Goal: Information Seeking & Learning: Check status

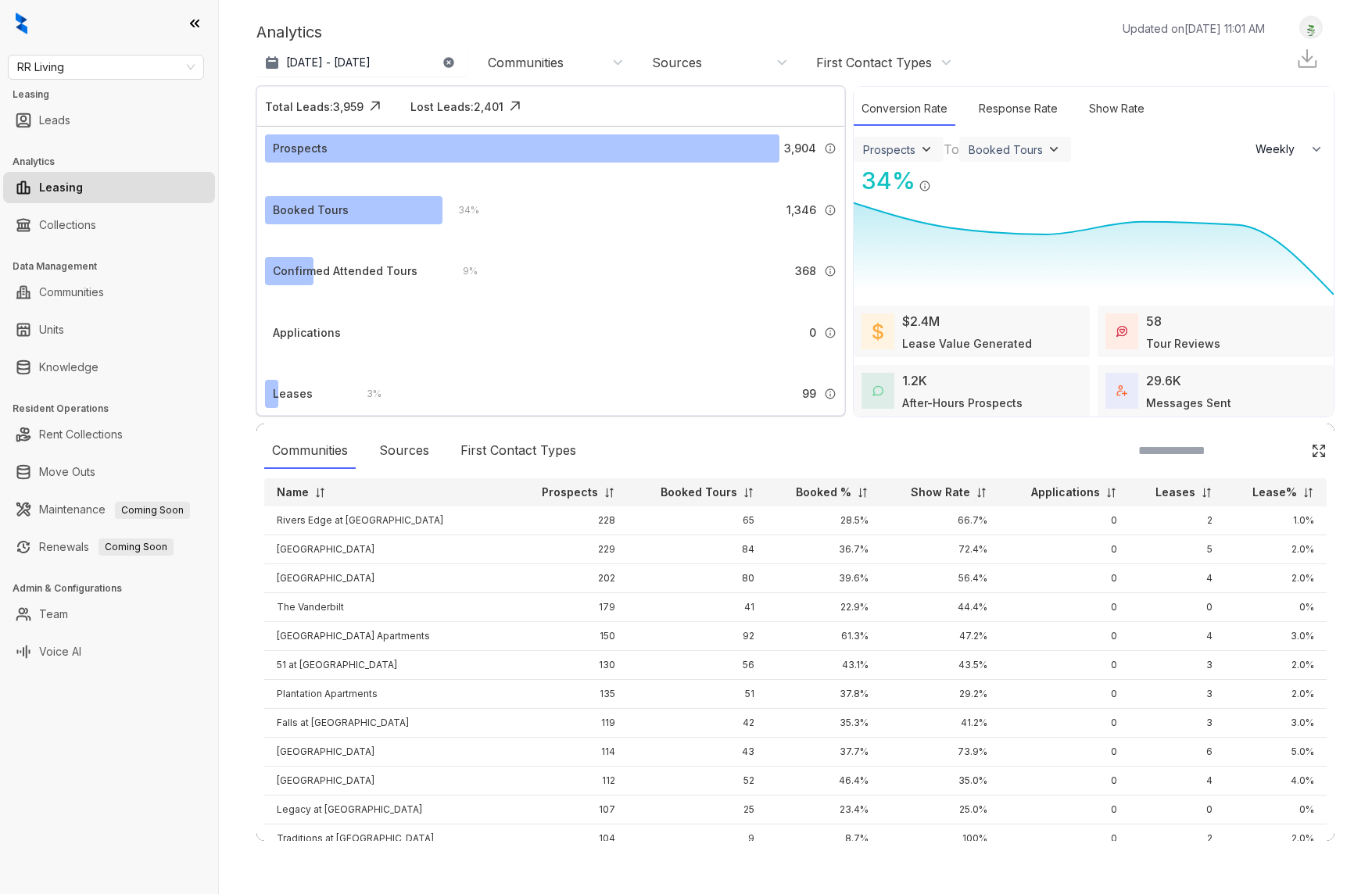
select select "******"
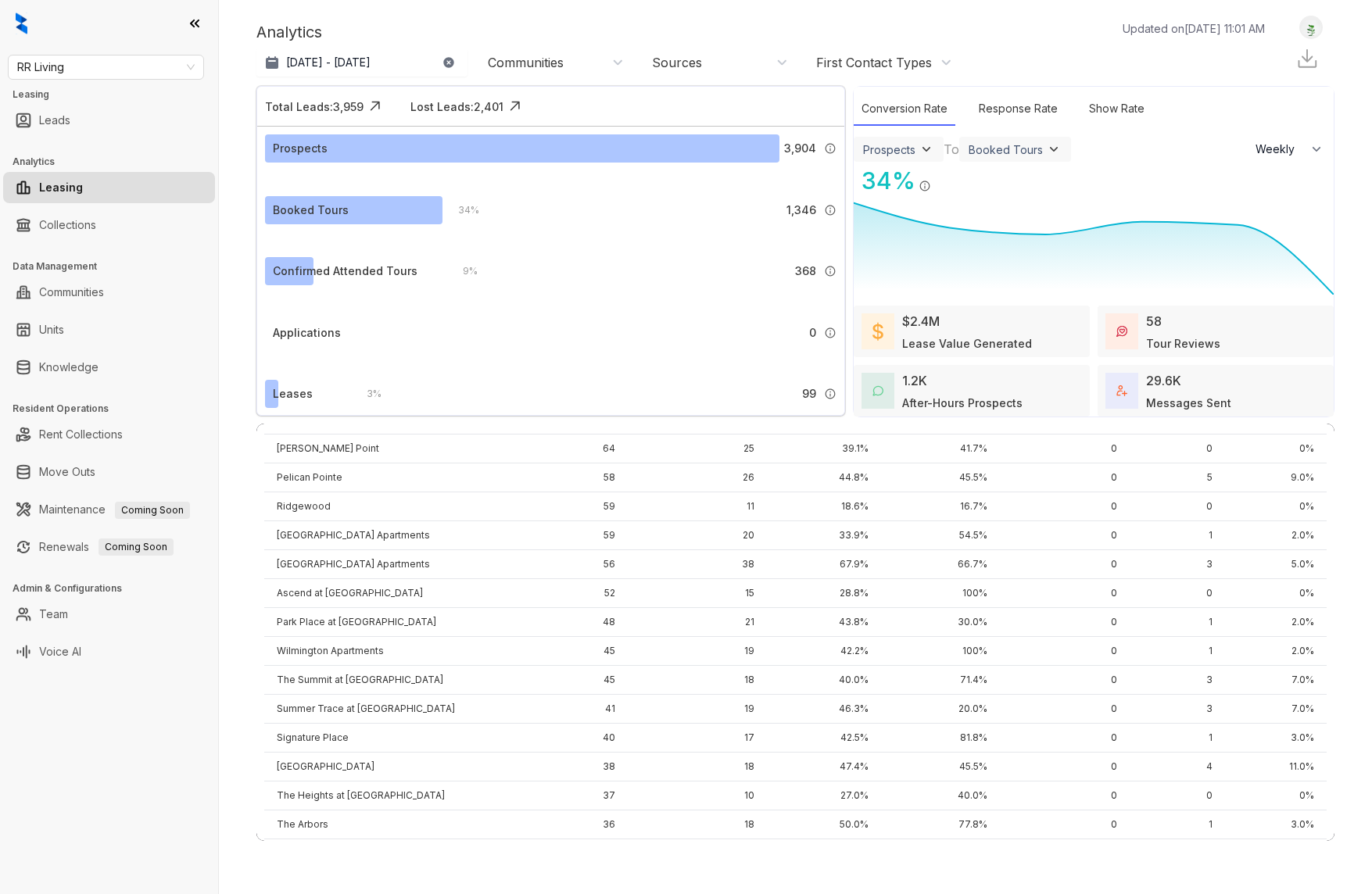
scroll to position [1255, 0]
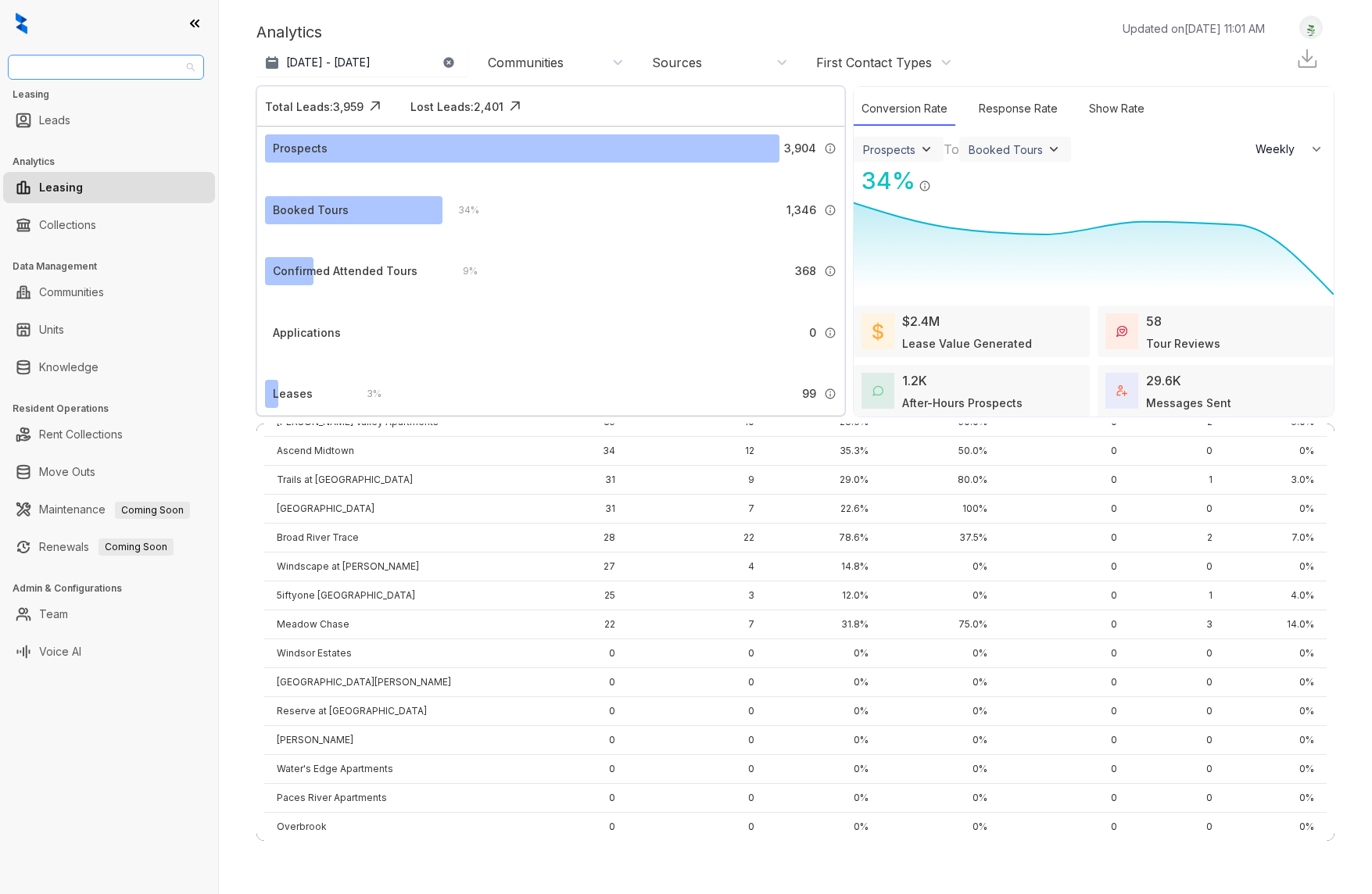
click at [180, 70] on span "RR Living" at bounding box center [106, 67] width 178 height 24
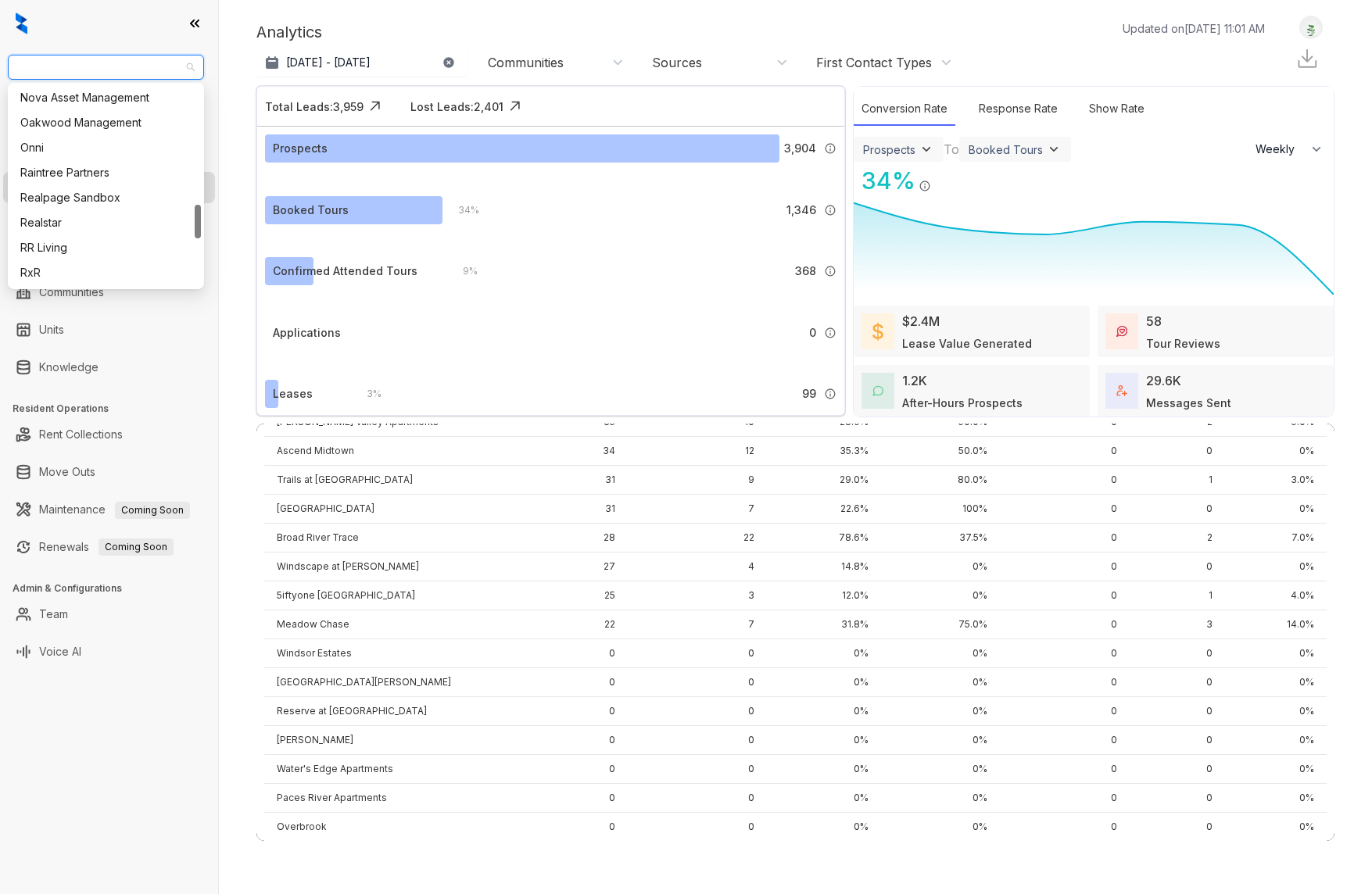
scroll to position [698, 0]
click at [114, 116] on div "Oakwood Management" at bounding box center [105, 126] width 190 height 25
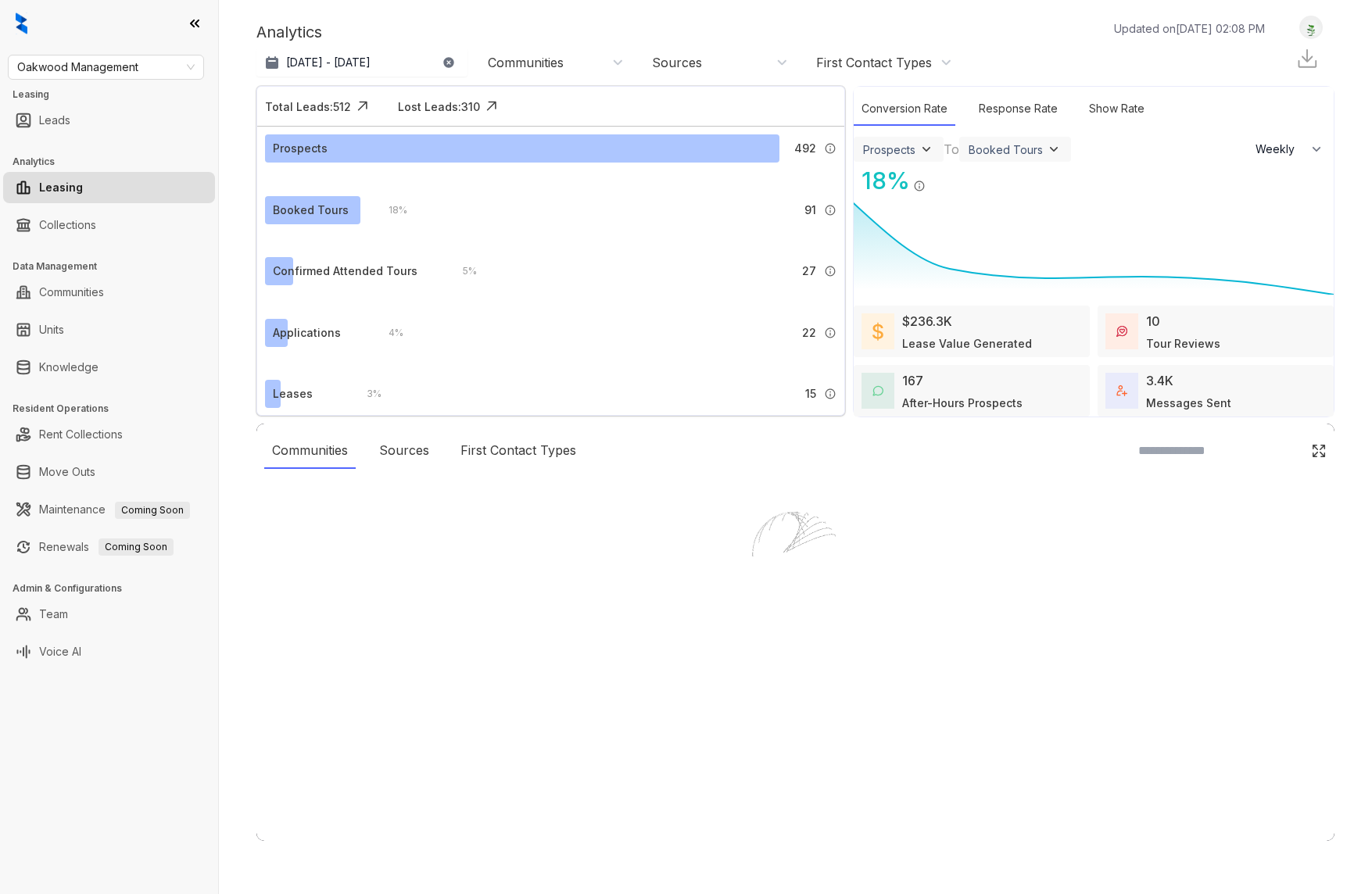
select select "******"
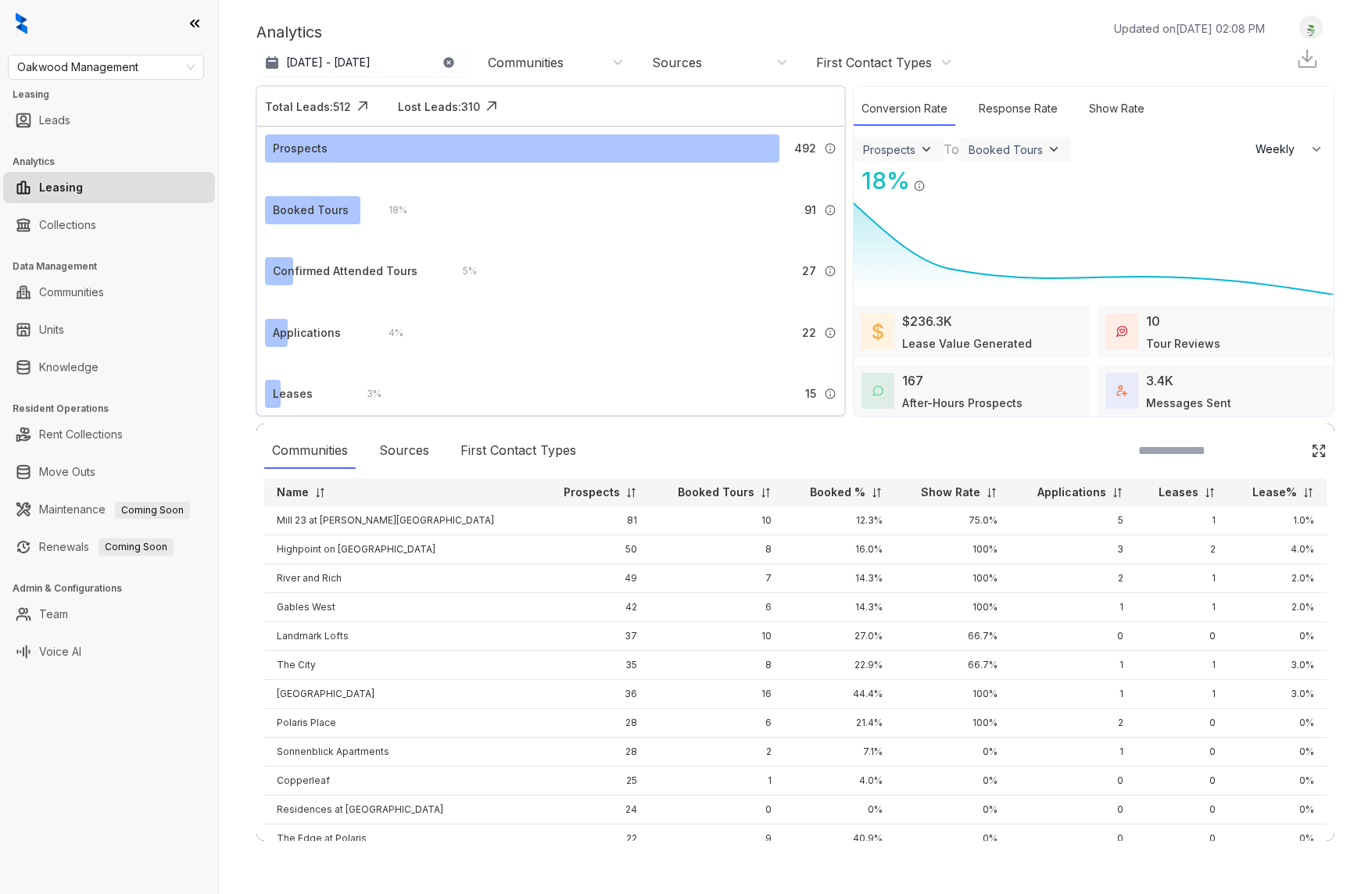
click at [871, 493] on img at bounding box center [877, 493] width 12 height 12
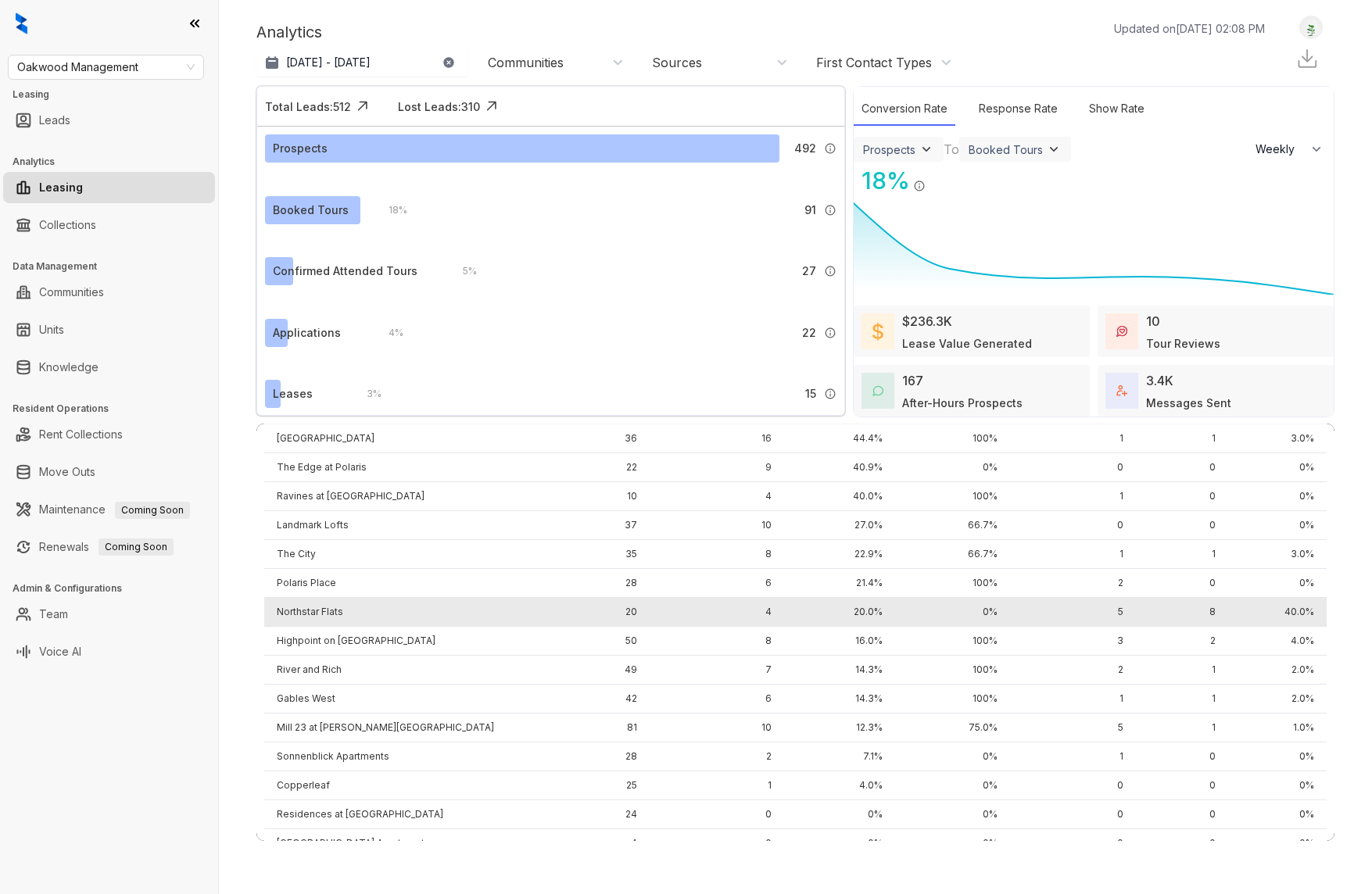
scroll to position [127, 0]
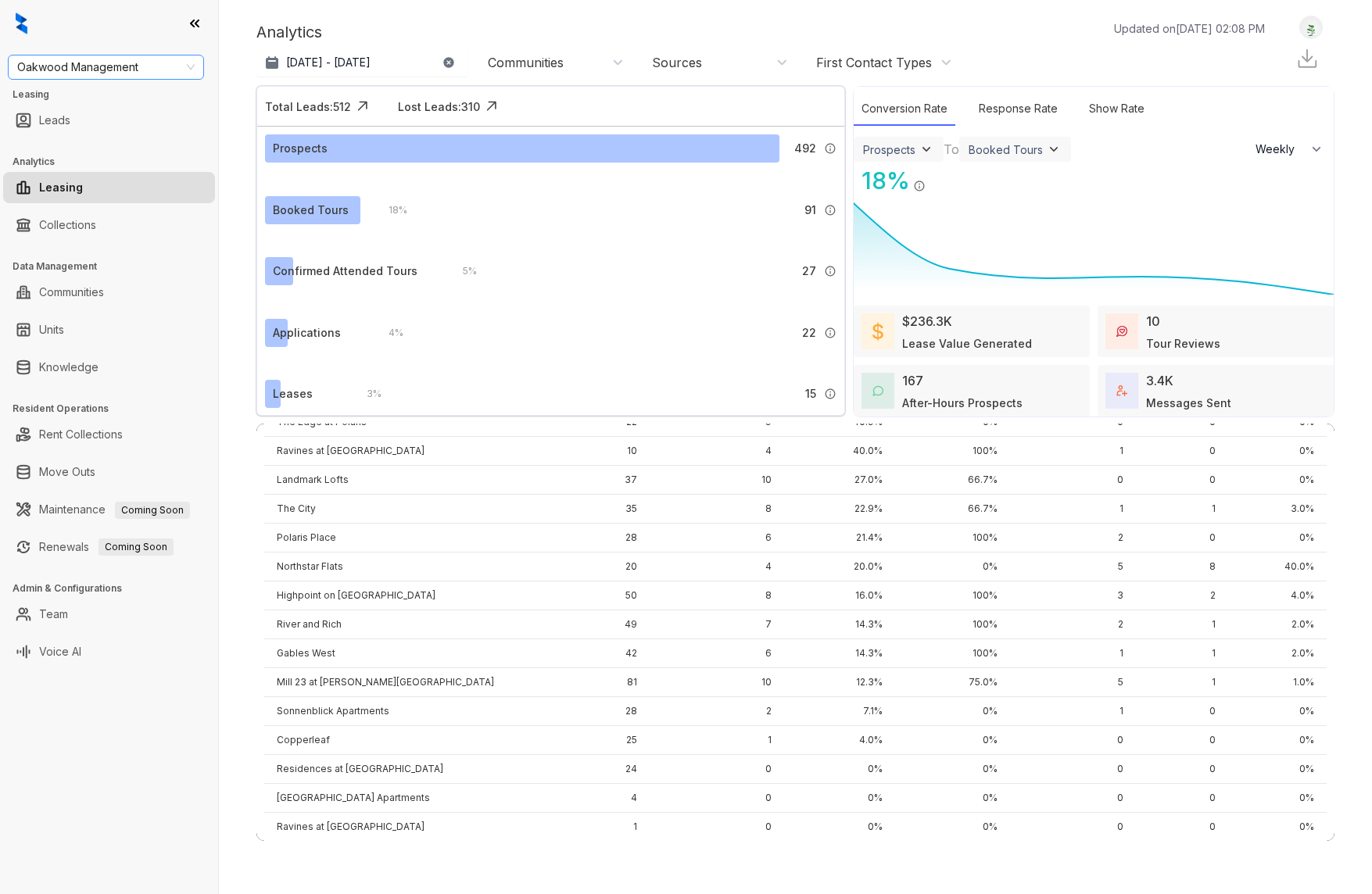
click at [171, 65] on span "Oakwood Management" at bounding box center [106, 67] width 178 height 24
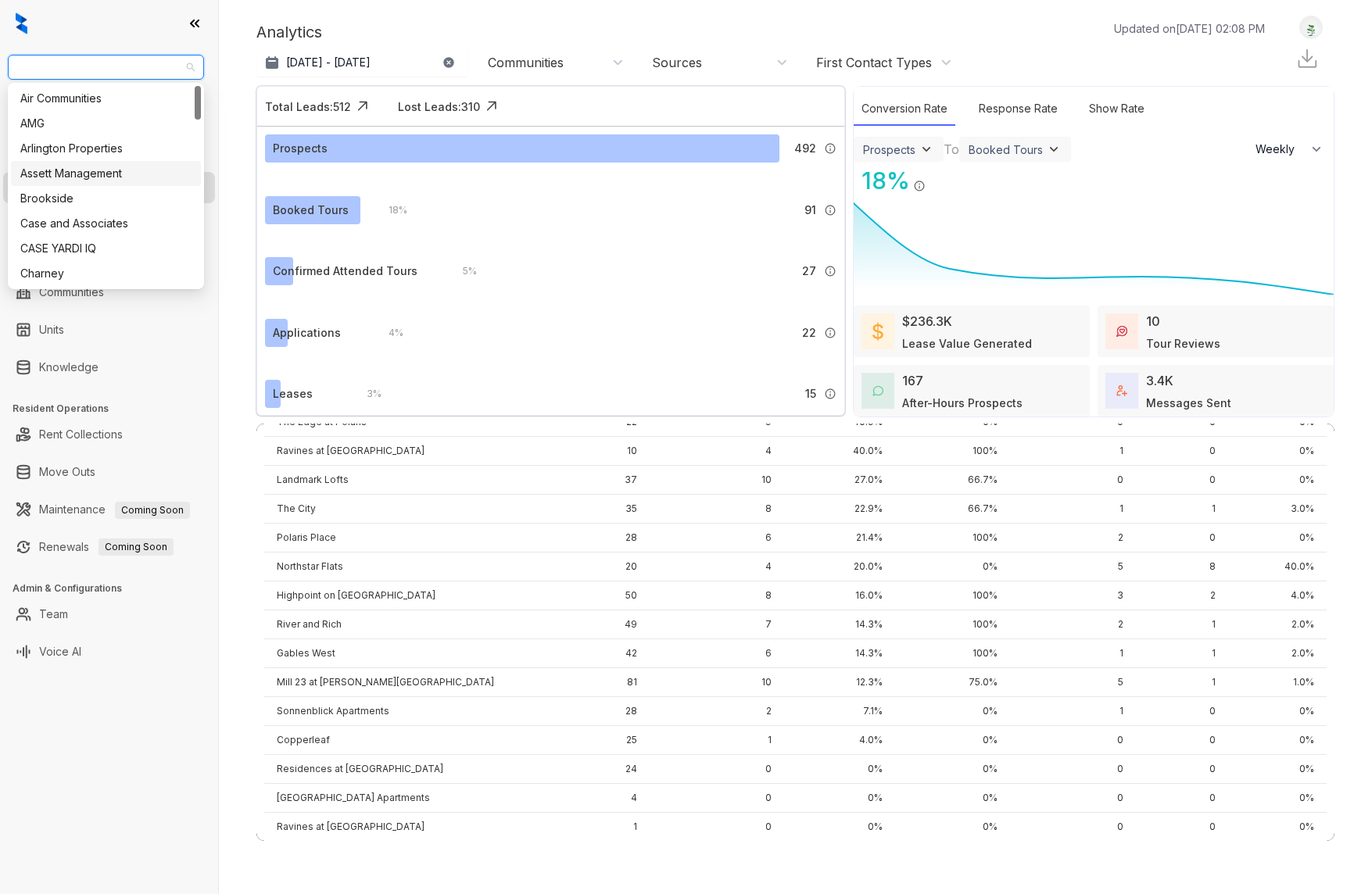
click at [65, 178] on div "Assett Management" at bounding box center [105, 173] width 172 height 17
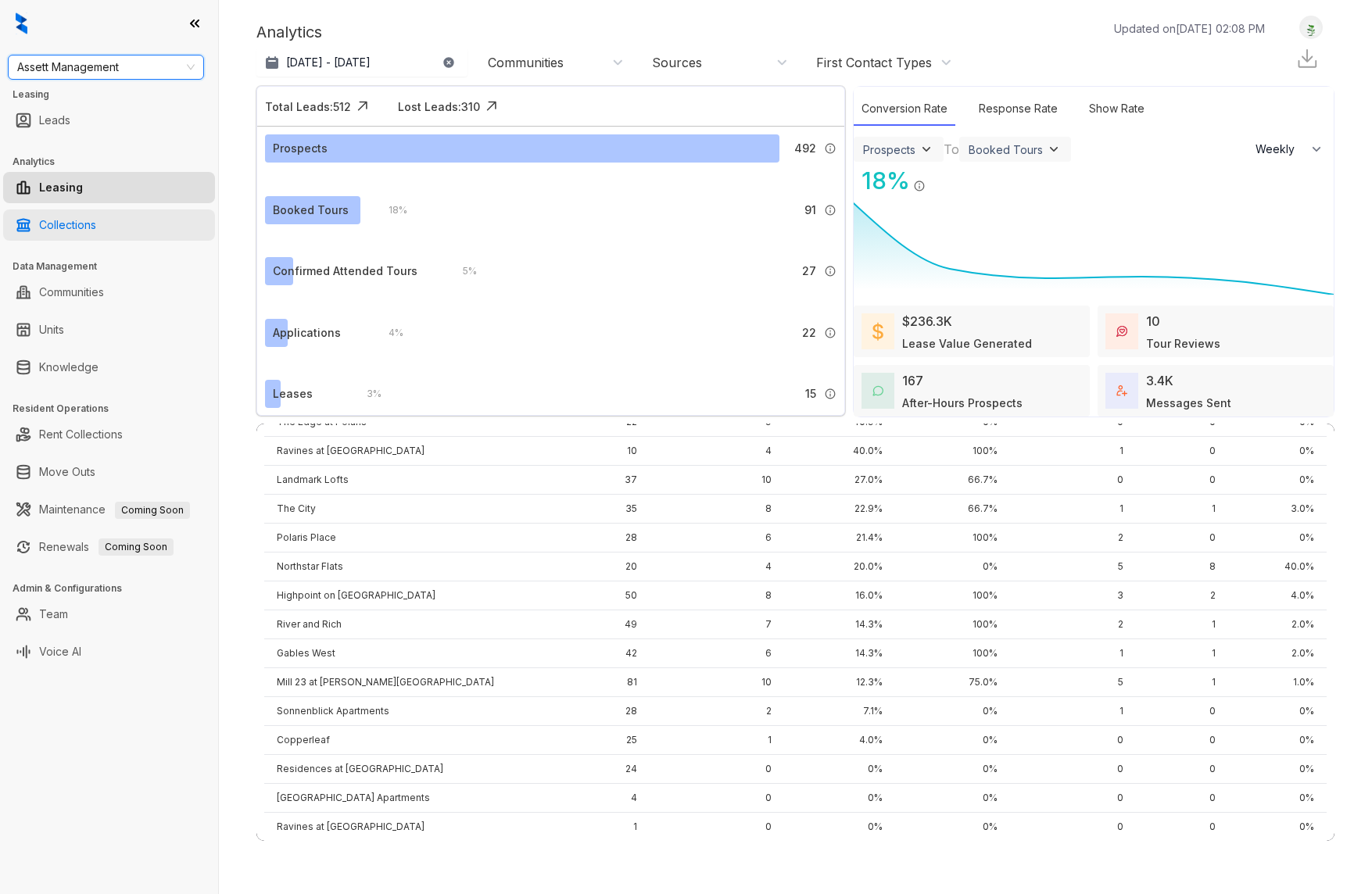
click at [87, 222] on link "Collections" at bounding box center [67, 225] width 57 height 31
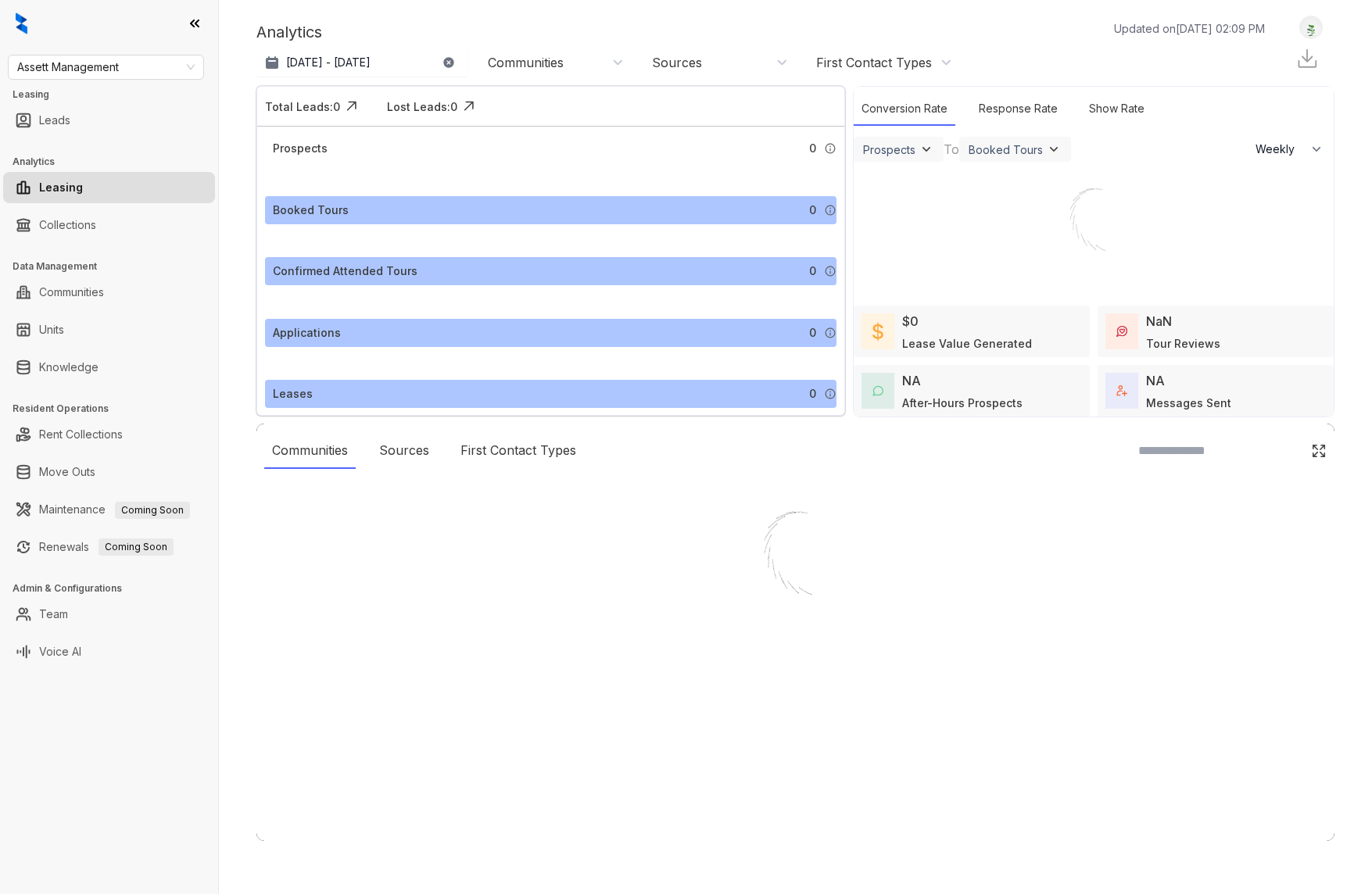
select select "******"
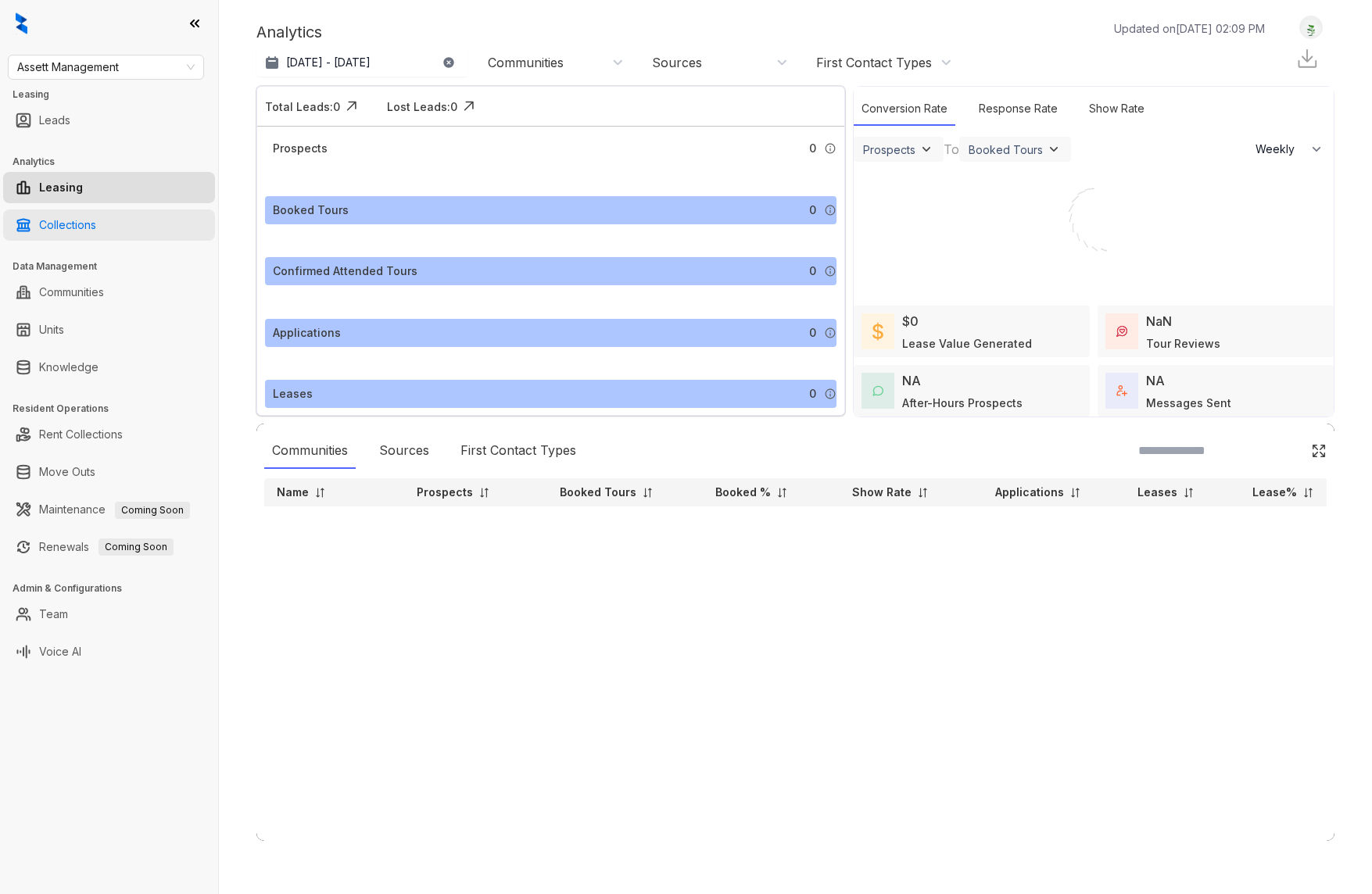
click at [87, 221] on link "Collections" at bounding box center [67, 225] width 57 height 31
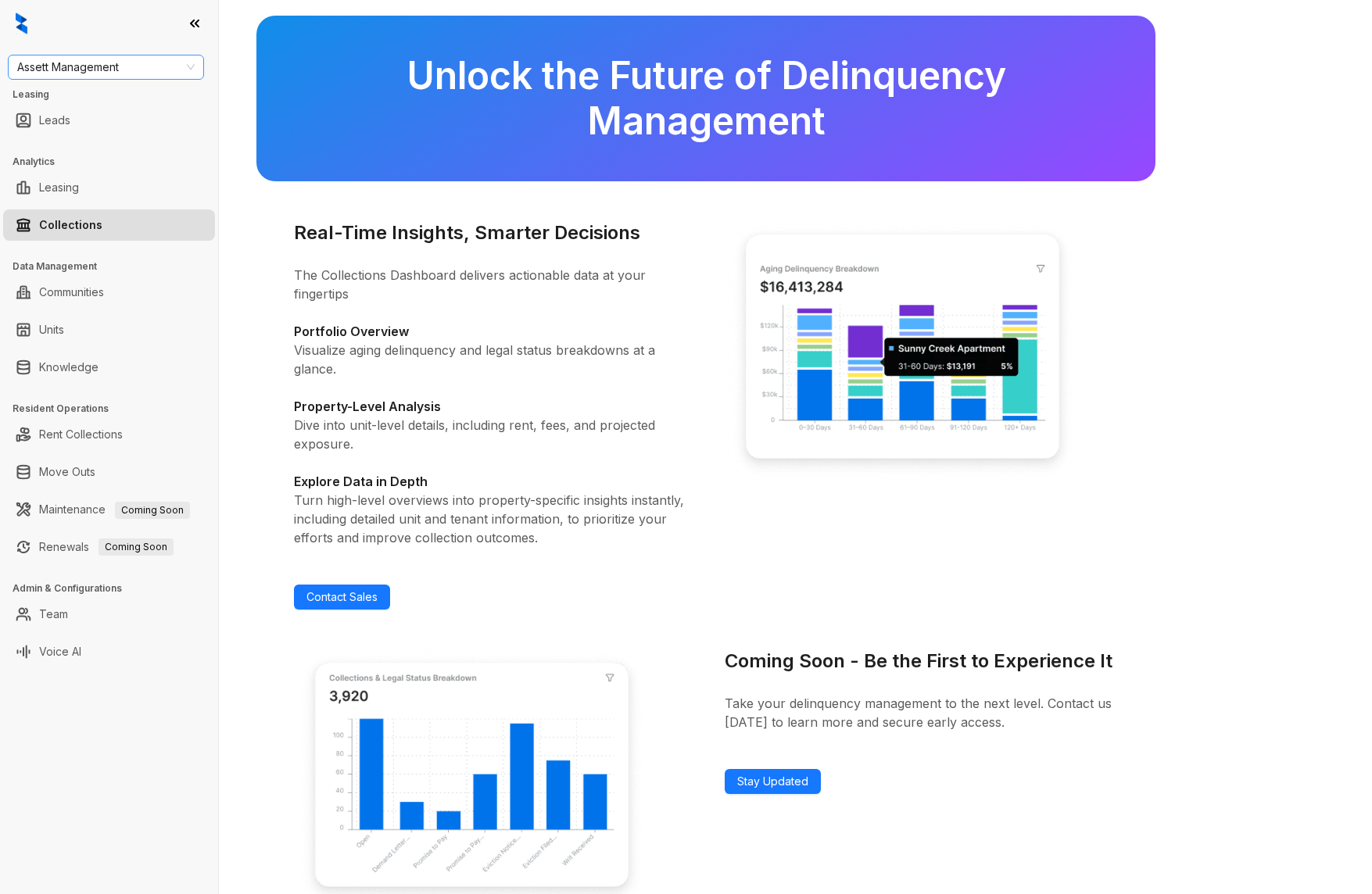
click at [143, 67] on span "Assett Management" at bounding box center [106, 67] width 178 height 24
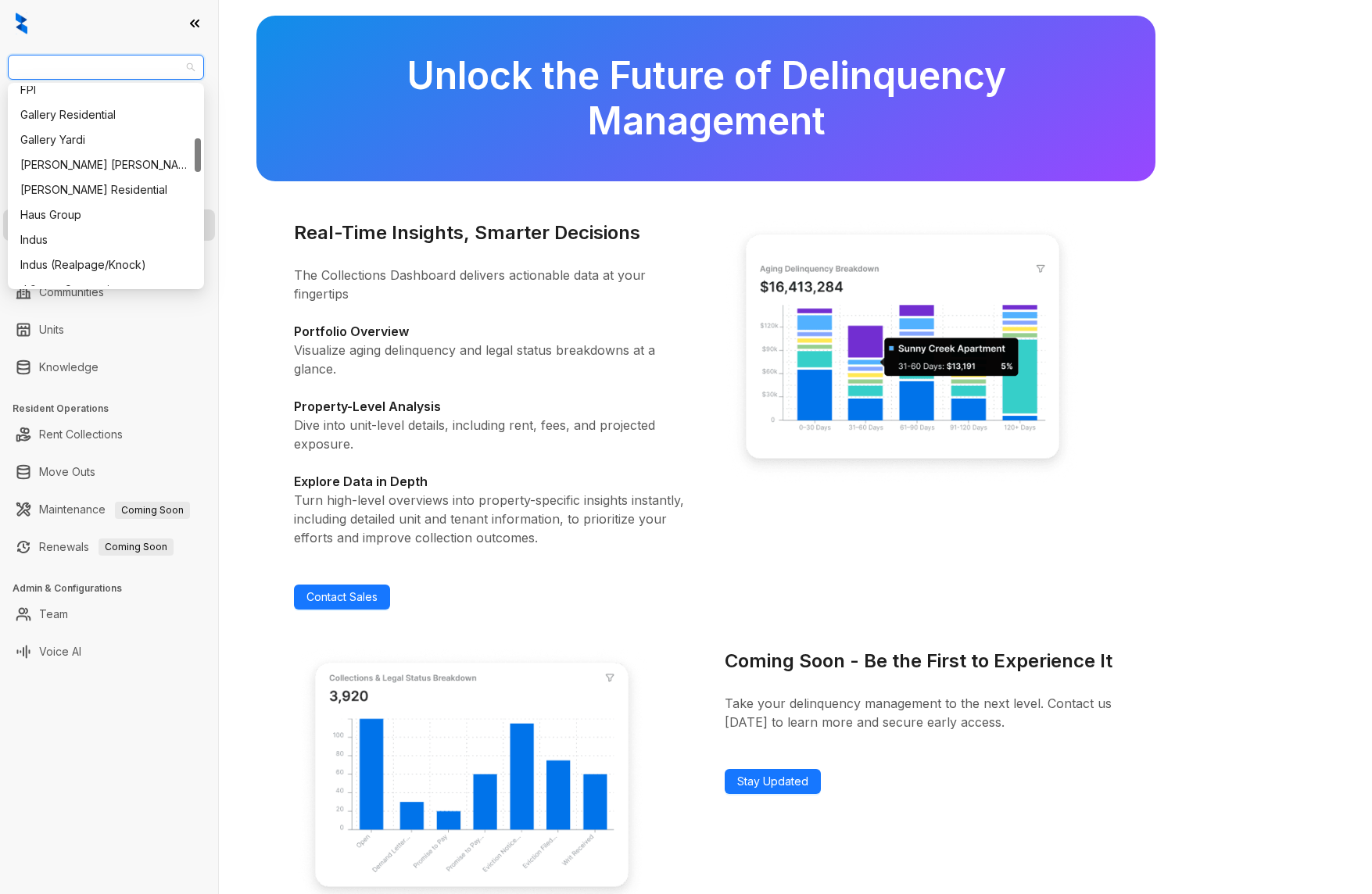
scroll to position [315, 0]
click at [309, 306] on div "Real-Time Insights, Smarter Decisions The Collections Dashboard delivers action…" at bounding box center [490, 414] width 393 height 391
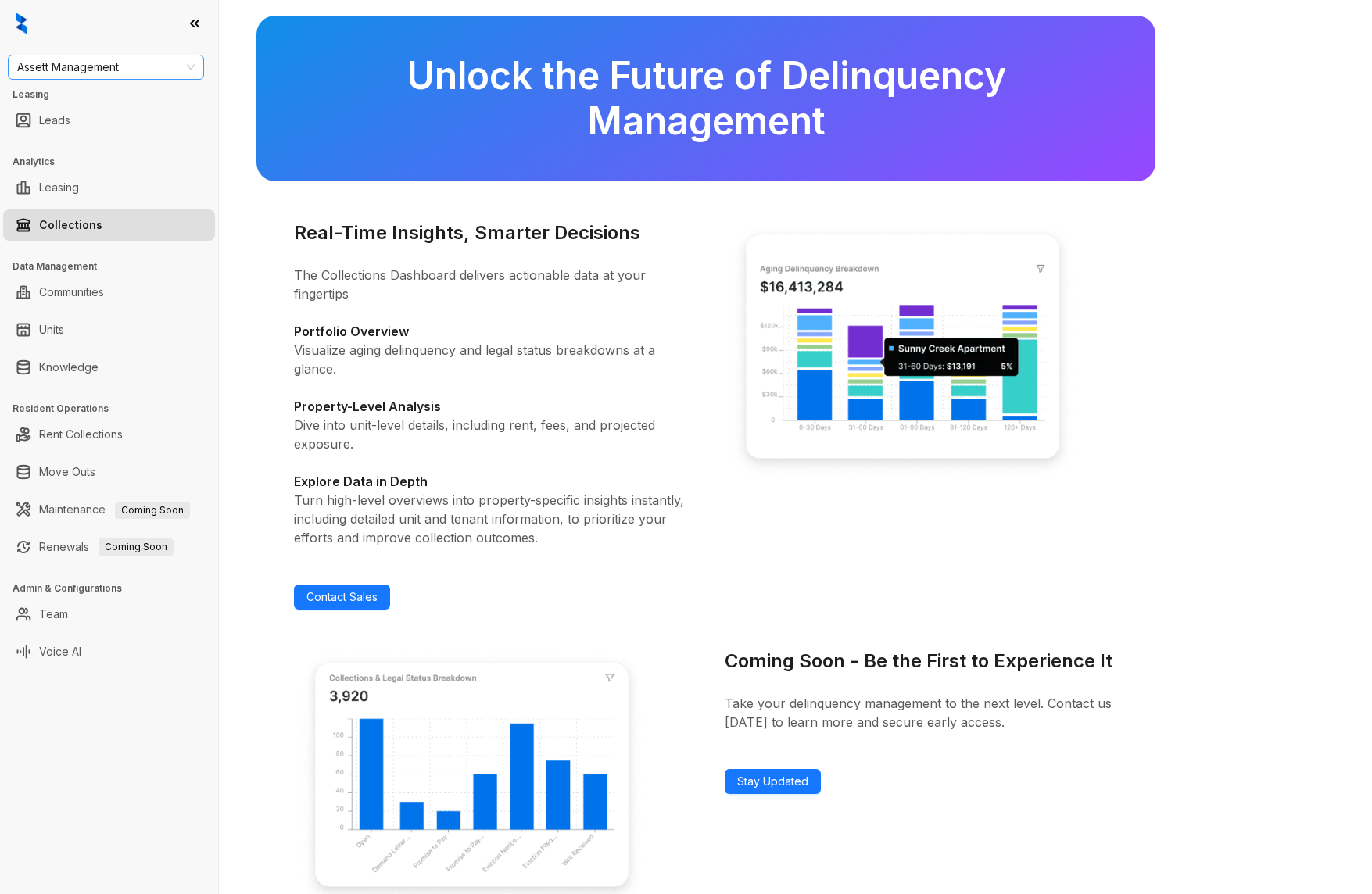
click at [131, 71] on span "Assett Management" at bounding box center [106, 67] width 178 height 24
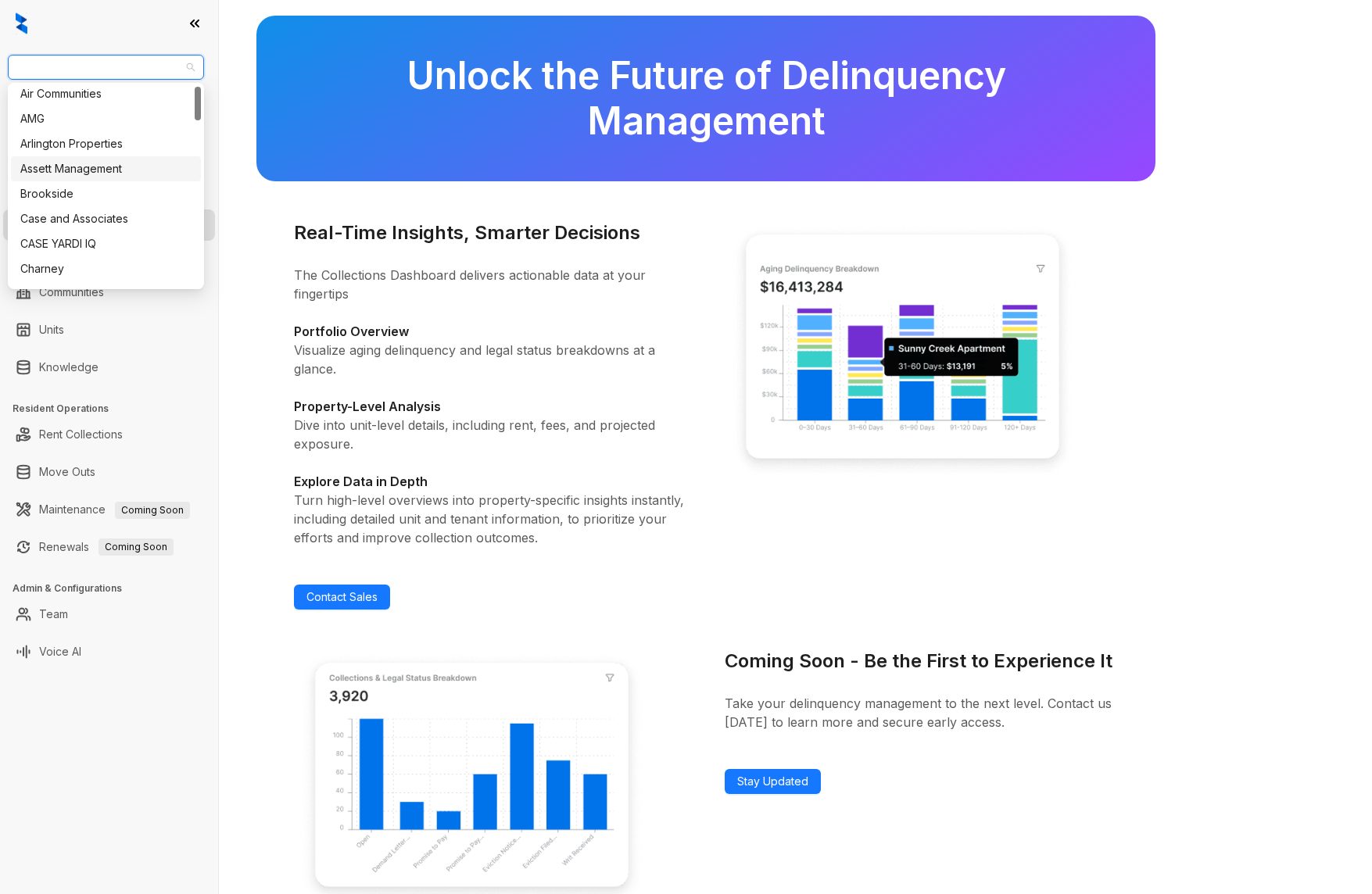
scroll to position [2, 0]
click at [115, 172] on div "Assett Management" at bounding box center [105, 172] width 172 height 17
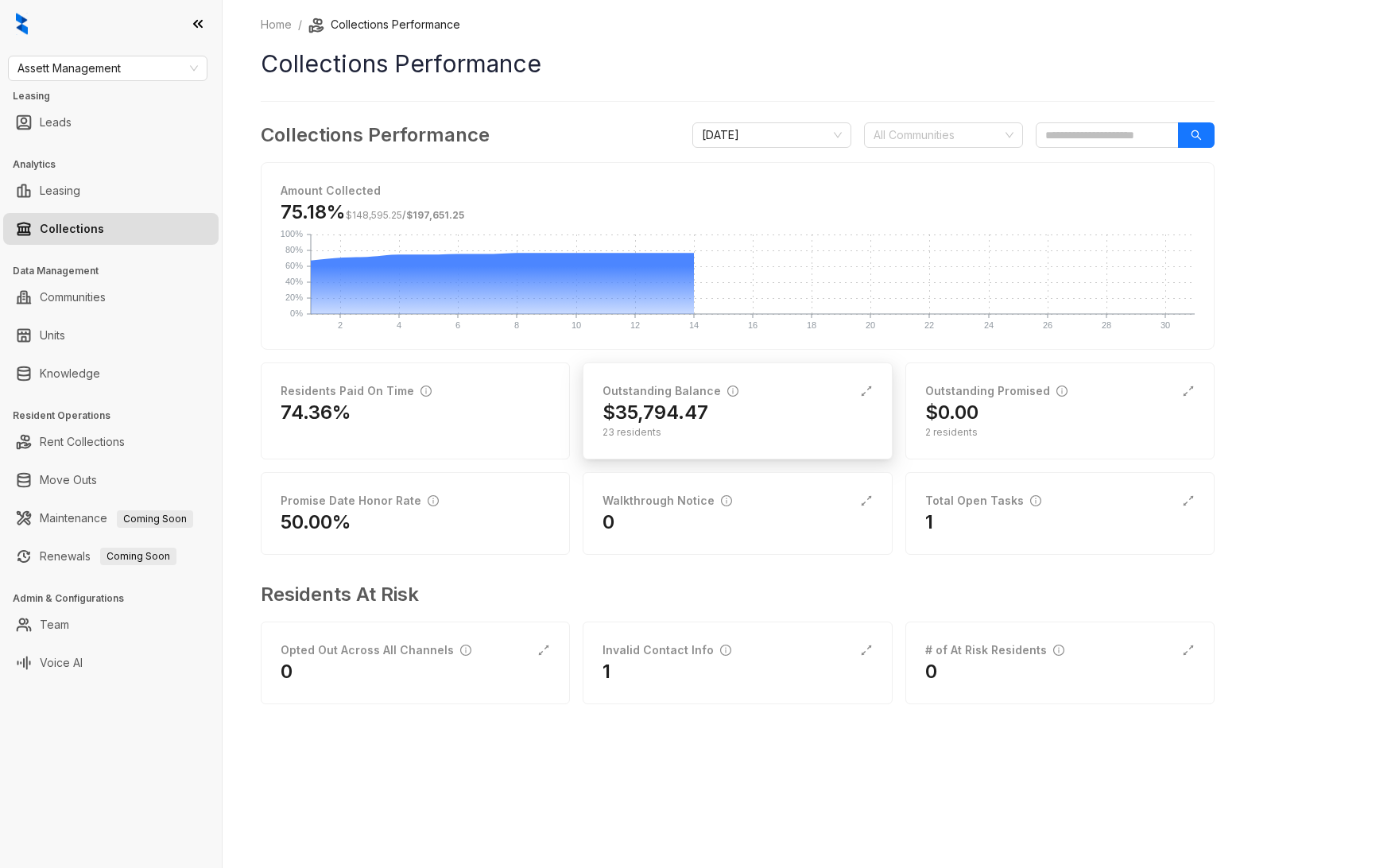
click at [780, 425] on div "23 residents" at bounding box center [737, 433] width 269 height 15
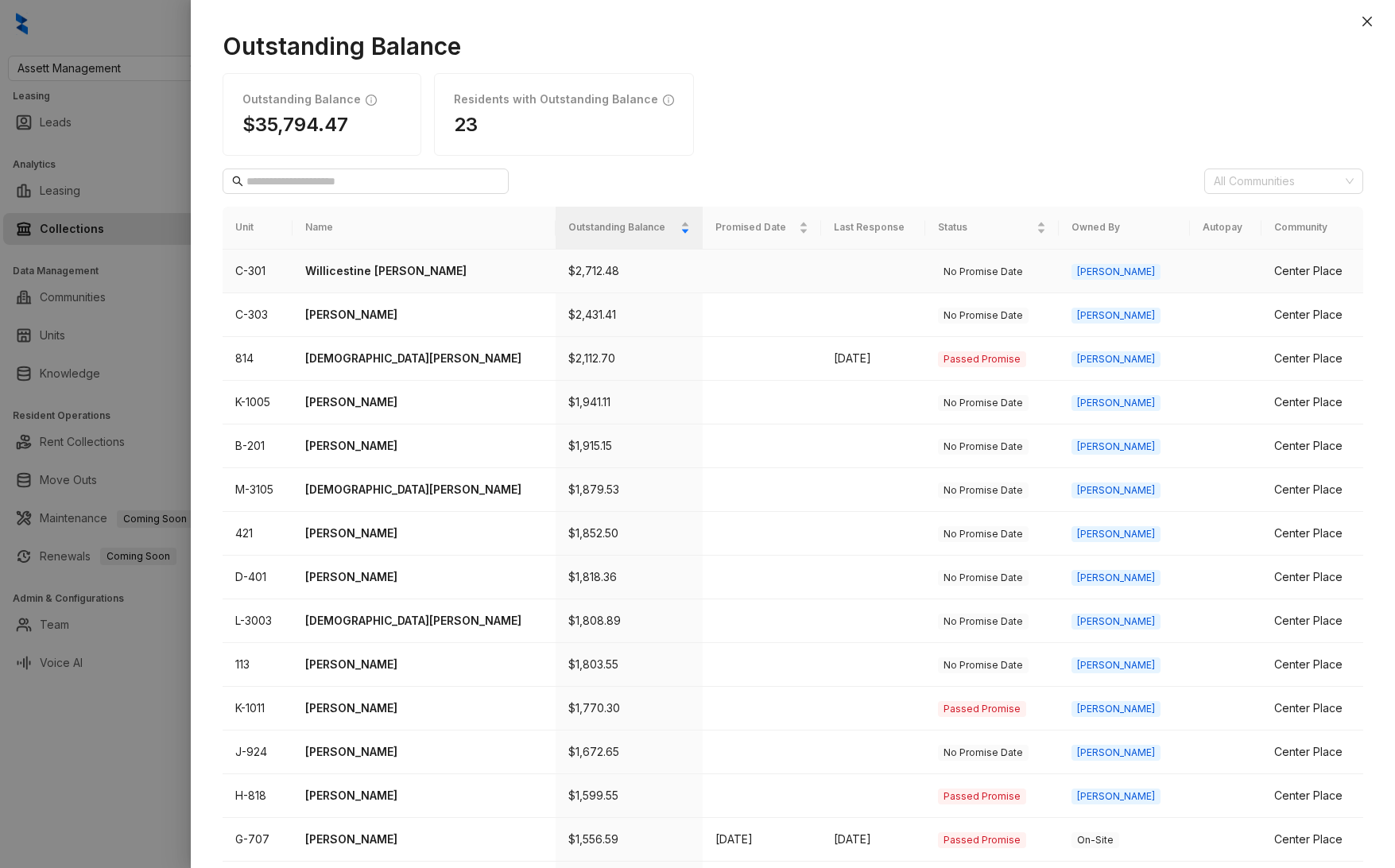
scroll to position [309, 0]
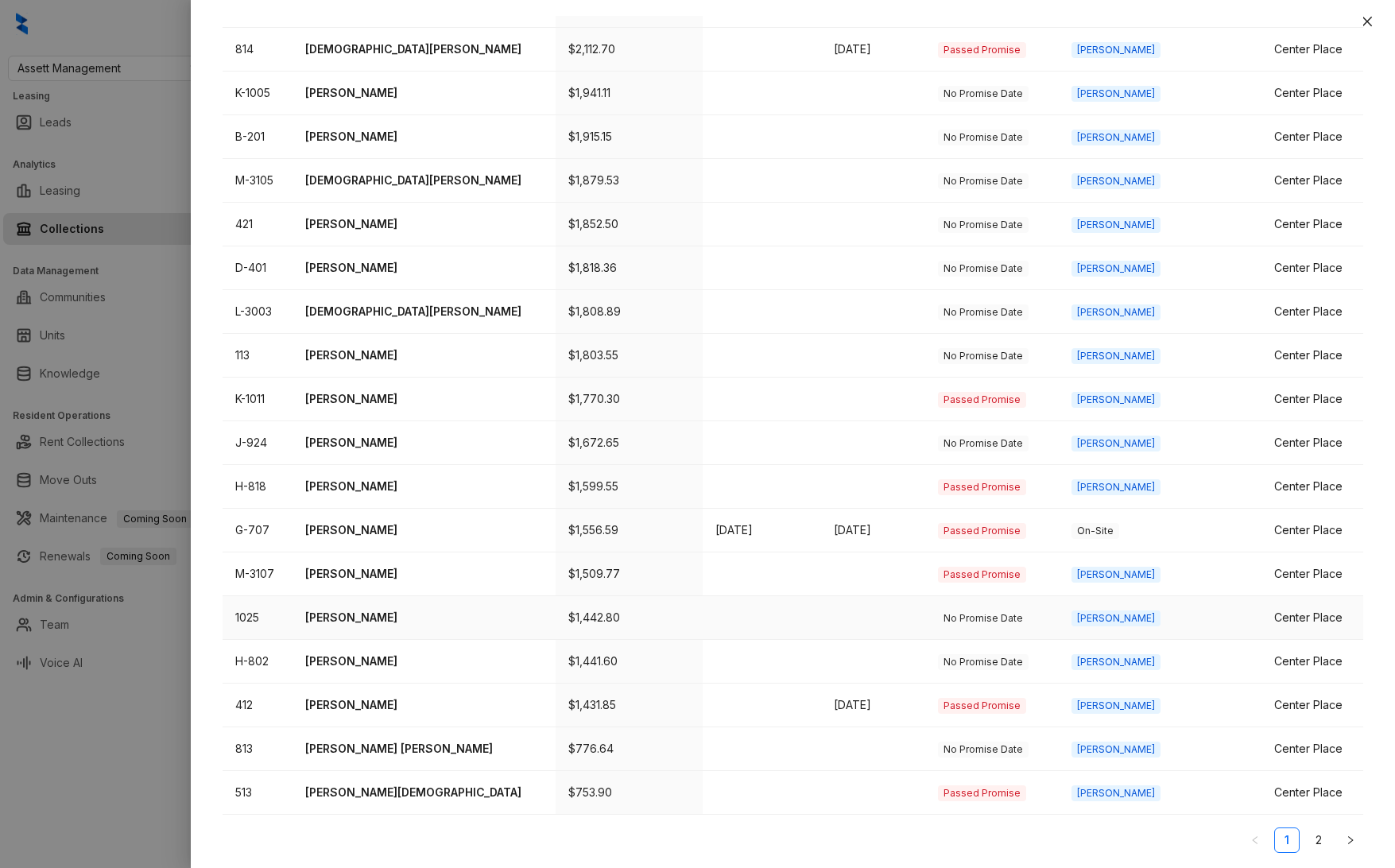
click at [343, 612] on p "[PERSON_NAME]" at bounding box center [424, 617] width 238 height 18
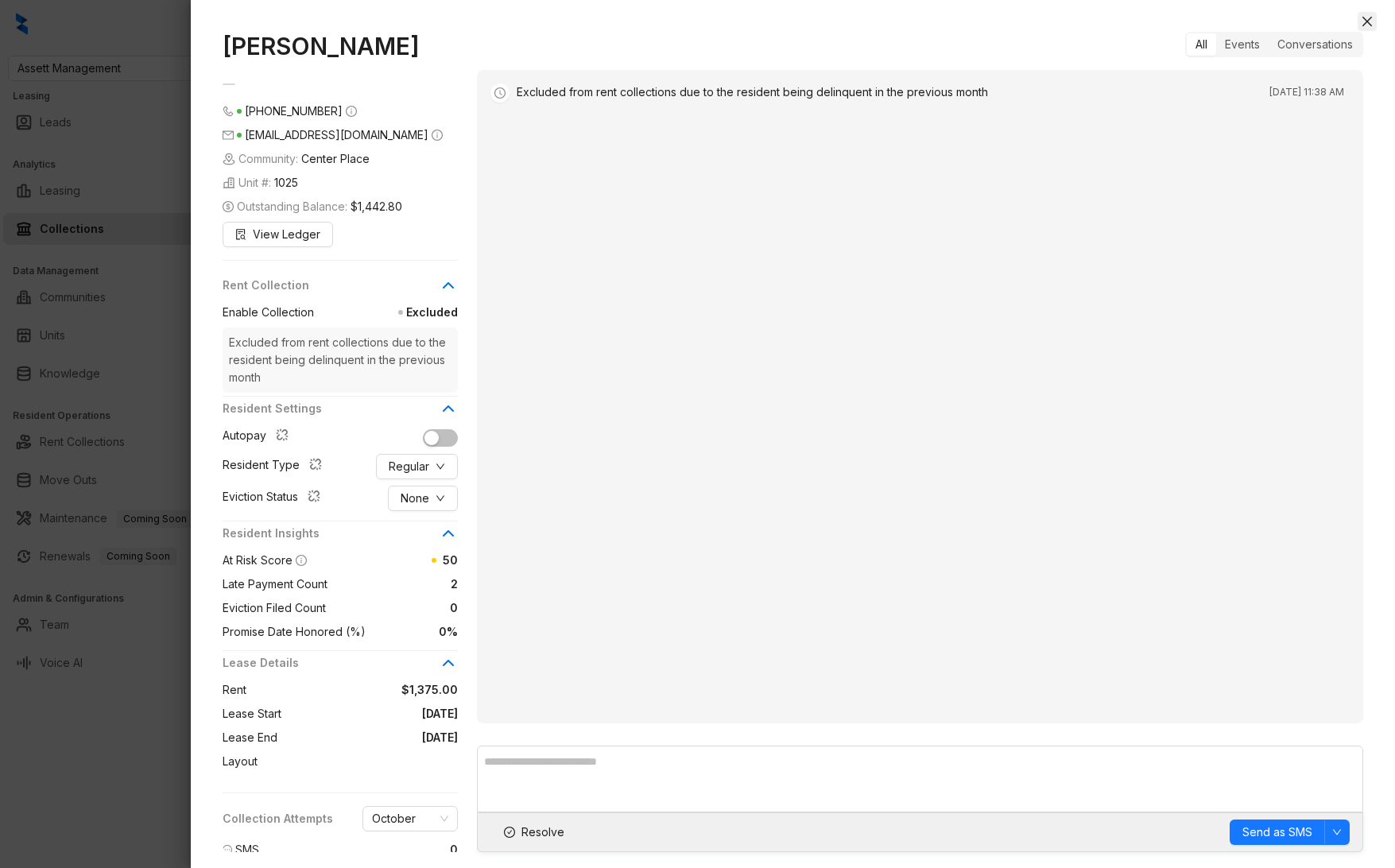
click at [1362, 22] on icon "close" at bounding box center [1367, 21] width 13 height 13
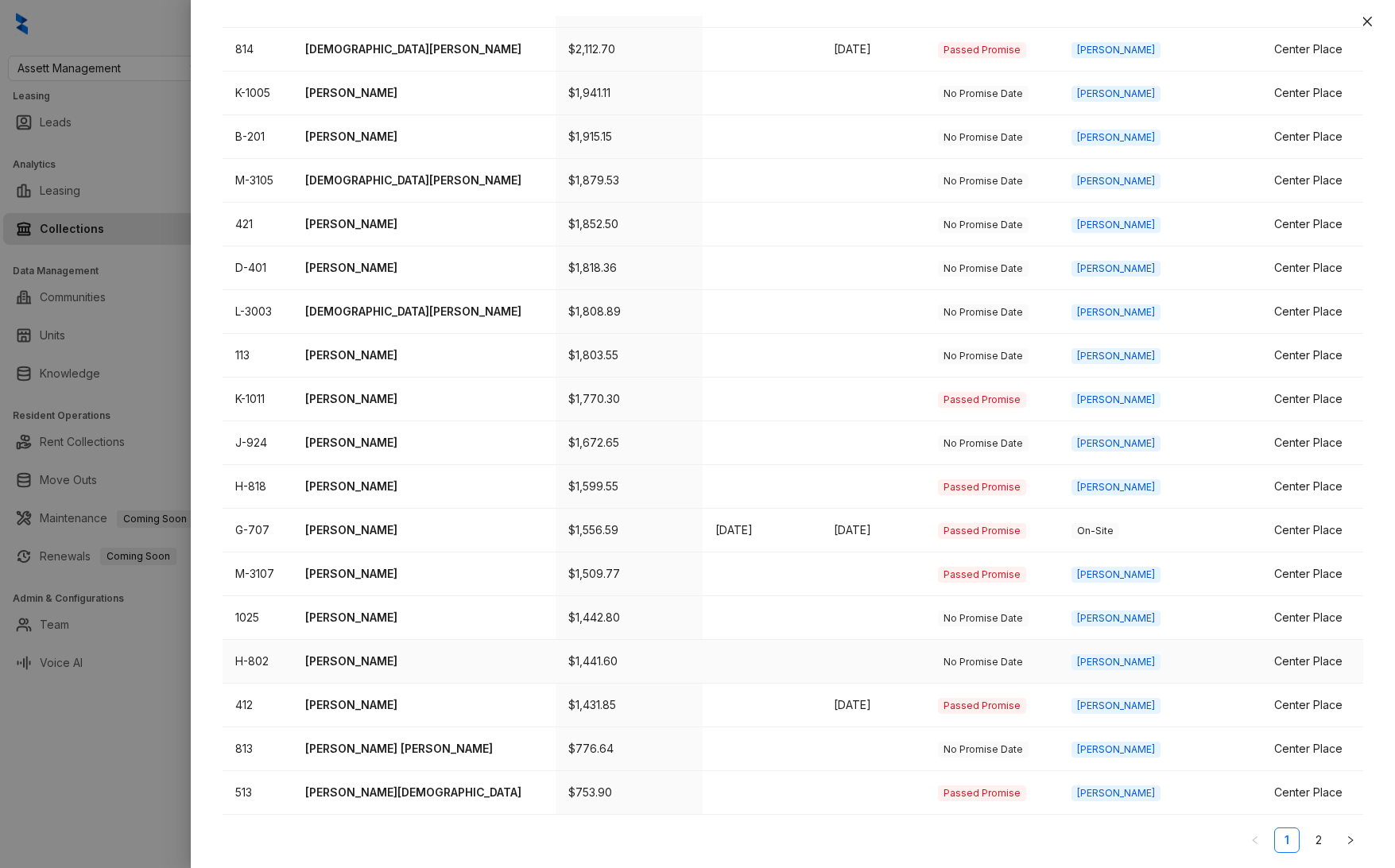
click at [378, 652] on p "Alexis Escobar" at bounding box center [424, 660] width 238 height 18
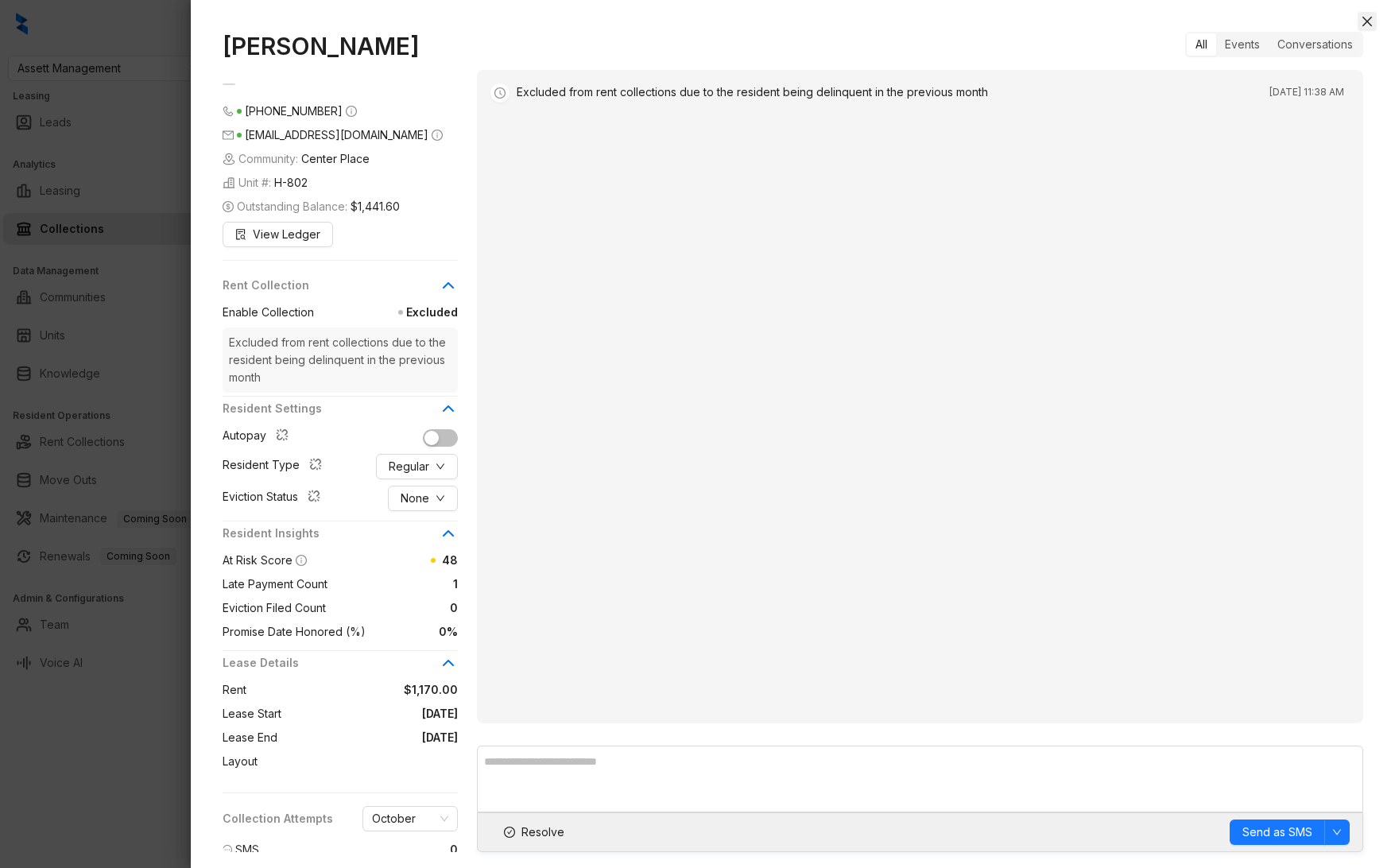
click at [1365, 20] on icon "close" at bounding box center [1367, 21] width 13 height 13
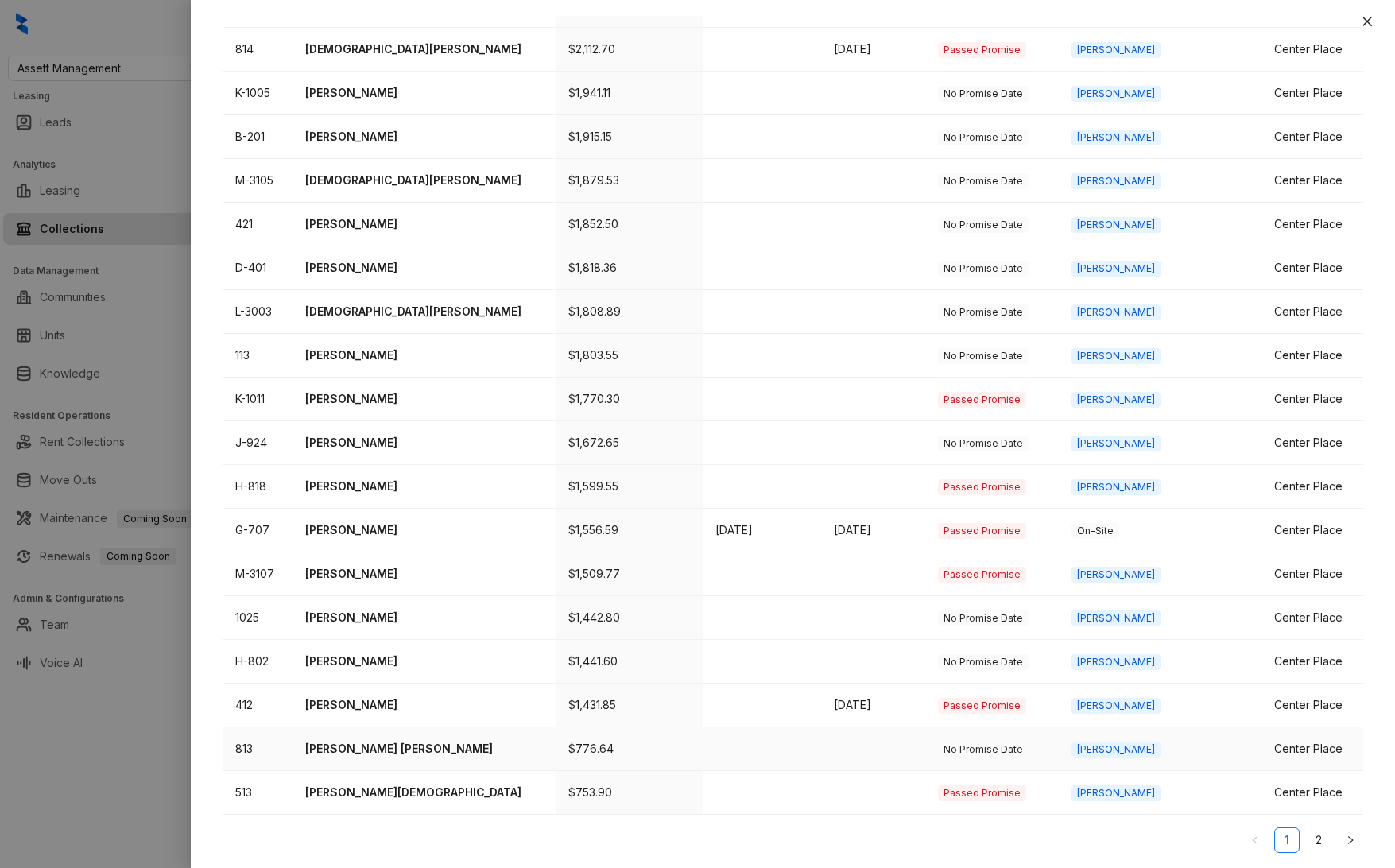
click at [394, 748] on p "Sergio Vega Rodriguez" at bounding box center [424, 748] width 238 height 18
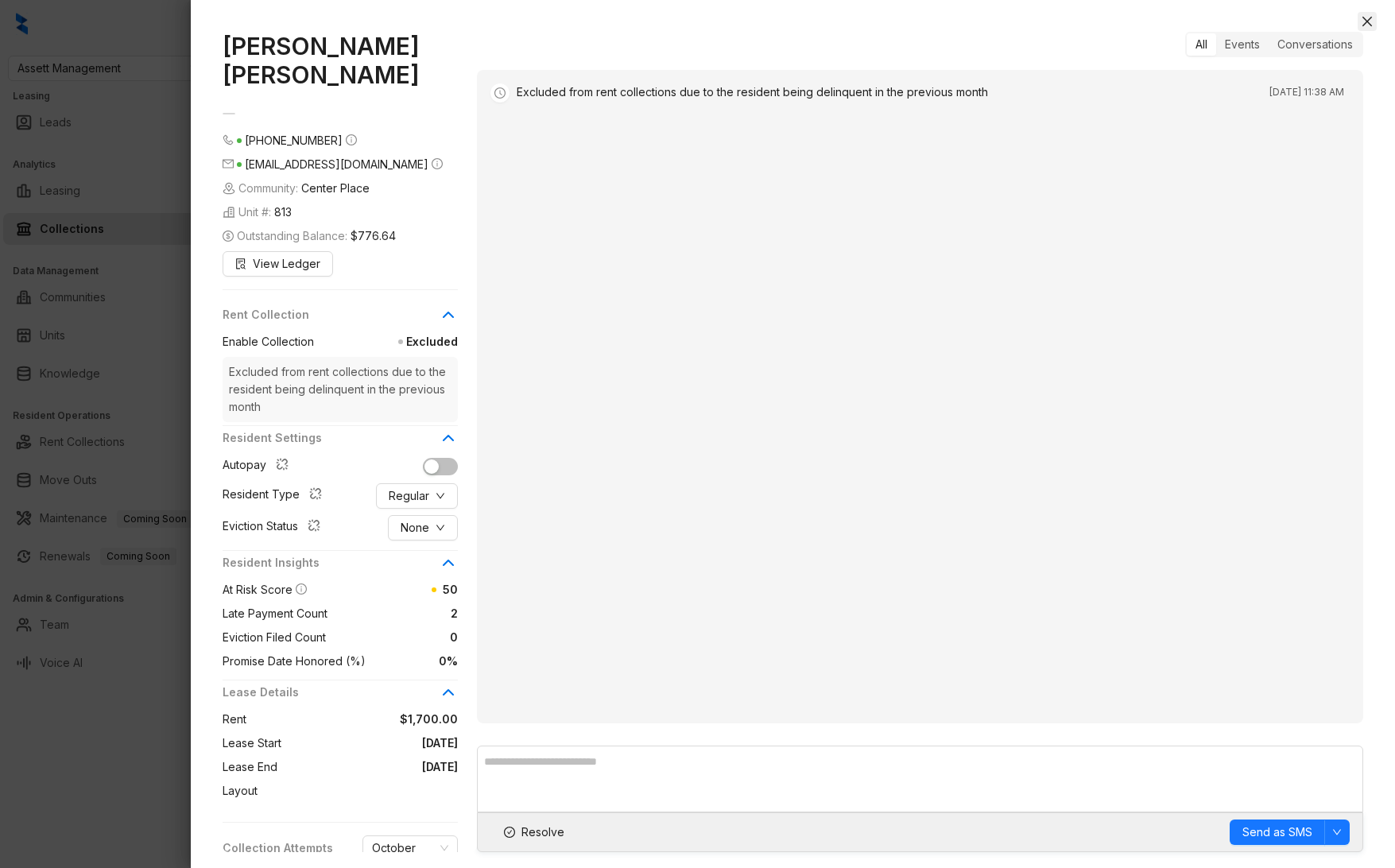
click at [1368, 21] on icon "close" at bounding box center [1367, 21] width 13 height 13
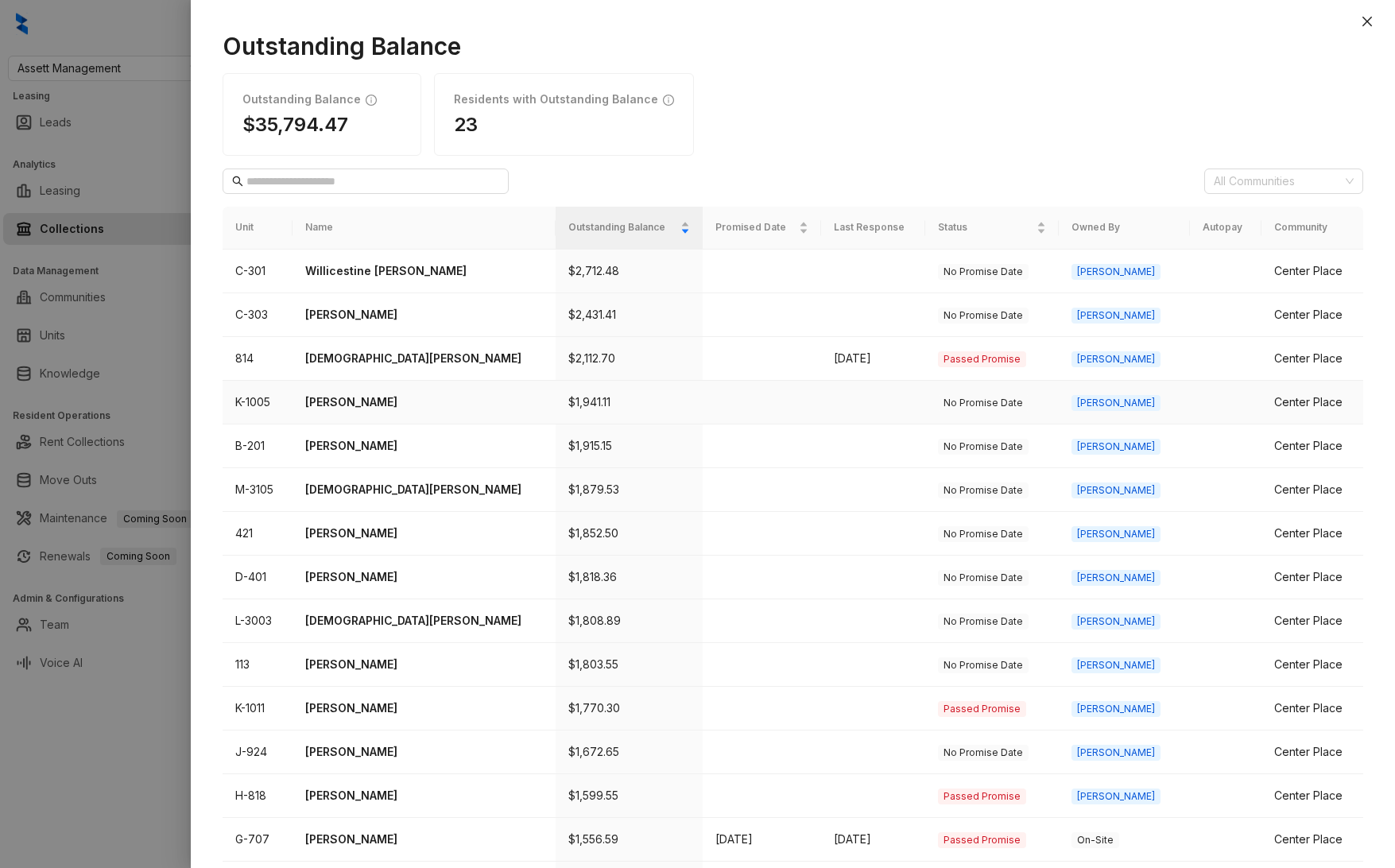
scroll to position [309, 0]
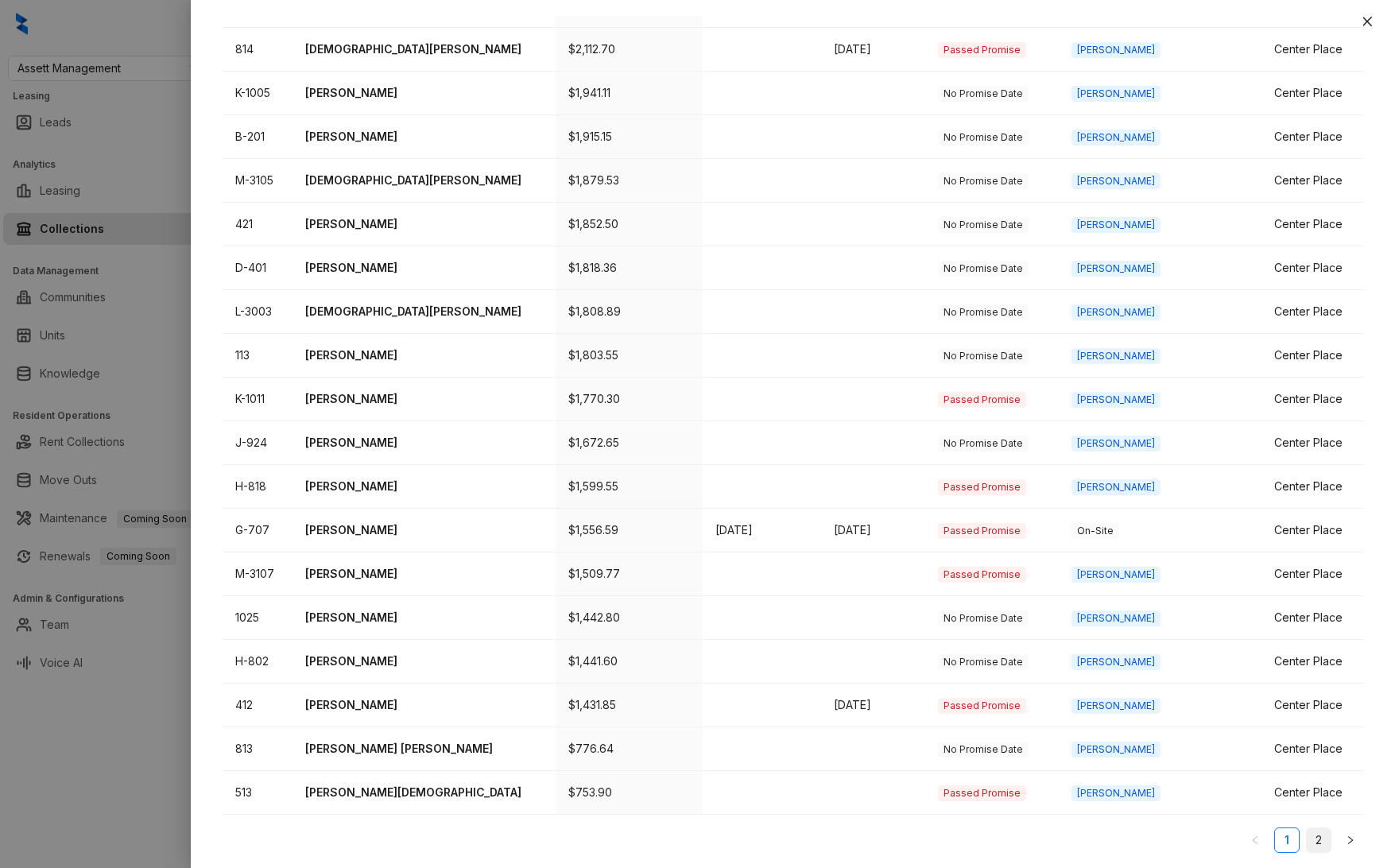
click at [1323, 845] on link "2" at bounding box center [1318, 840] width 24 height 24
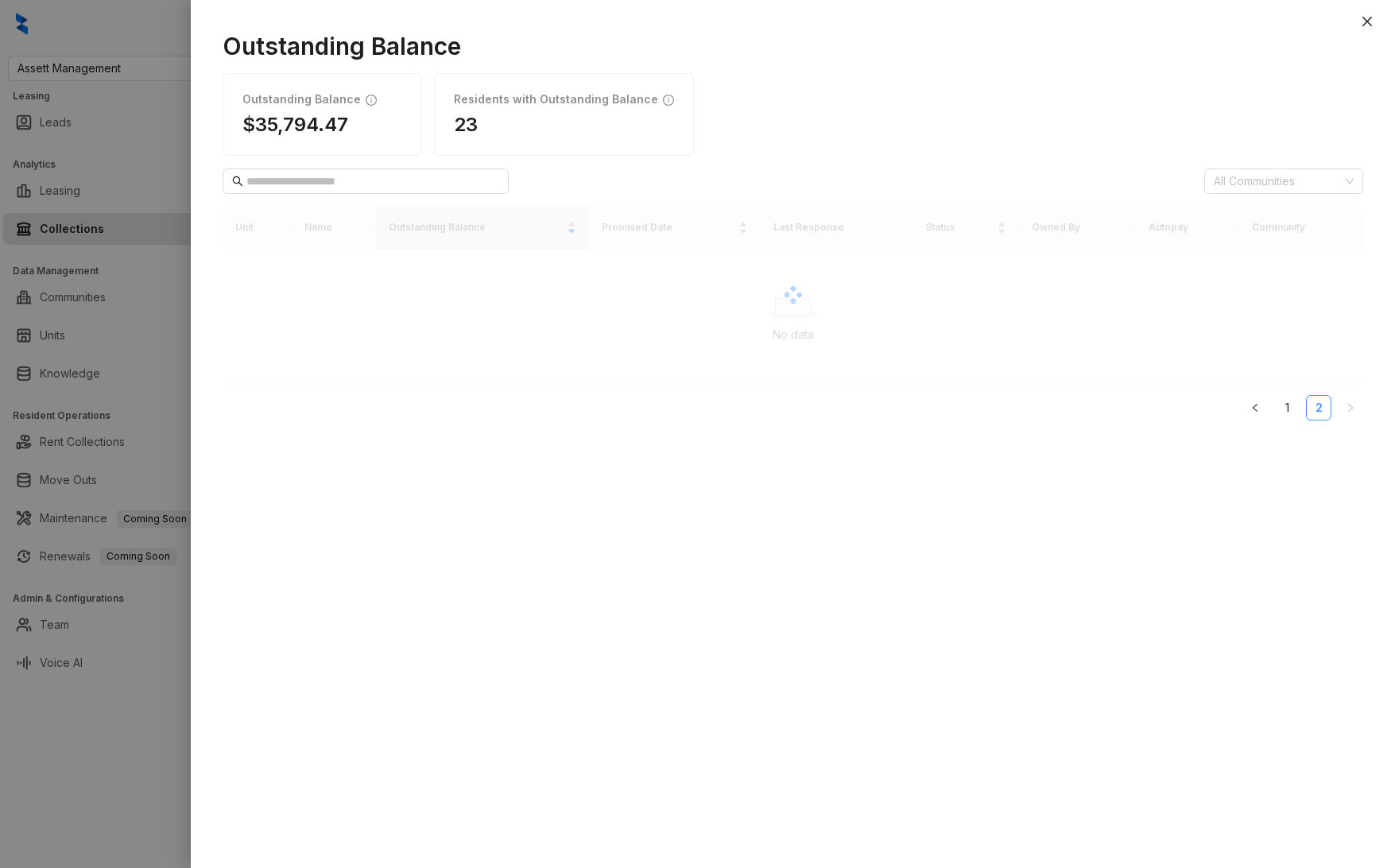
scroll to position [0, 0]
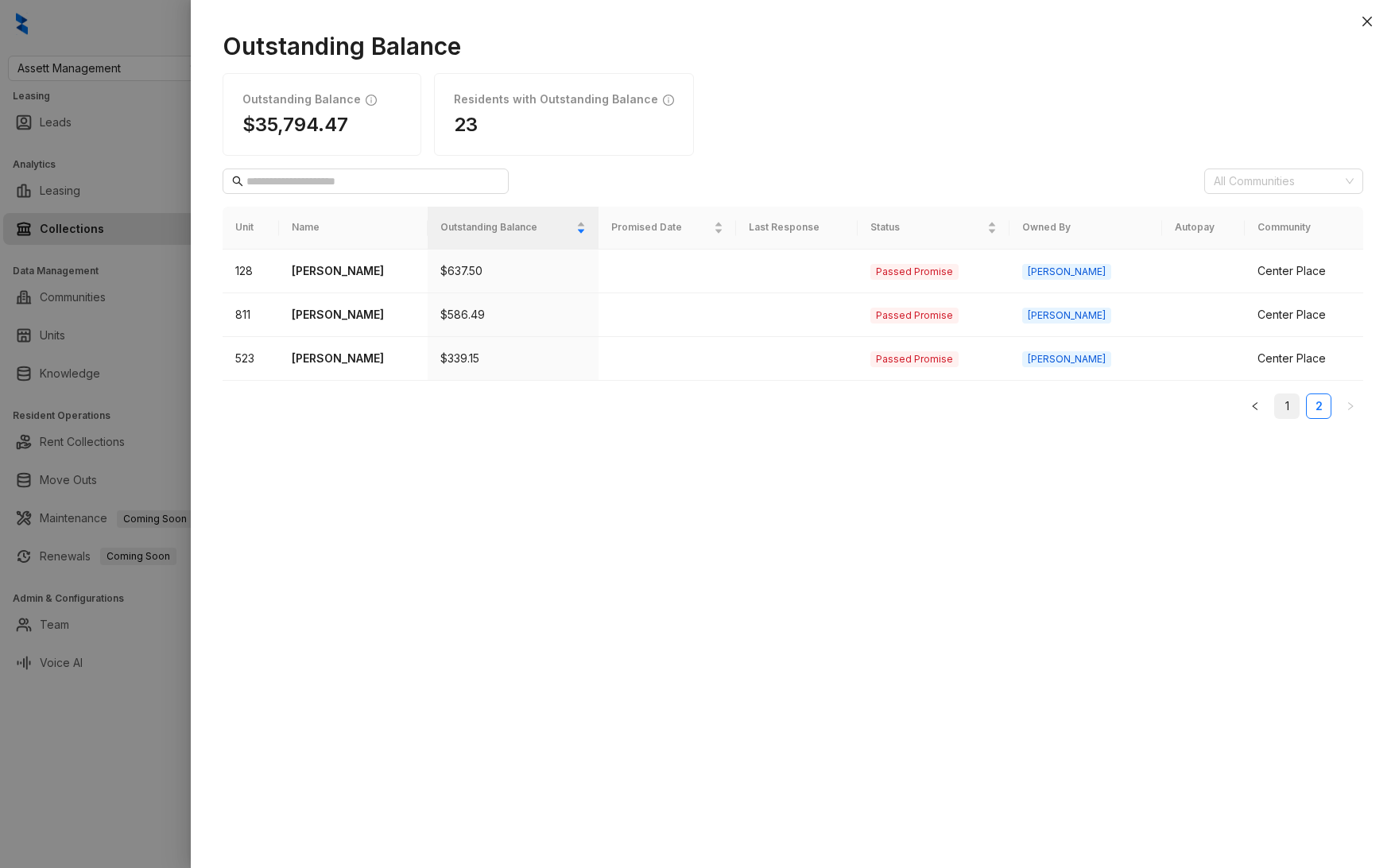
click at [1289, 406] on link "1" at bounding box center [1287, 406] width 24 height 24
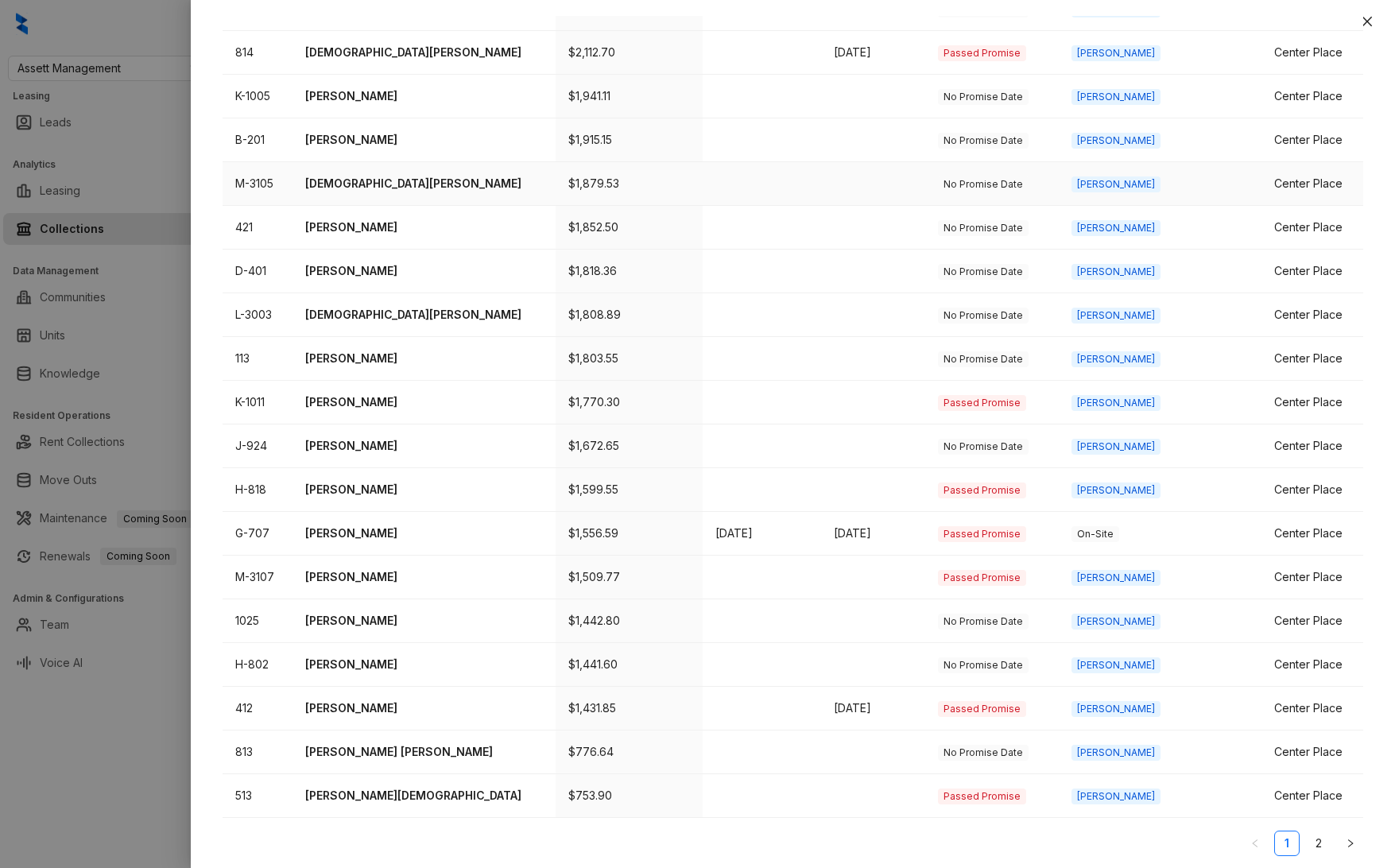
scroll to position [309, 0]
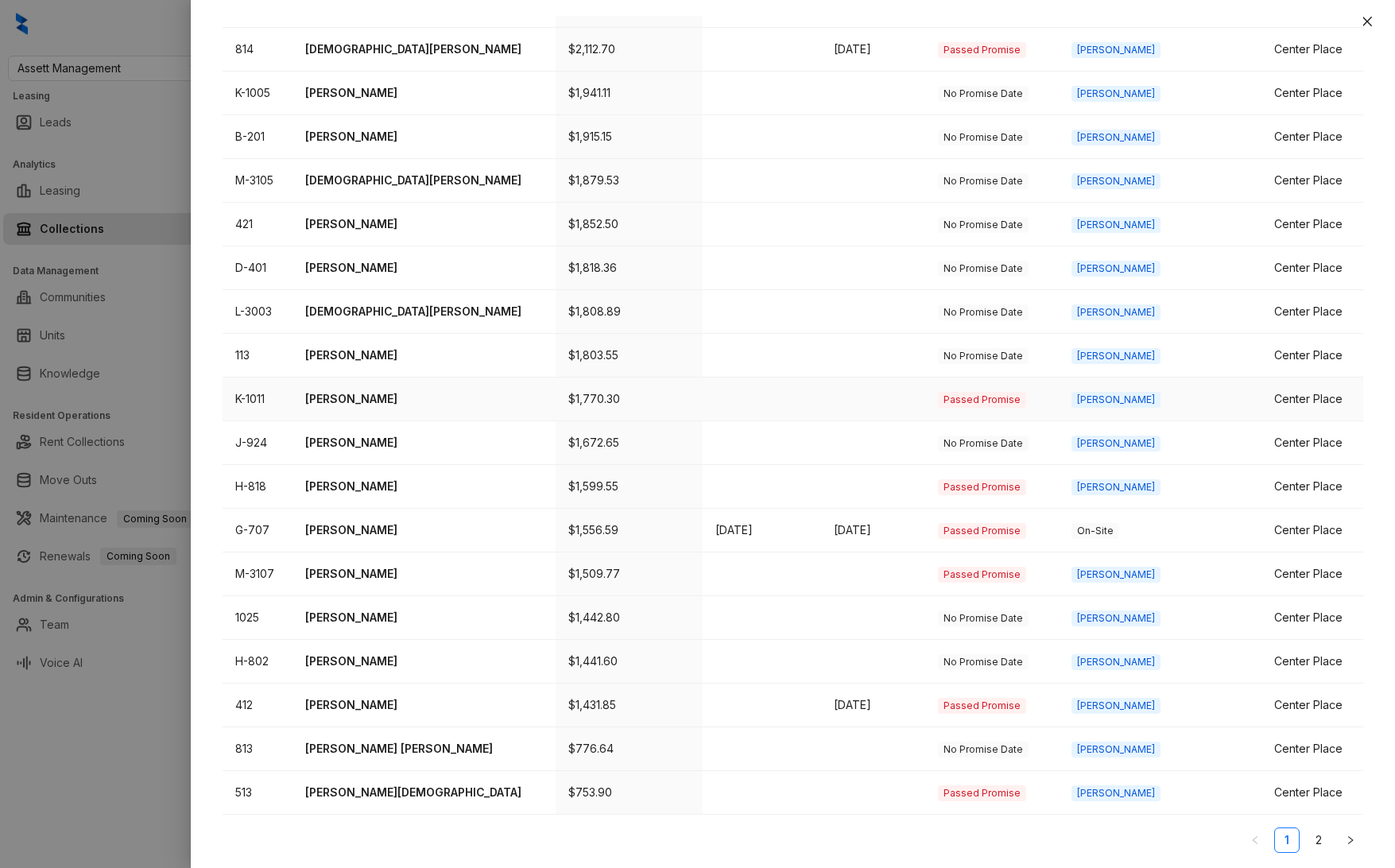
click at [357, 397] on p "Sabrea Smith" at bounding box center [424, 398] width 238 height 18
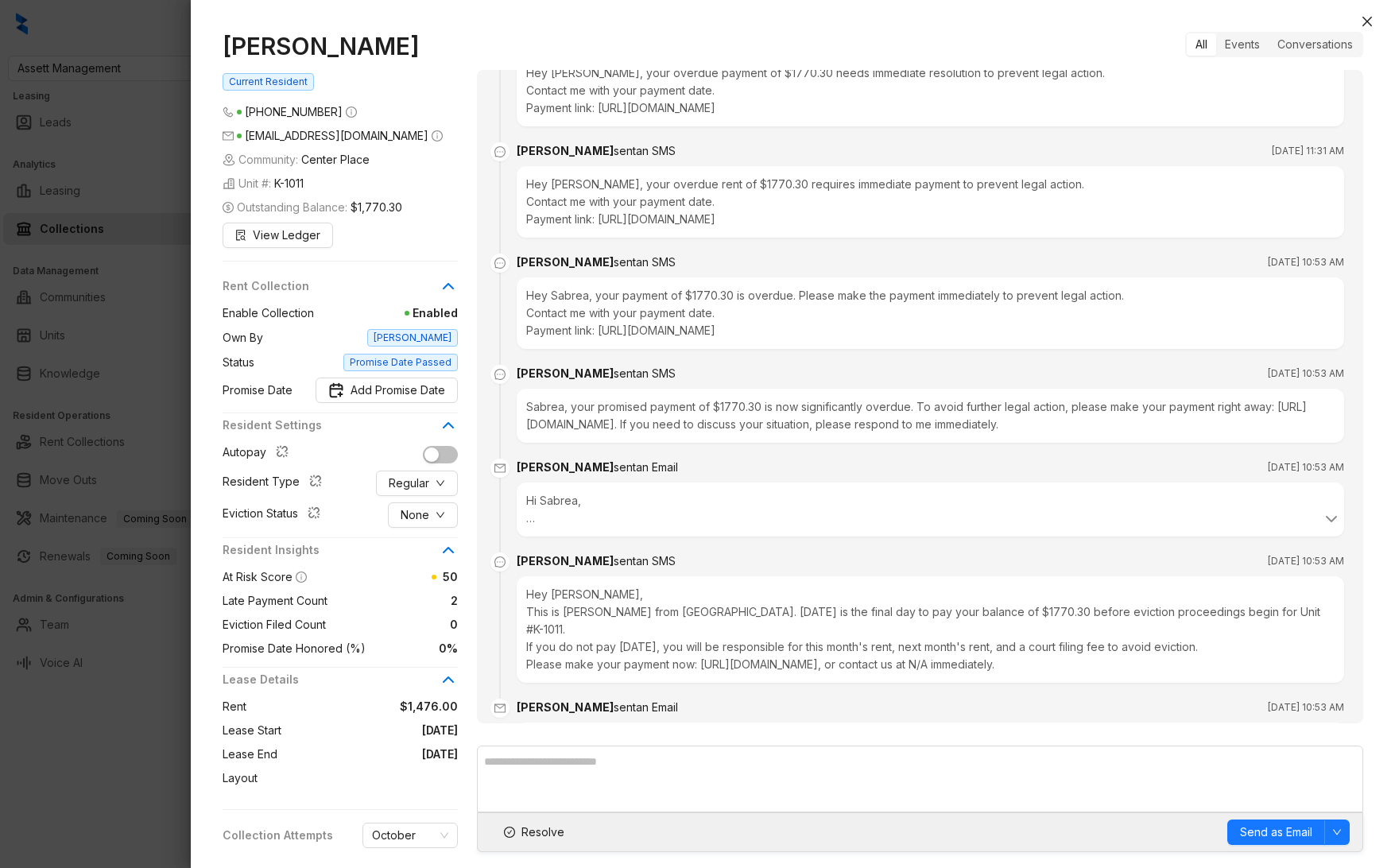
scroll to position [908, 0]
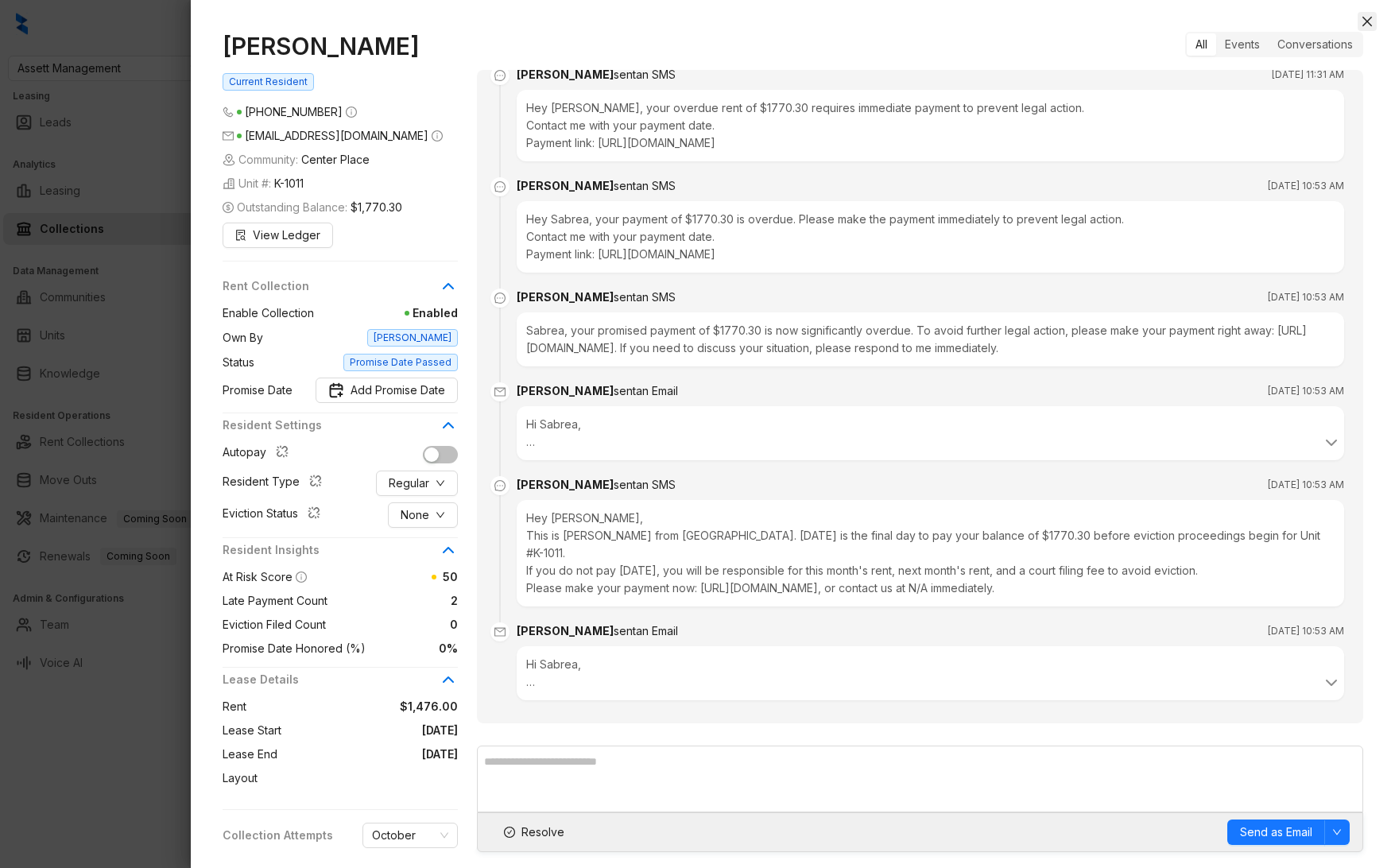
click at [1363, 22] on icon "close" at bounding box center [1367, 21] width 13 height 13
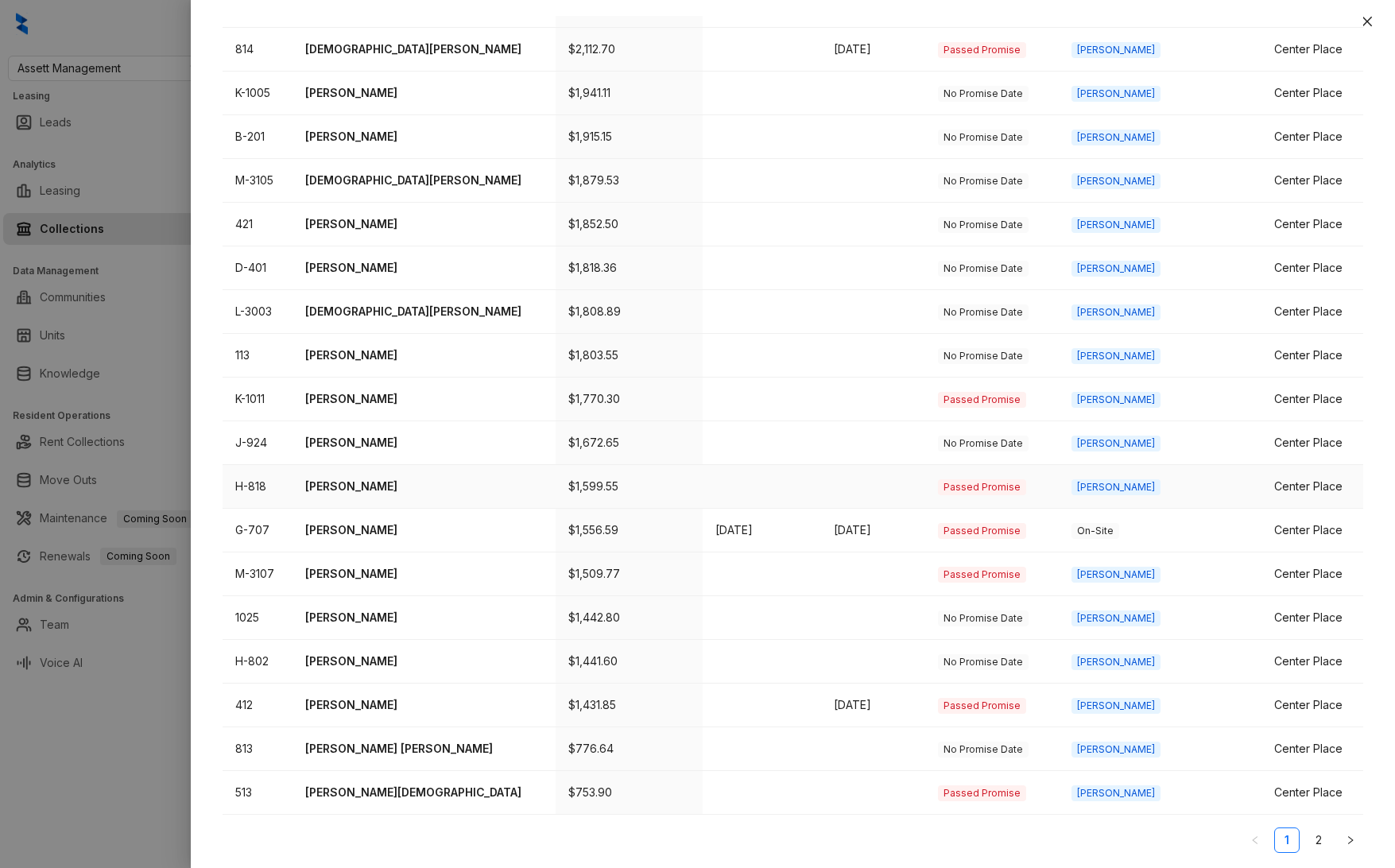
click at [367, 490] on p "Ashalei Smith" at bounding box center [424, 486] width 238 height 18
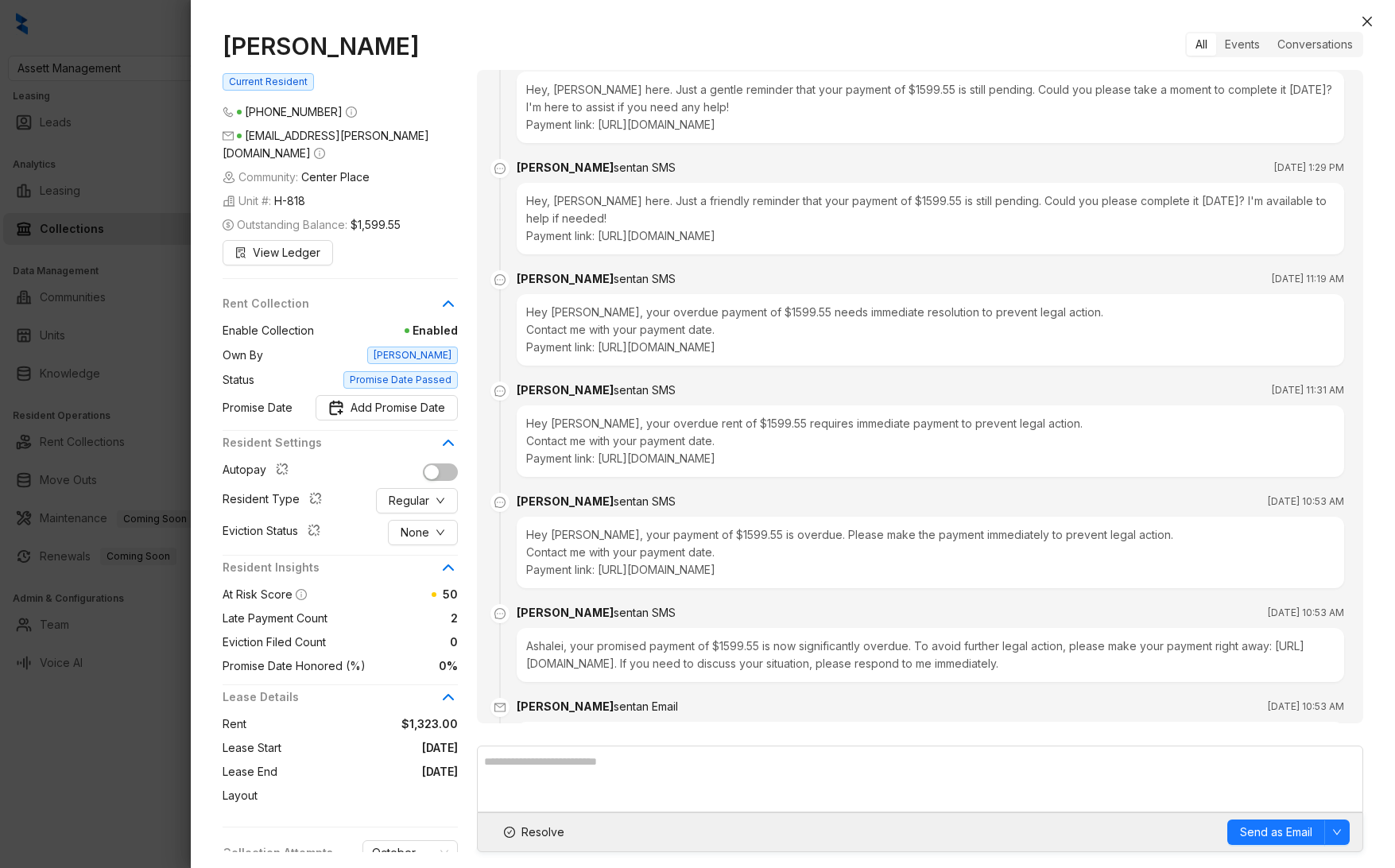
scroll to position [908, 0]
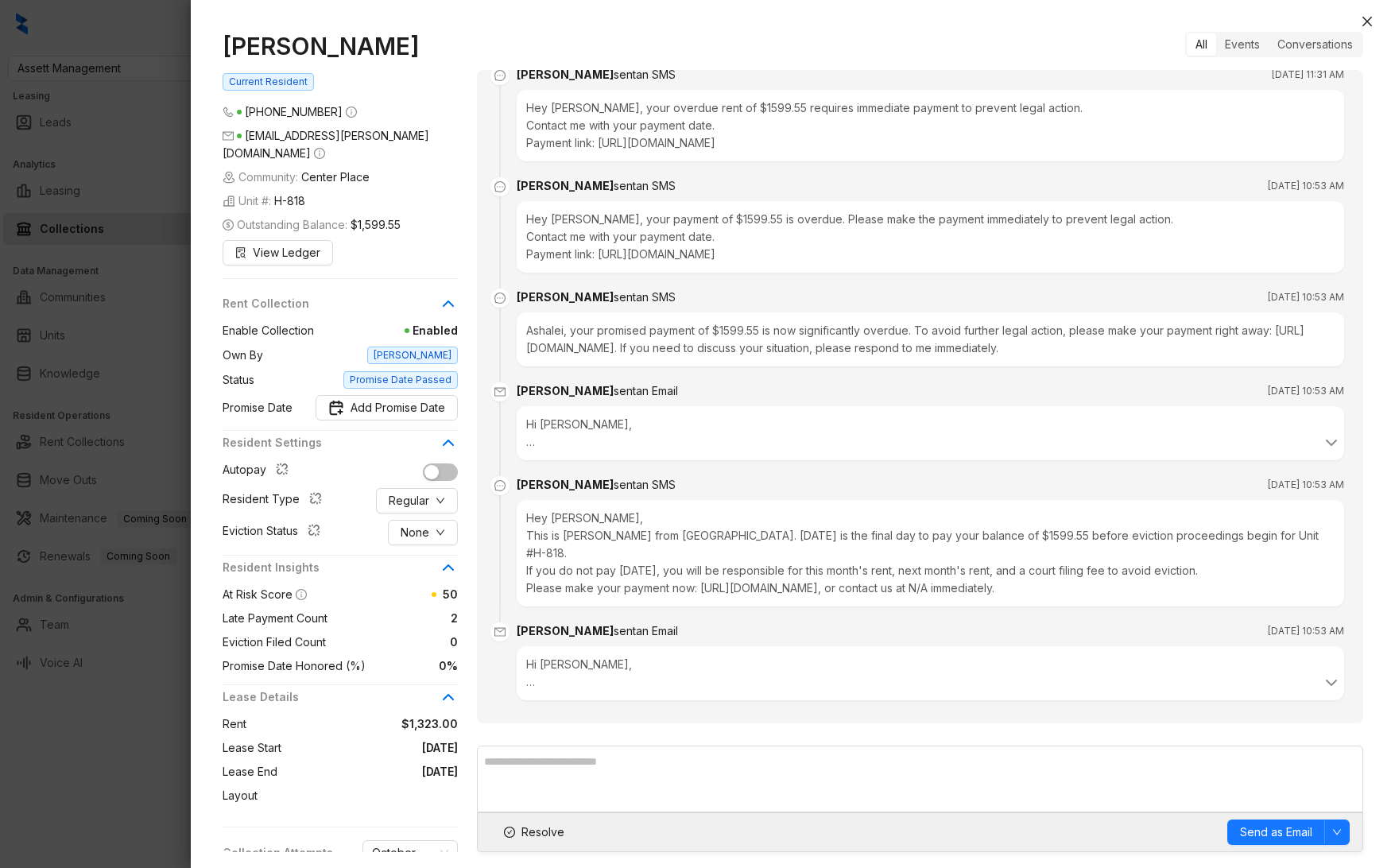
click at [1238, 57] on div "All Events Conversations Kelsey sent an SMS Oct 4, 2025 at 11:38 AM Hello, Asha…" at bounding box center [920, 441] width 886 height 820
click at [1238, 52] on div "Events" at bounding box center [1242, 44] width 53 height 22
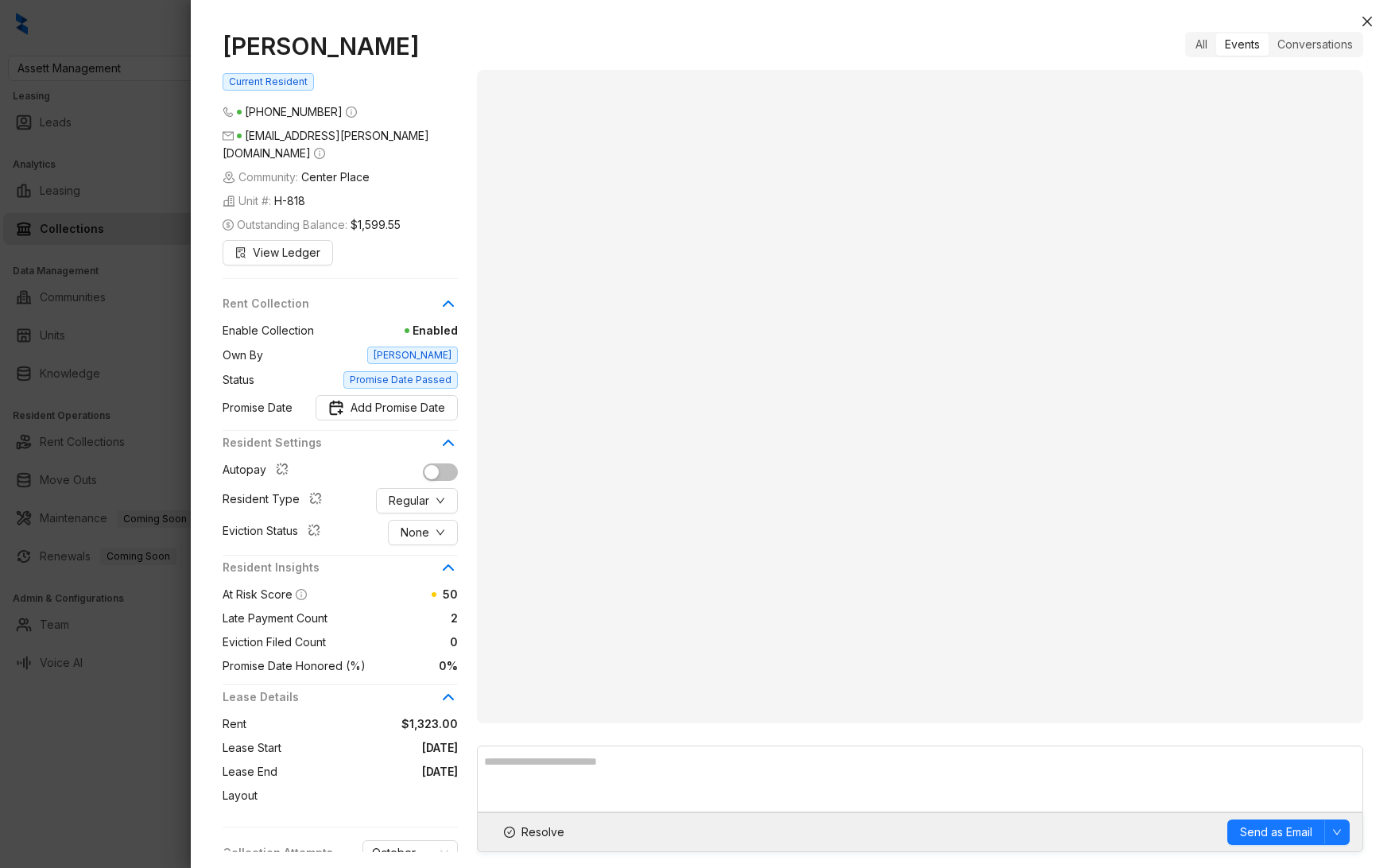
click at [1228, 37] on div "Events" at bounding box center [1242, 44] width 53 height 22
click at [1180, 43] on div "All Events Conversations" at bounding box center [920, 44] width 886 height 26
click at [1209, 46] on div "All" at bounding box center [1201, 44] width 30 height 22
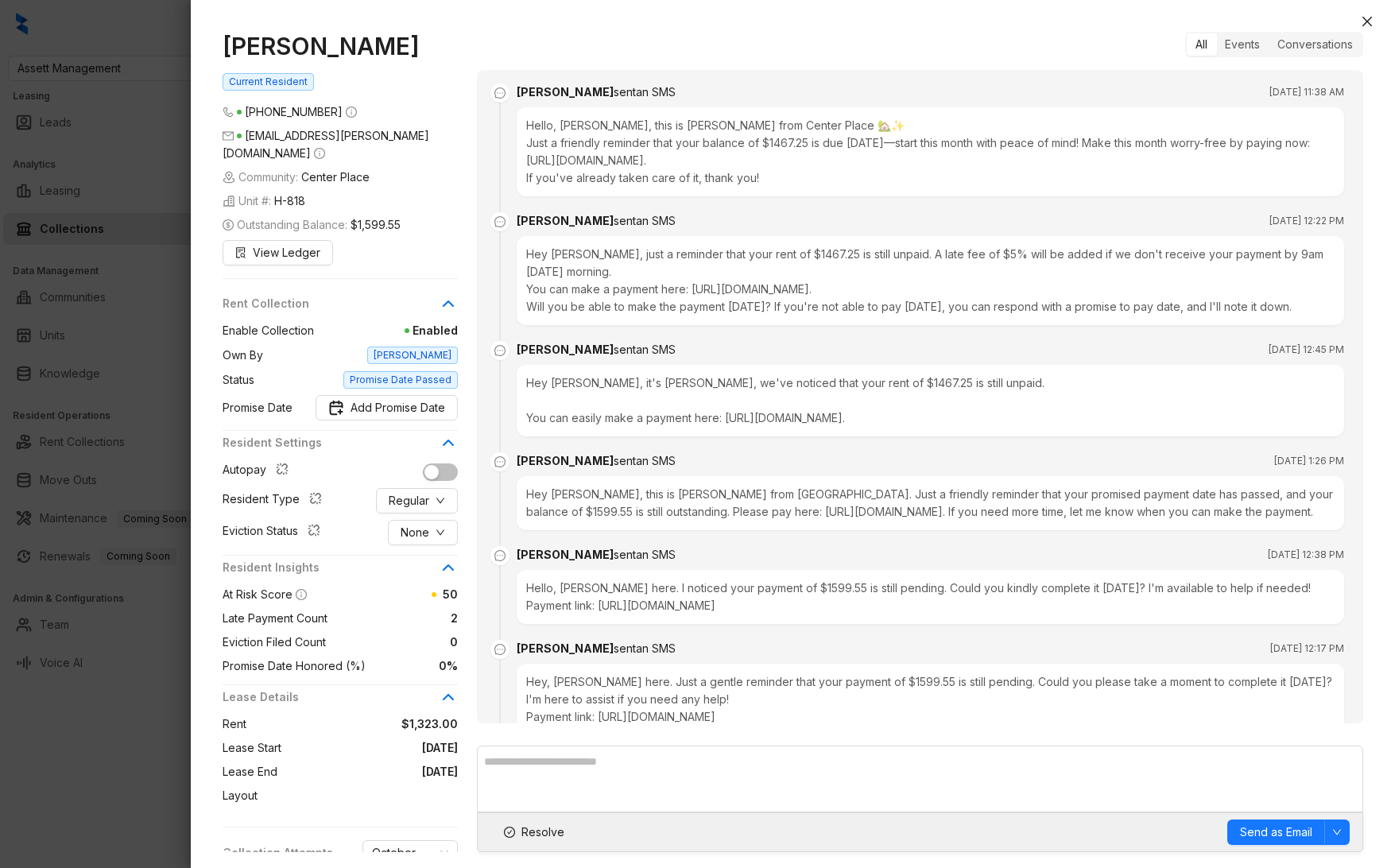
scroll to position [908, 0]
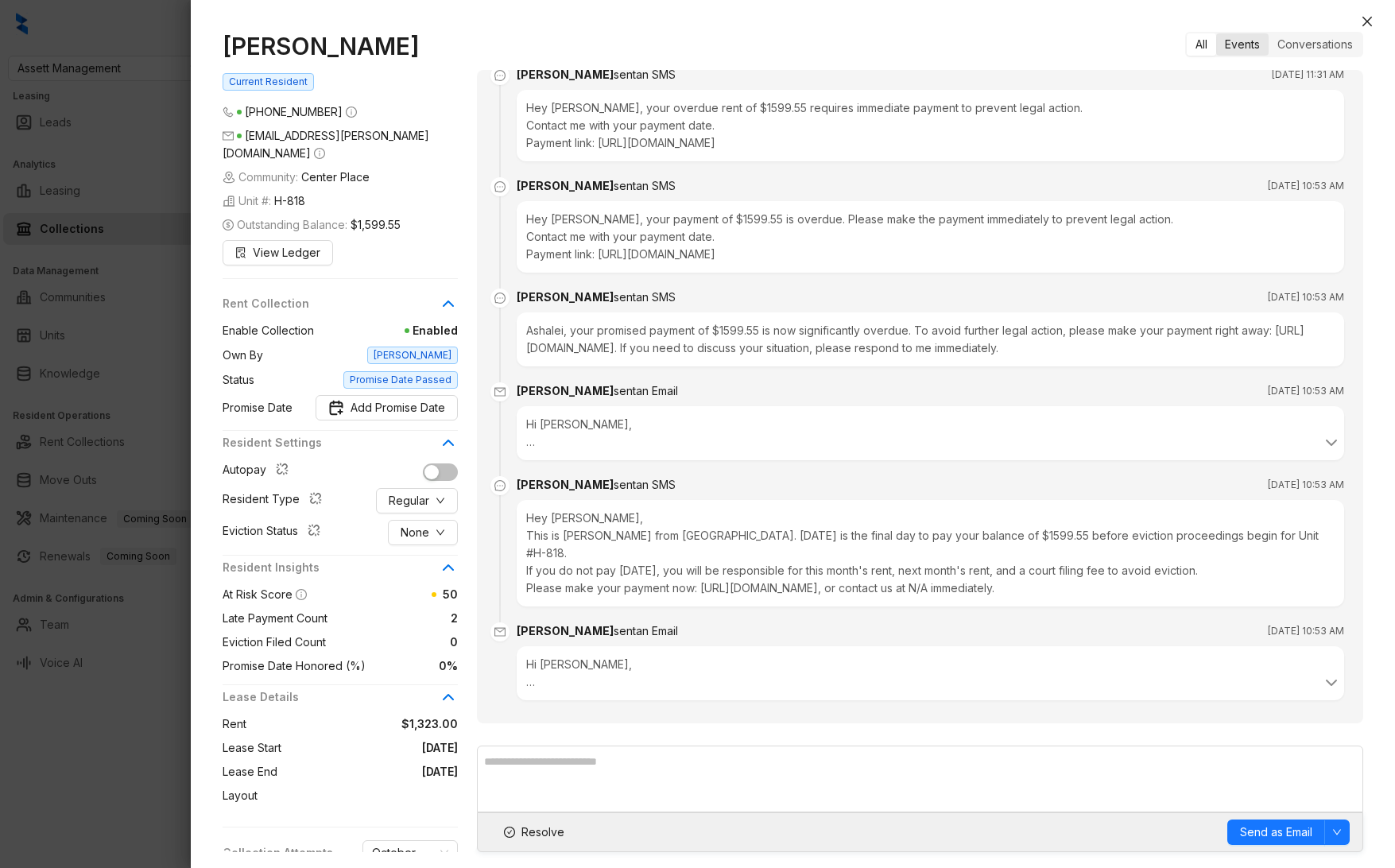
click at [1238, 44] on div "Events" at bounding box center [1242, 44] width 53 height 22
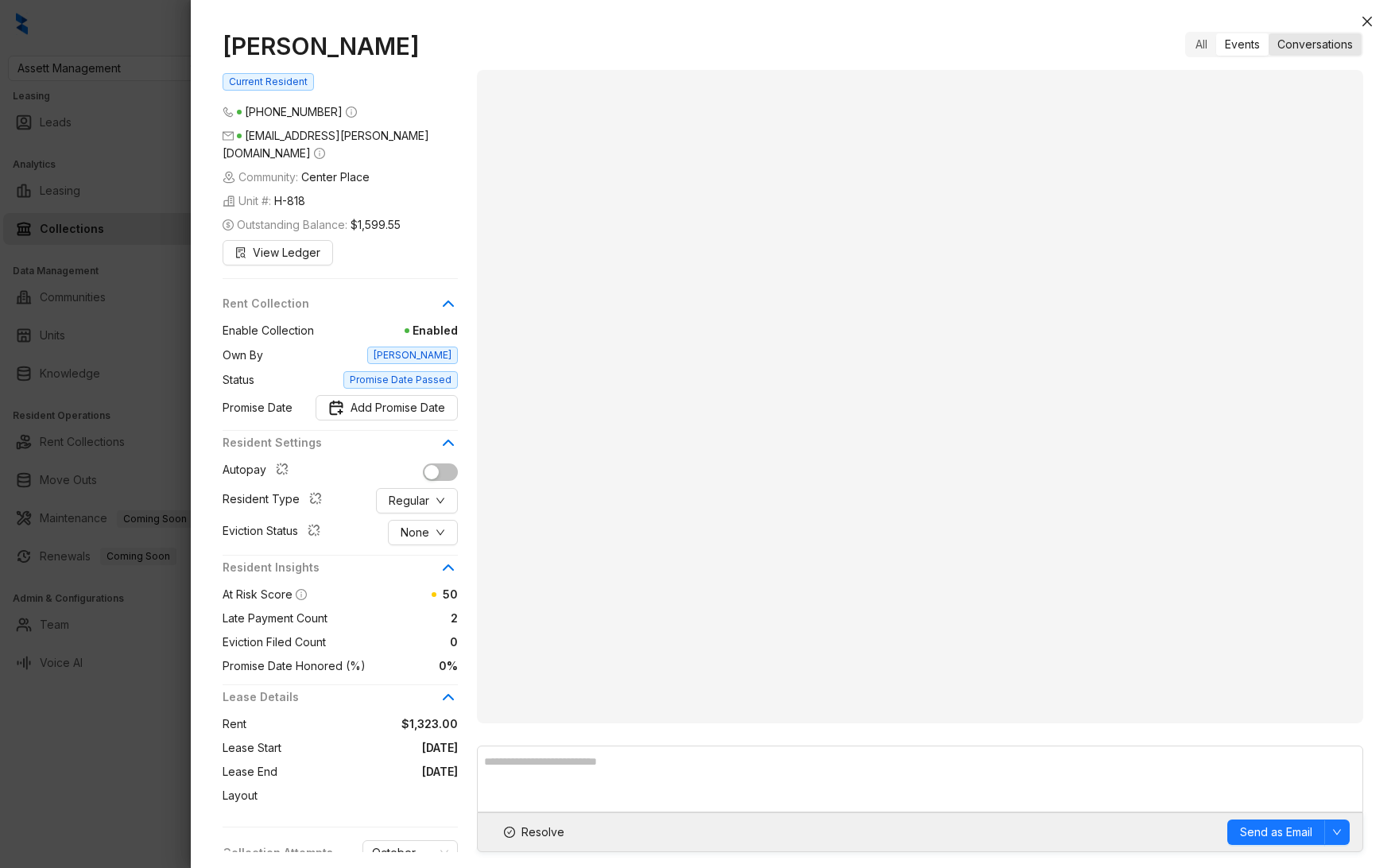
click at [1289, 43] on div "Conversations" at bounding box center [1315, 44] width 93 height 22
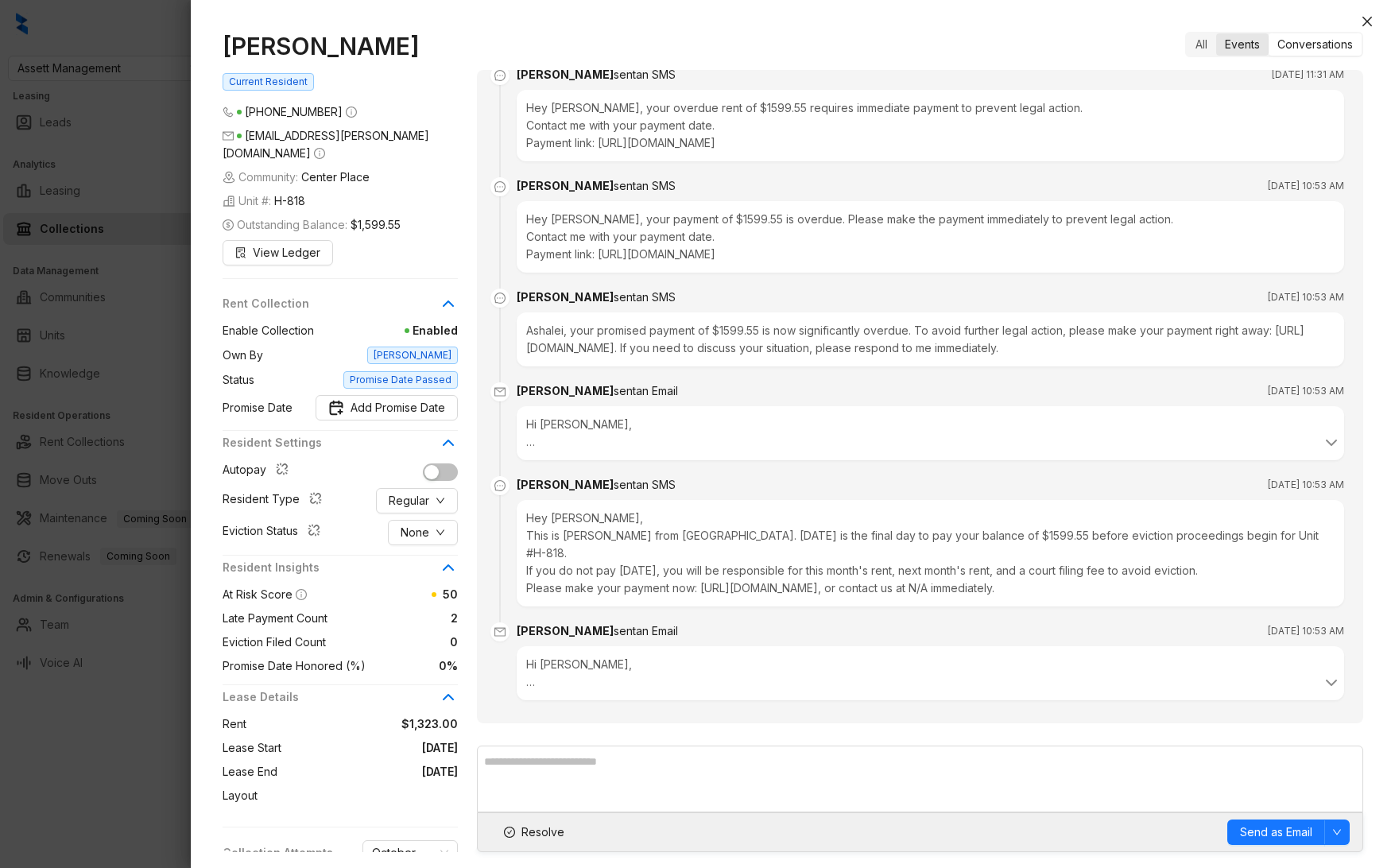
click at [1247, 45] on div "Events" at bounding box center [1242, 44] width 53 height 22
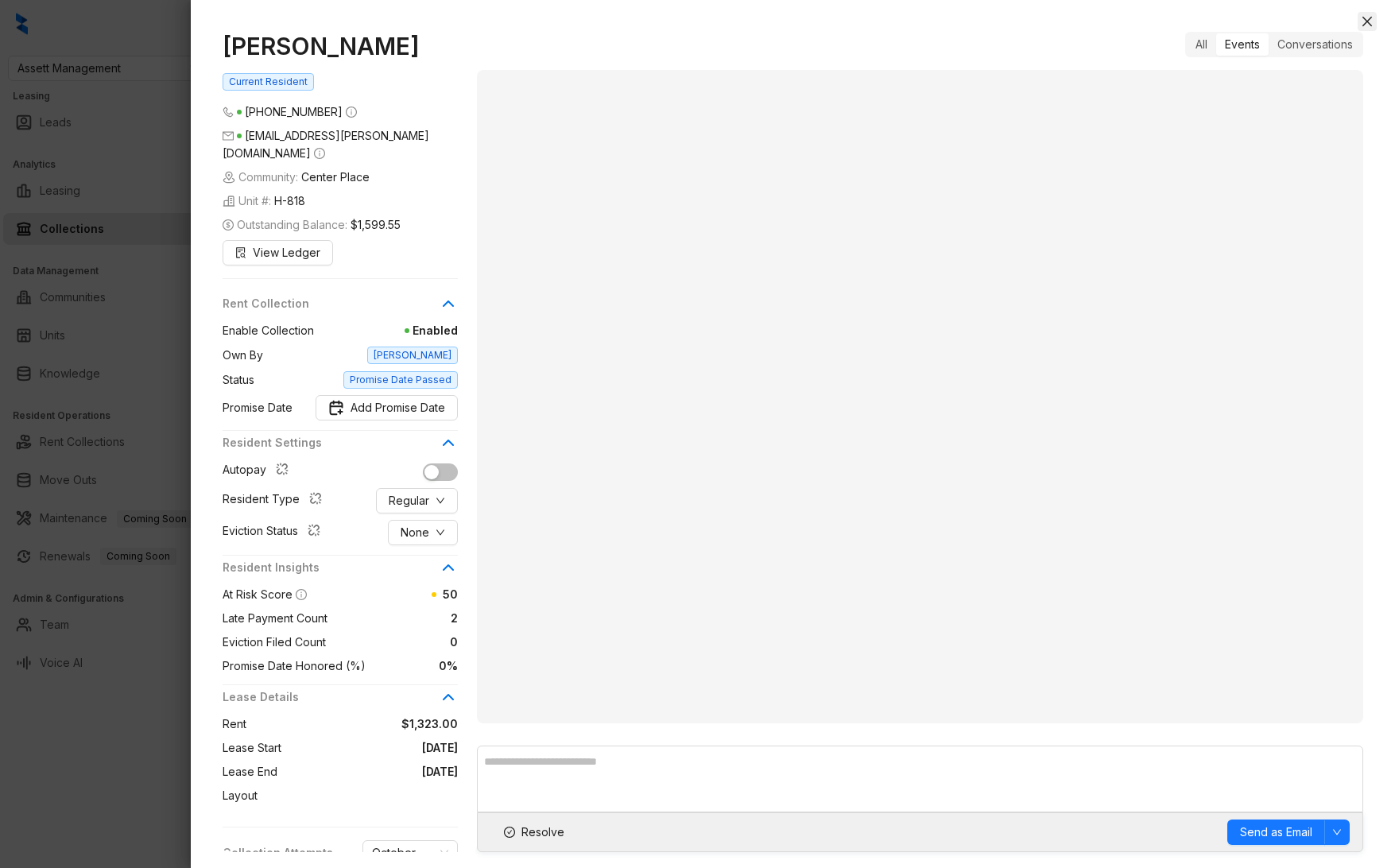
click at [1371, 18] on icon "close" at bounding box center [1367, 21] width 13 height 13
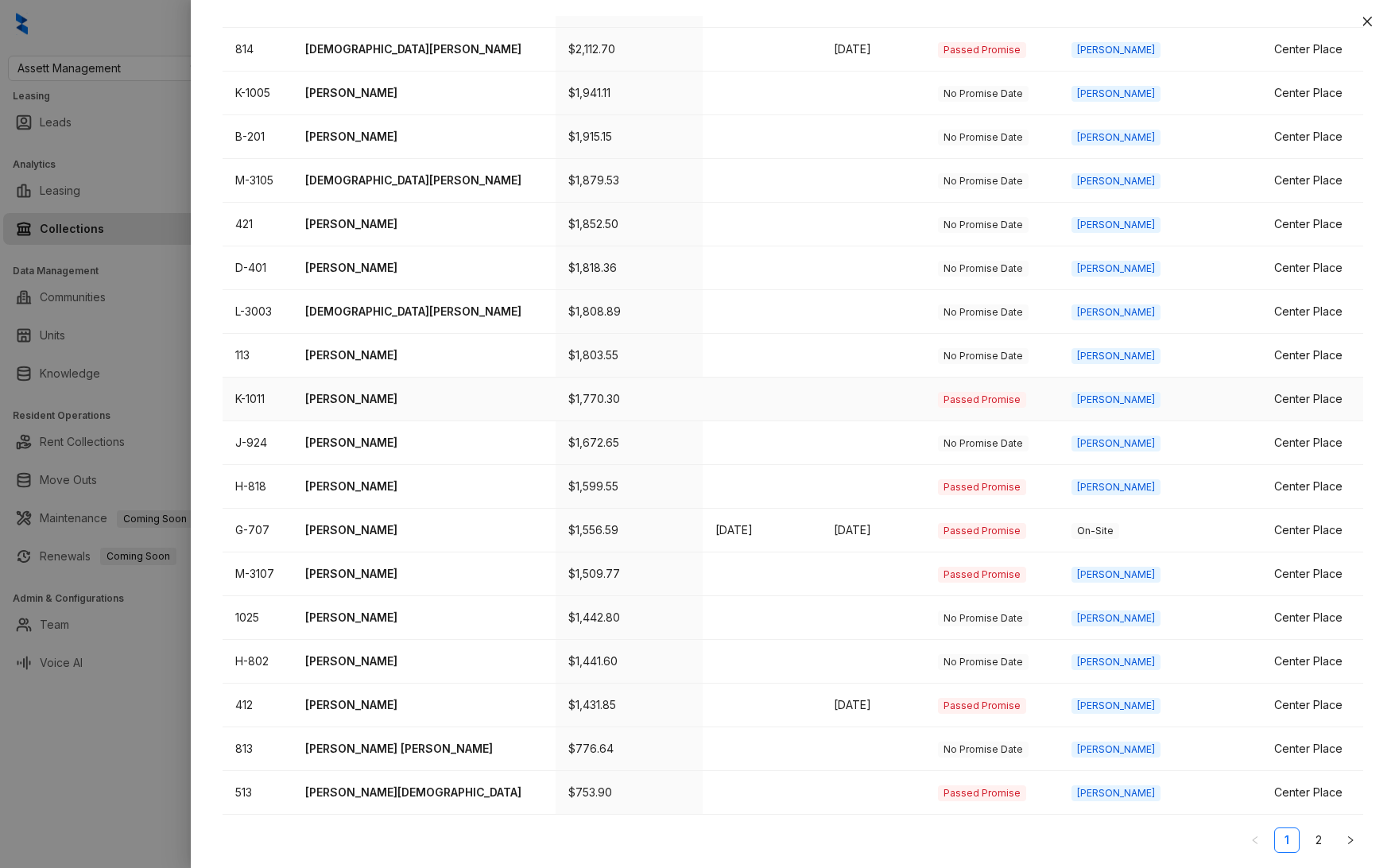
click at [360, 398] on p "Sabrea Smith" at bounding box center [424, 398] width 238 height 18
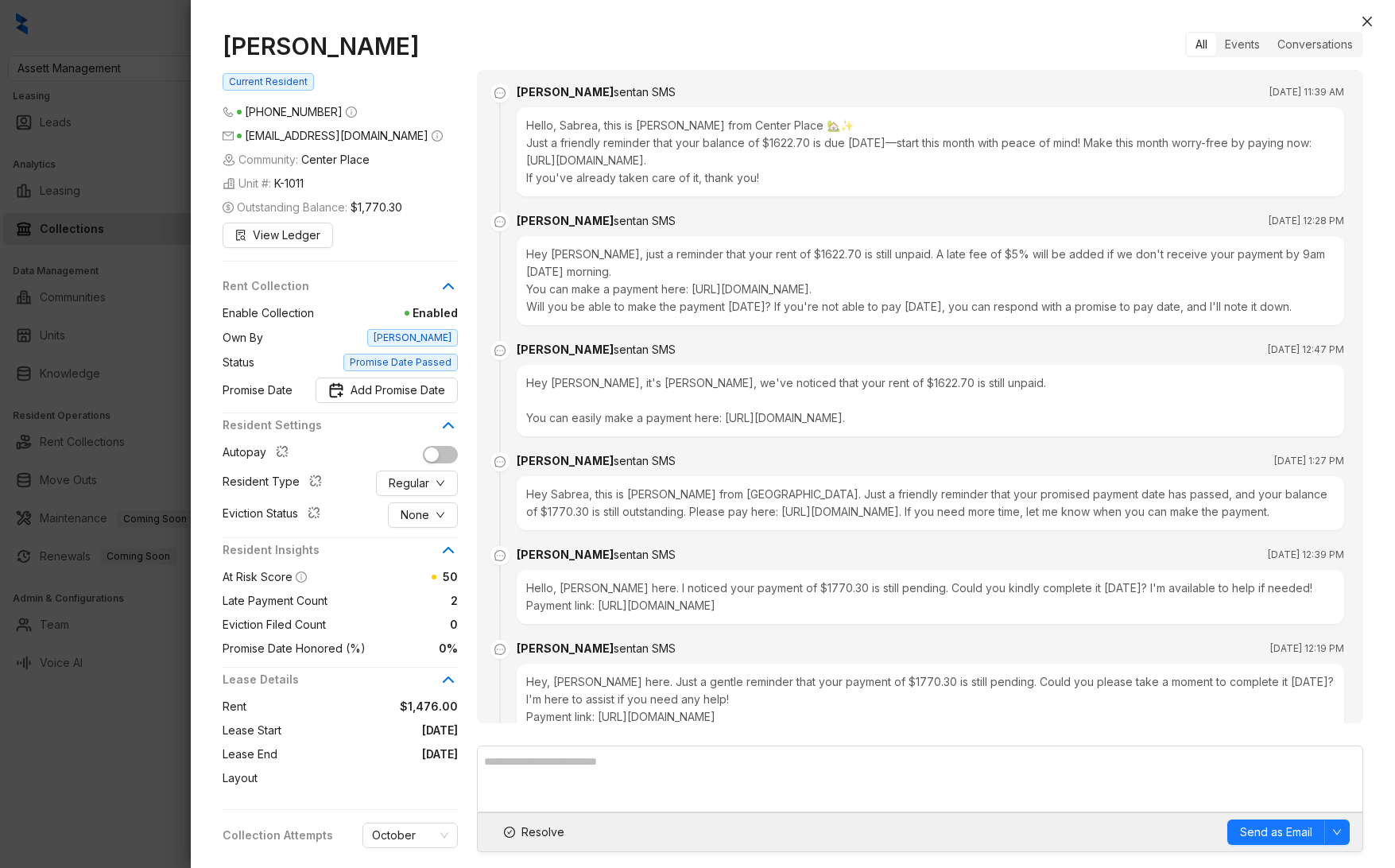
scroll to position [908, 0]
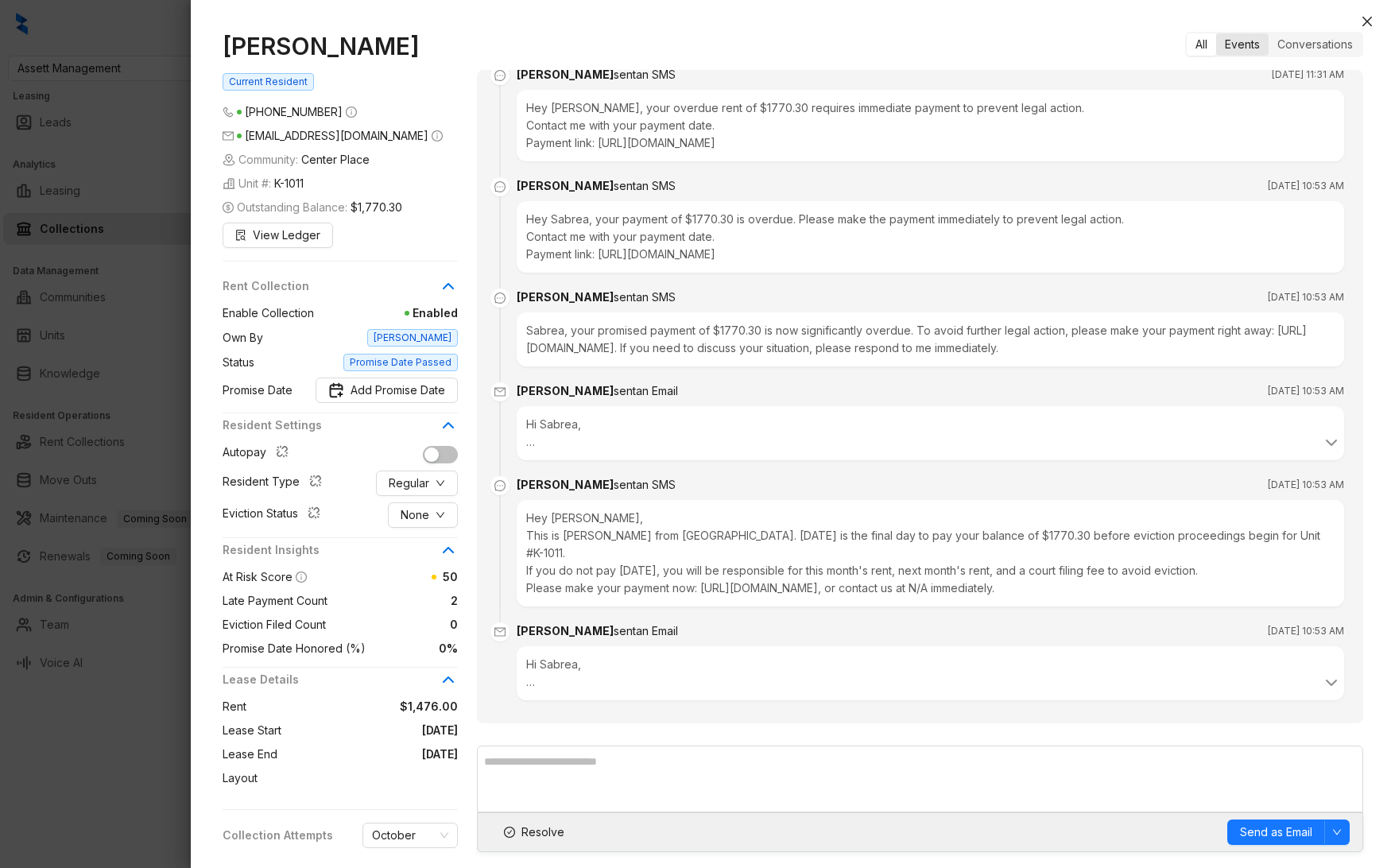
click at [1230, 43] on div "Events" at bounding box center [1242, 44] width 53 height 22
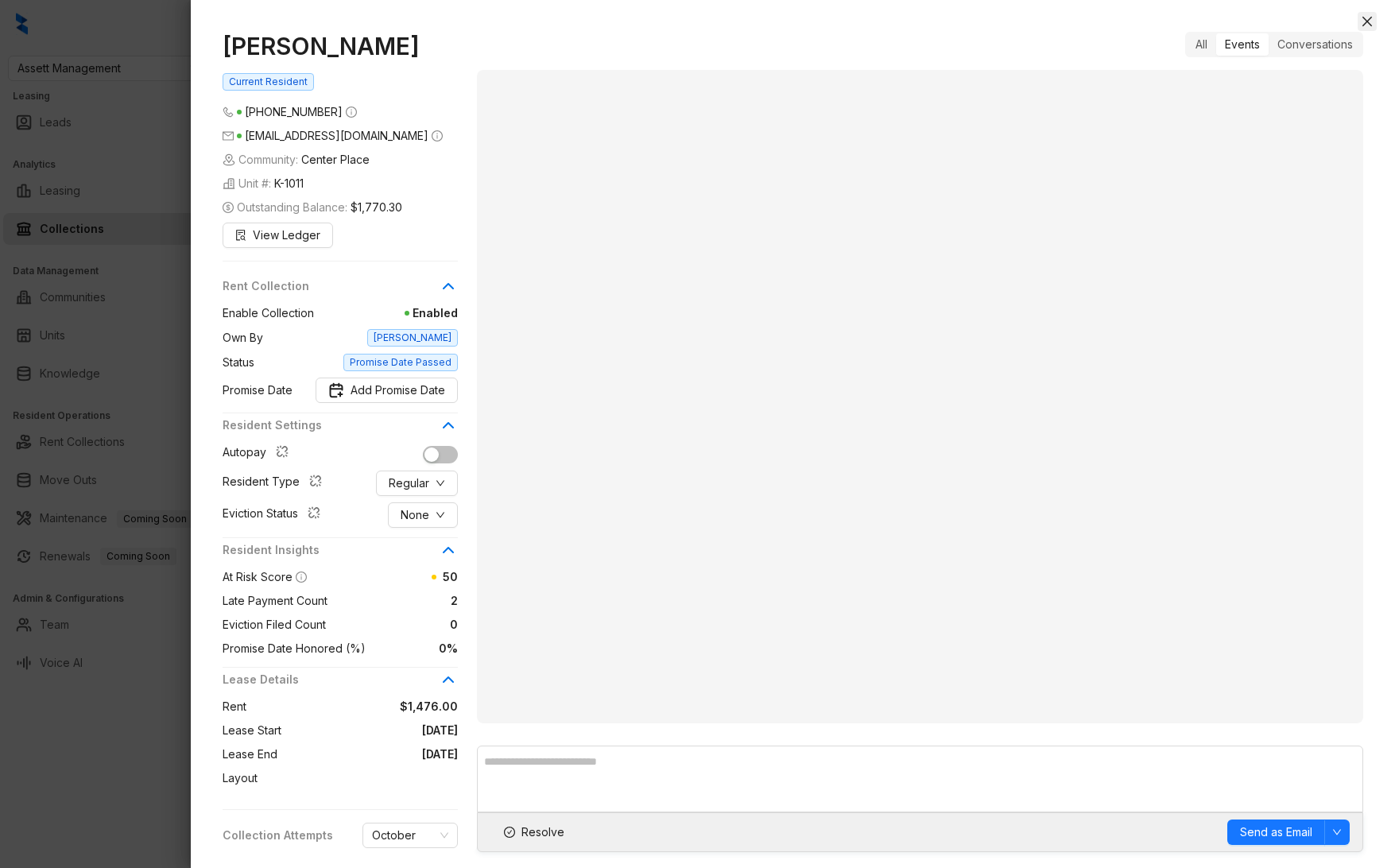
click at [1364, 23] on icon "close" at bounding box center [1367, 21] width 13 height 13
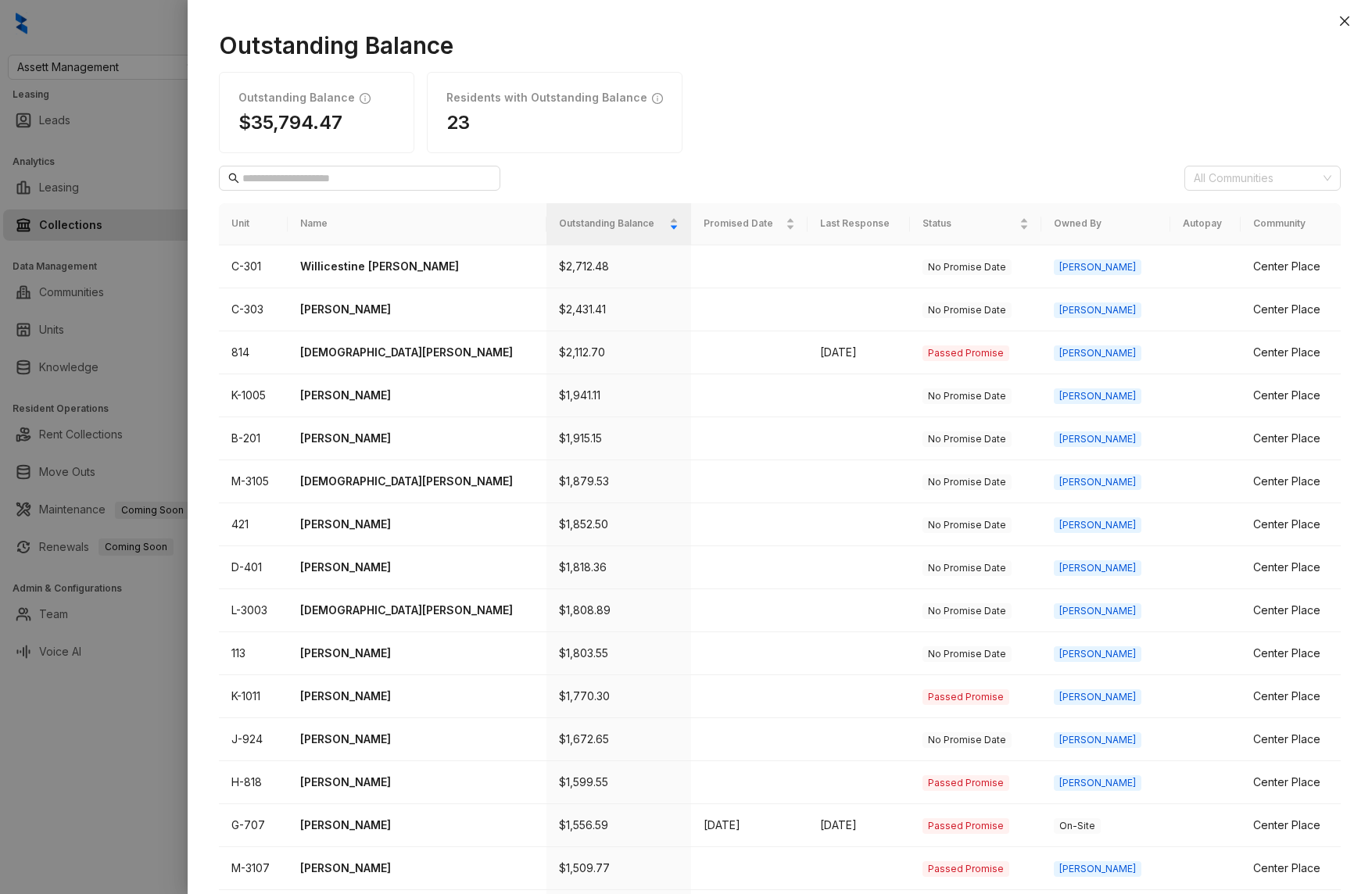
click at [1355, 23] on div "Outstanding Balance Outstanding Balance $35,794.47 Residents with Outstanding B…" at bounding box center [779, 455] width 1184 height 879
click at [1347, 21] on icon "close" at bounding box center [1345, 21] width 13 height 13
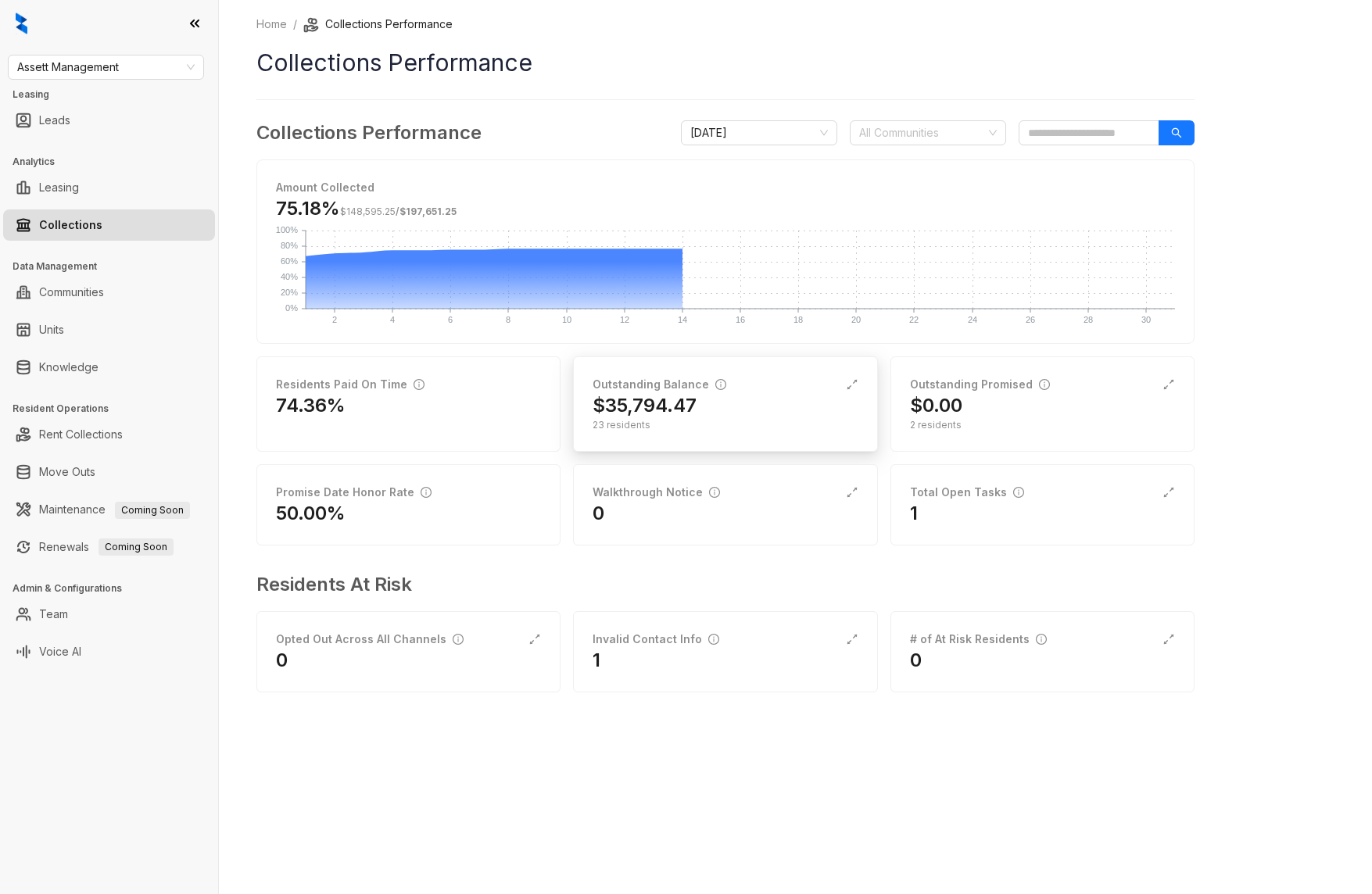
click at [701, 431] on div "23 residents" at bounding box center [725, 426] width 265 height 15
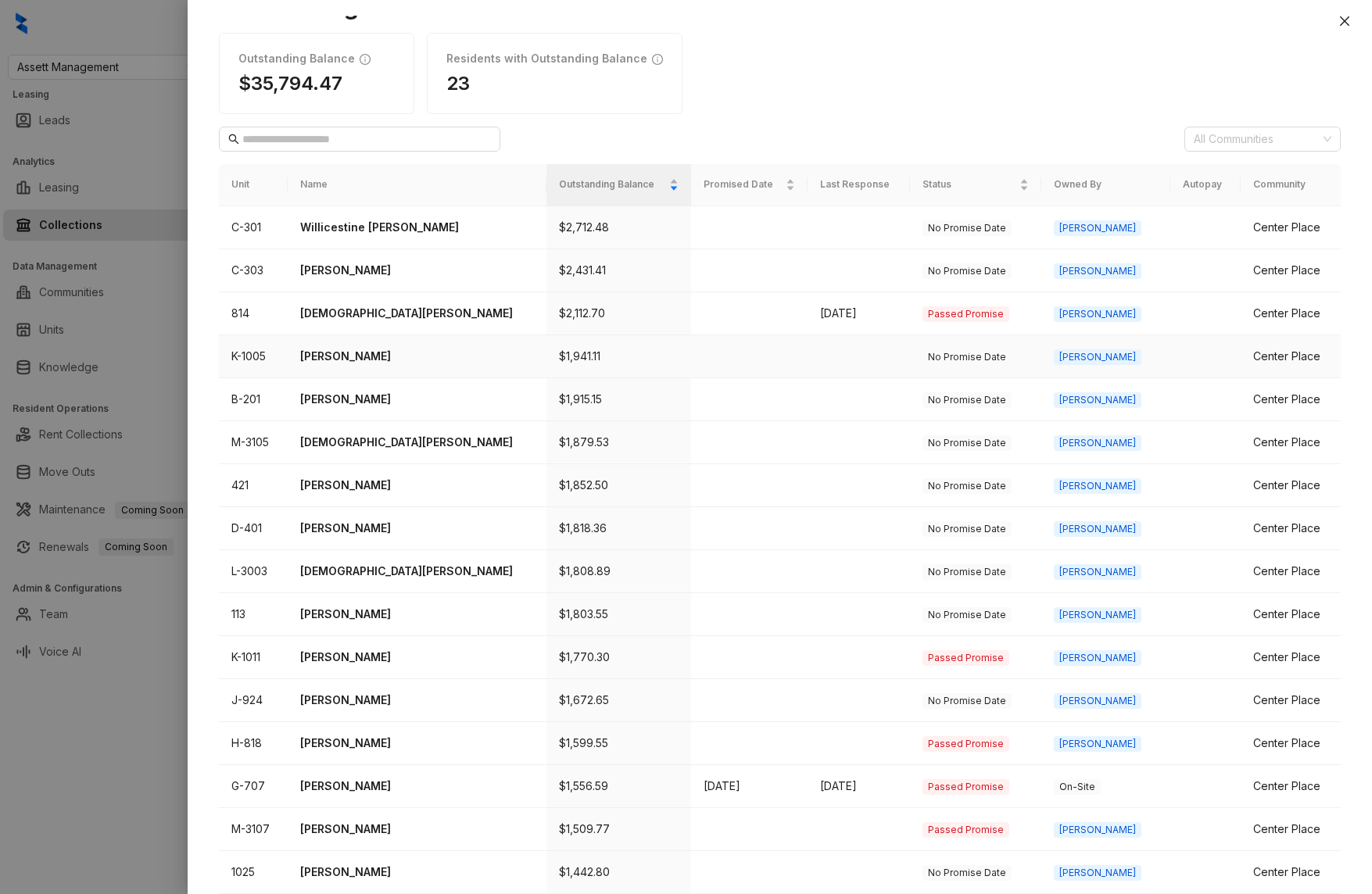
scroll to position [263, 0]
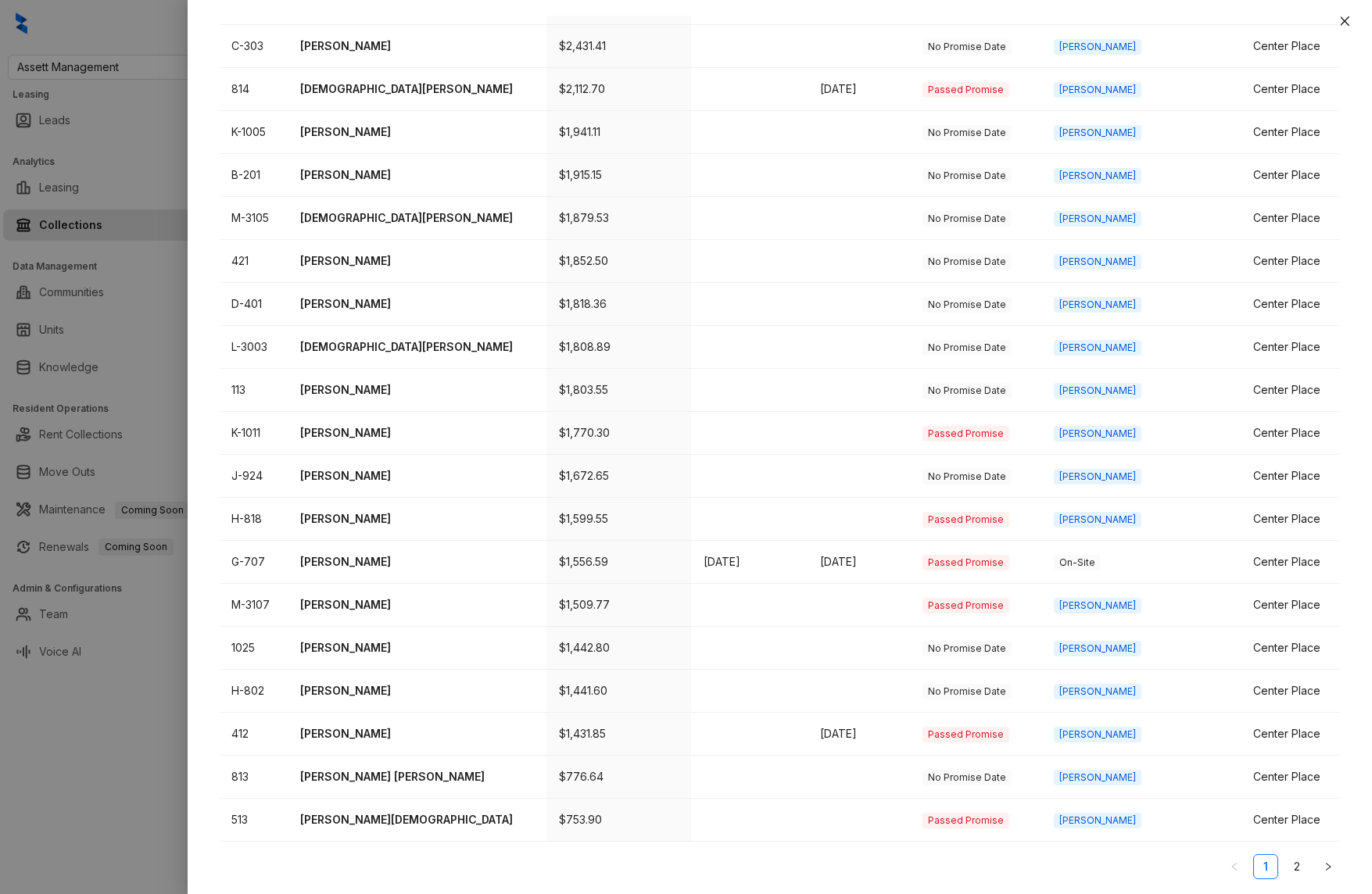
click at [1305, 853] on link "2" at bounding box center [1297, 867] width 24 height 24
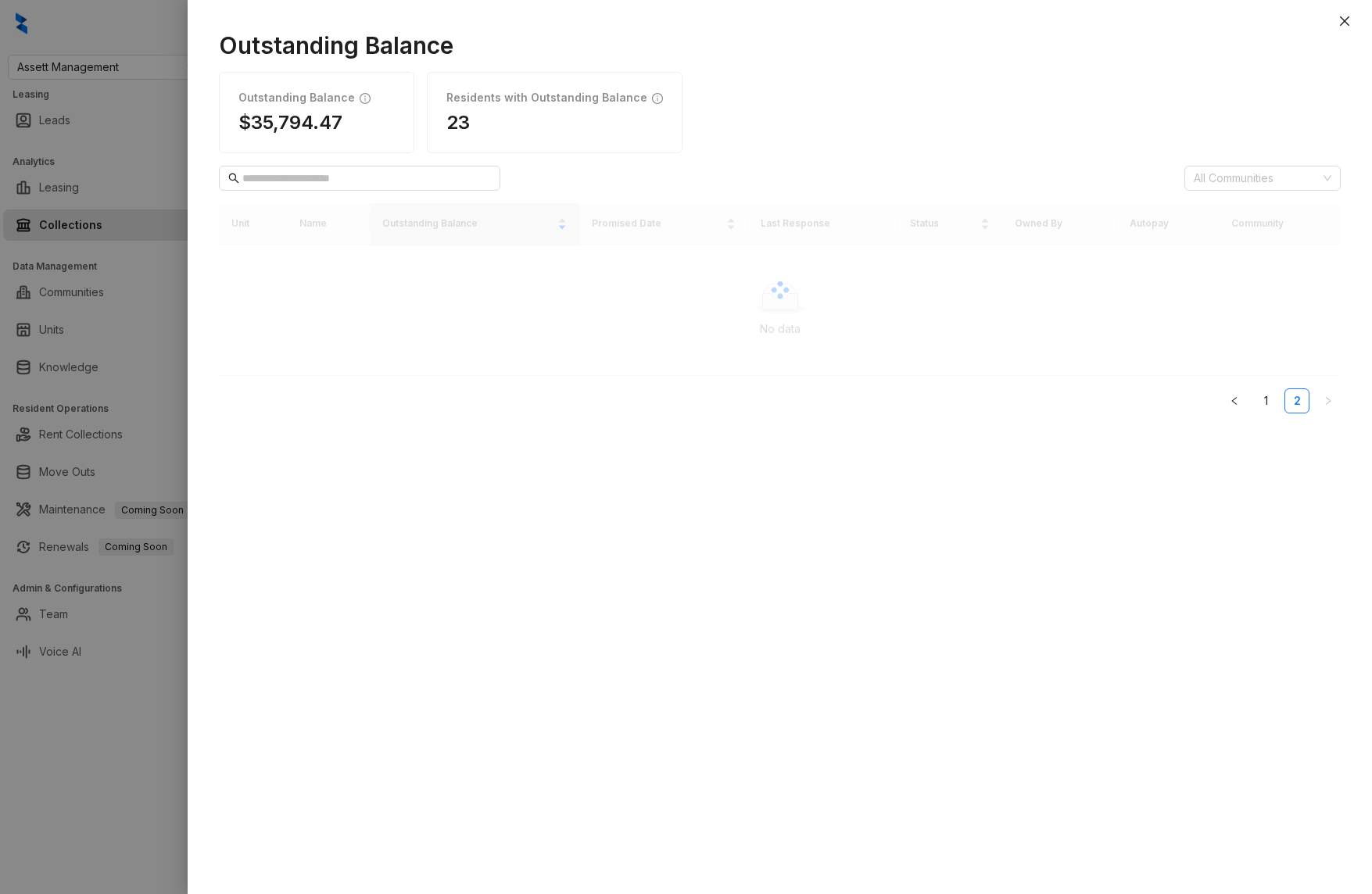
scroll to position [0, 0]
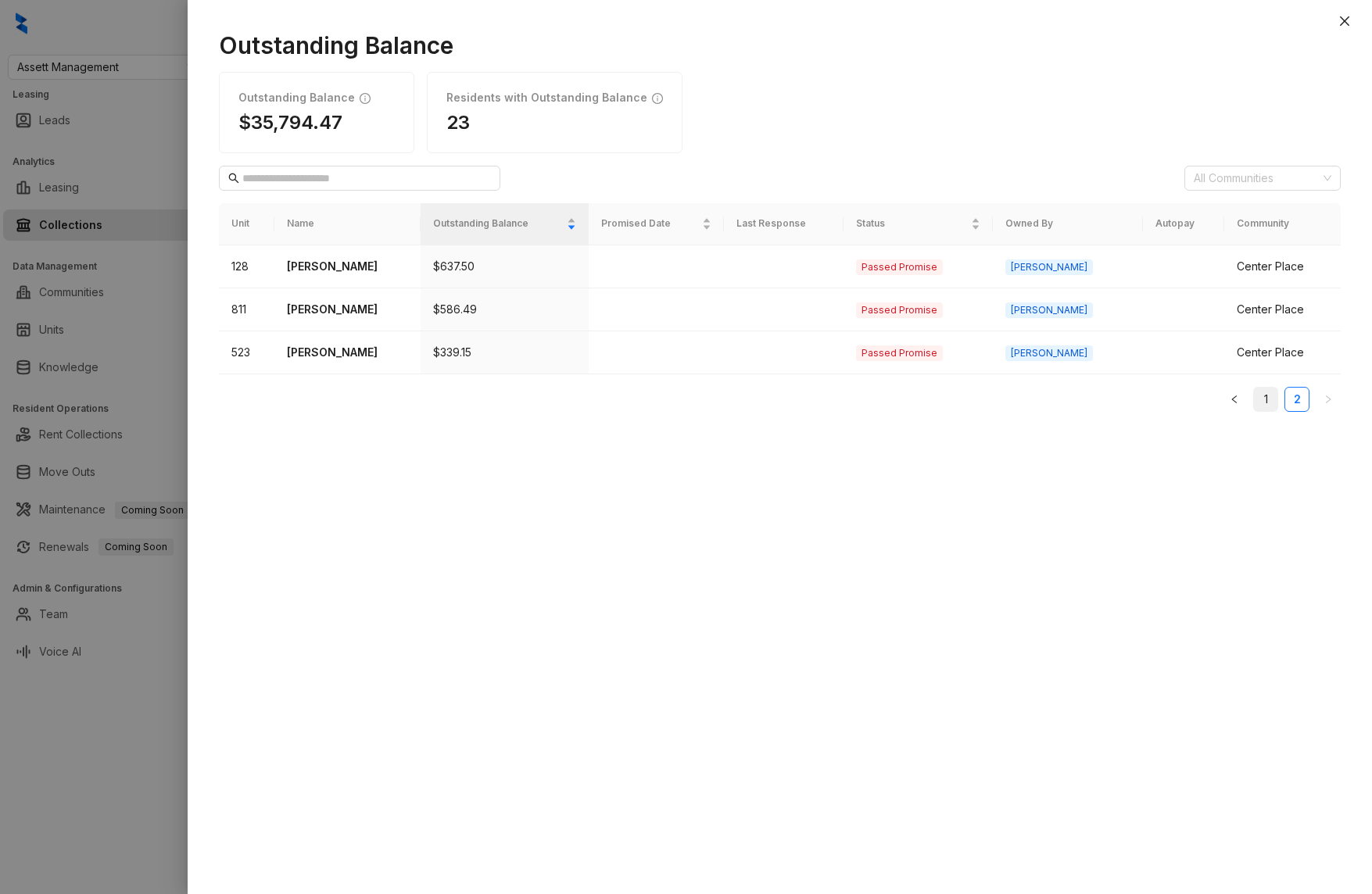
click at [1265, 402] on link "1" at bounding box center [1266, 399] width 24 height 24
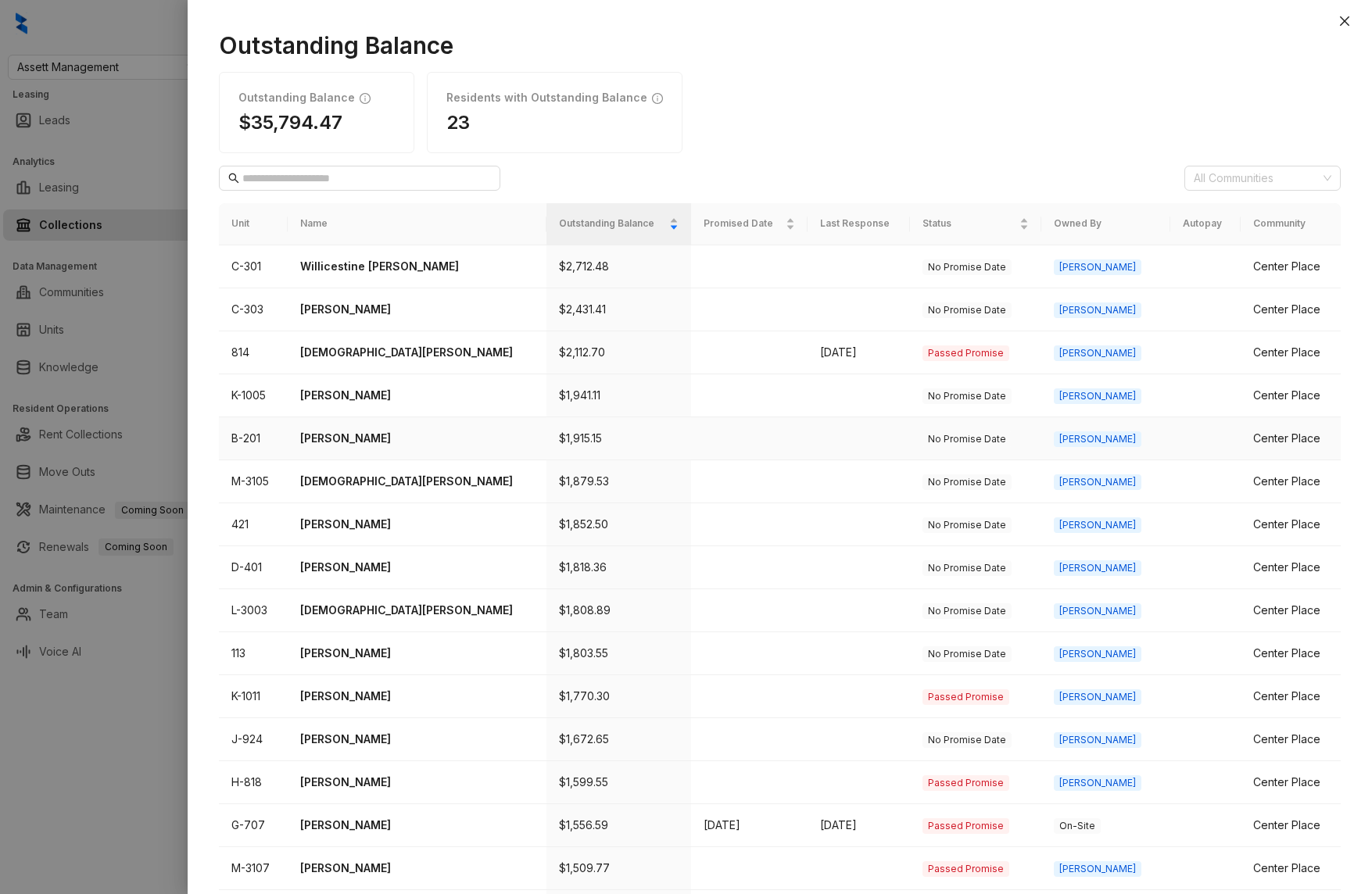
scroll to position [263, 0]
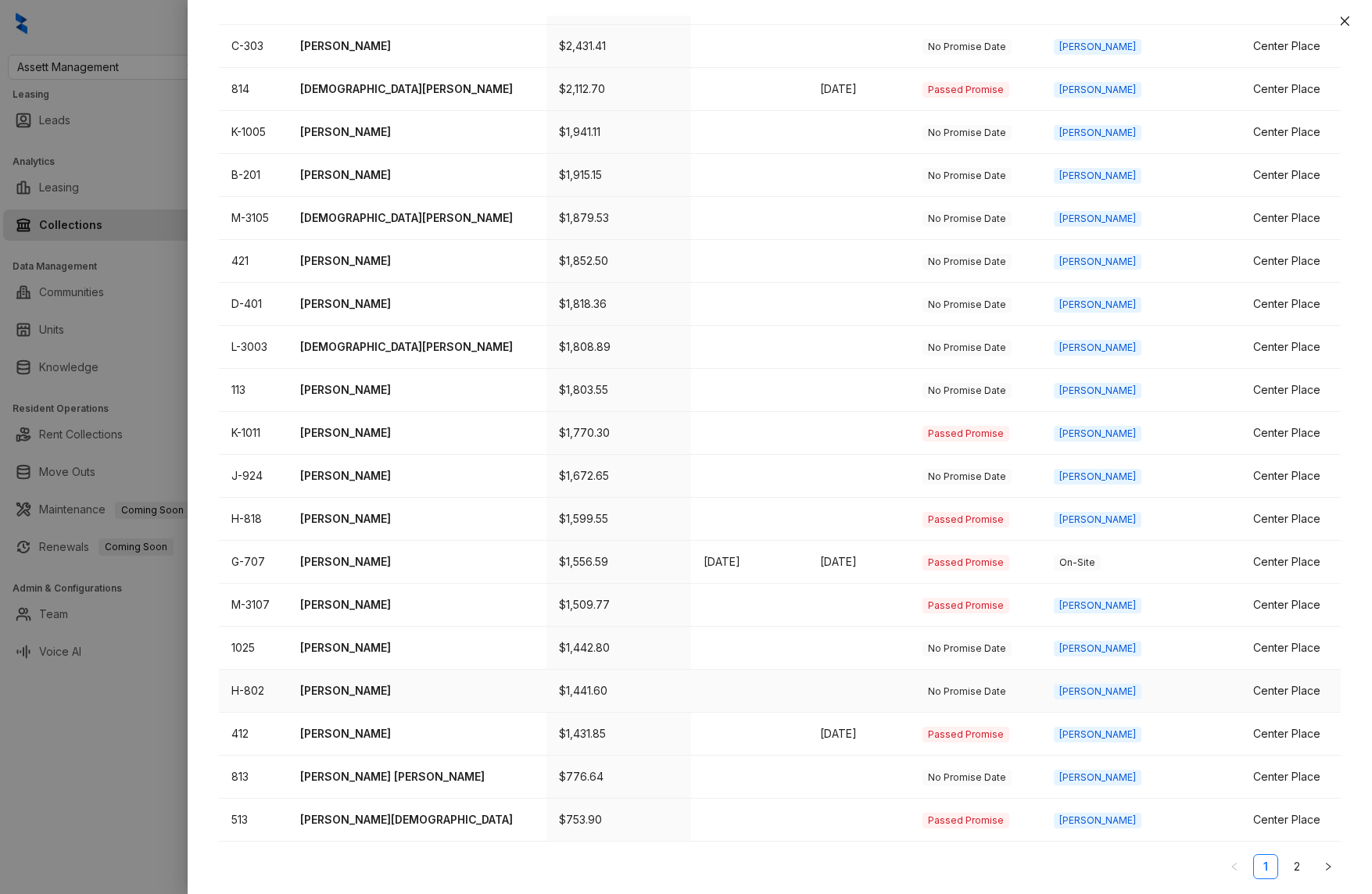
click at [337, 688] on p "Alexis Escobar" at bounding box center [417, 691] width 234 height 17
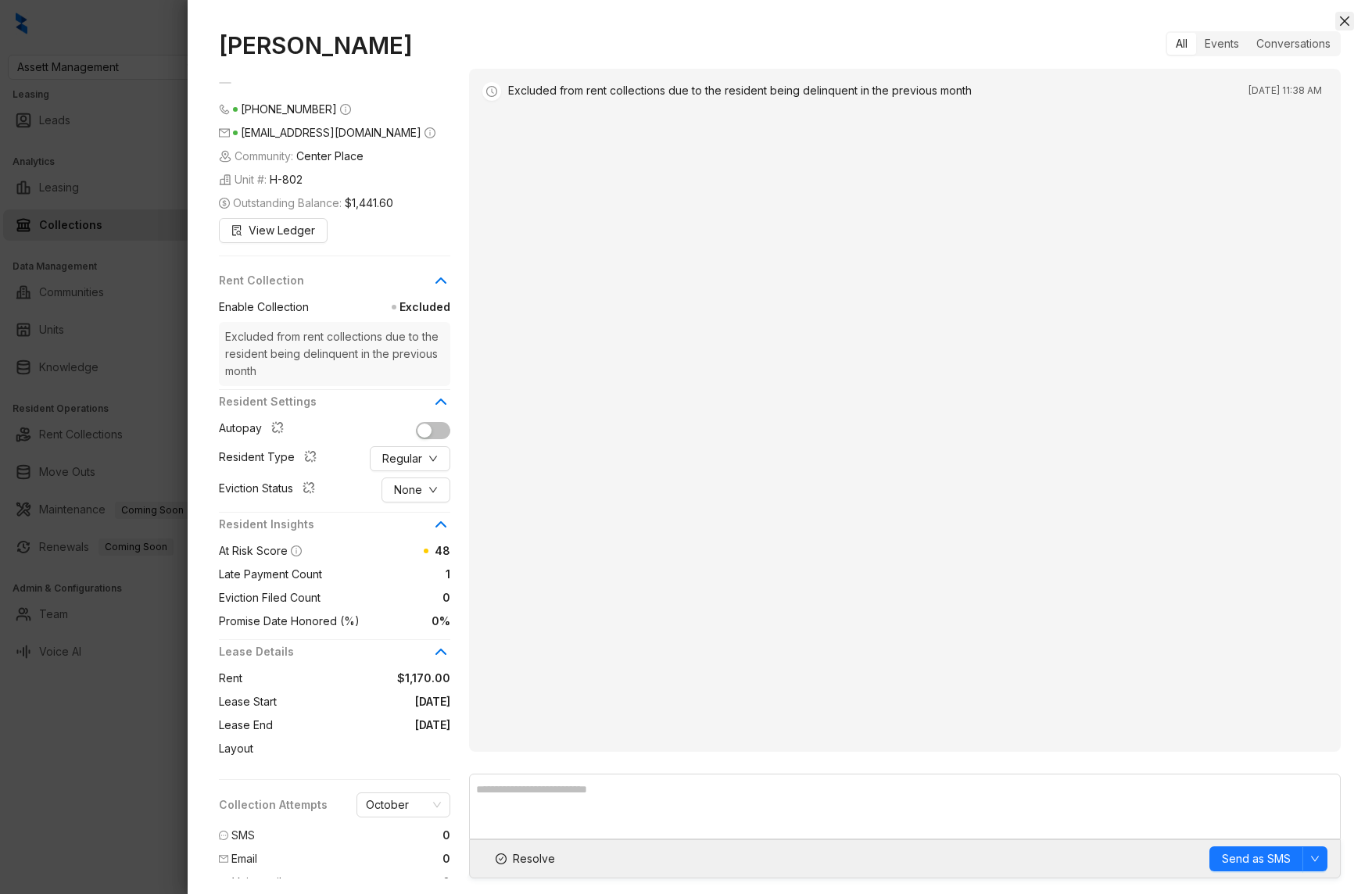
click at [1349, 20] on icon "close" at bounding box center [1345, 21] width 13 height 13
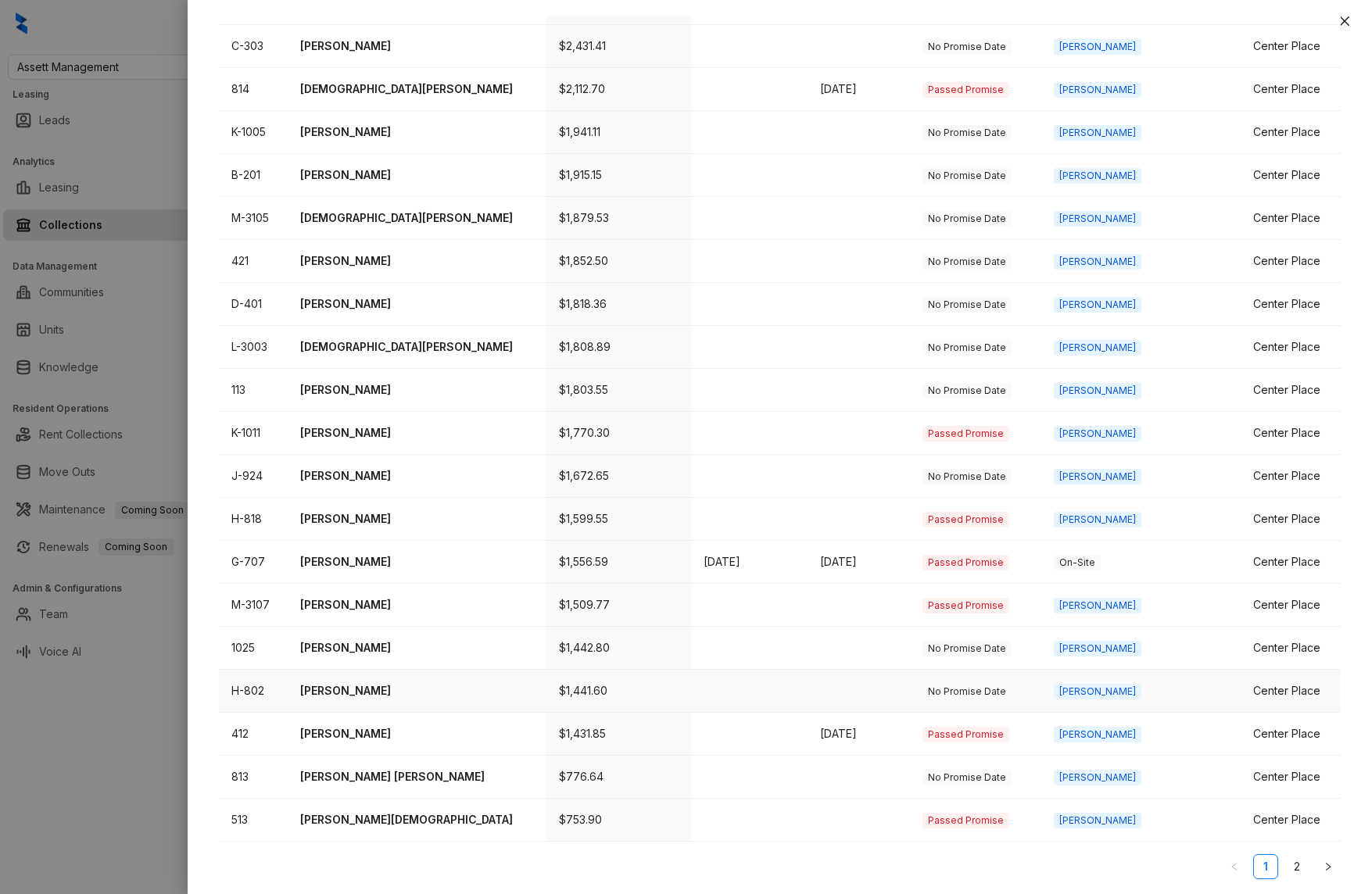
scroll to position [257, 0]
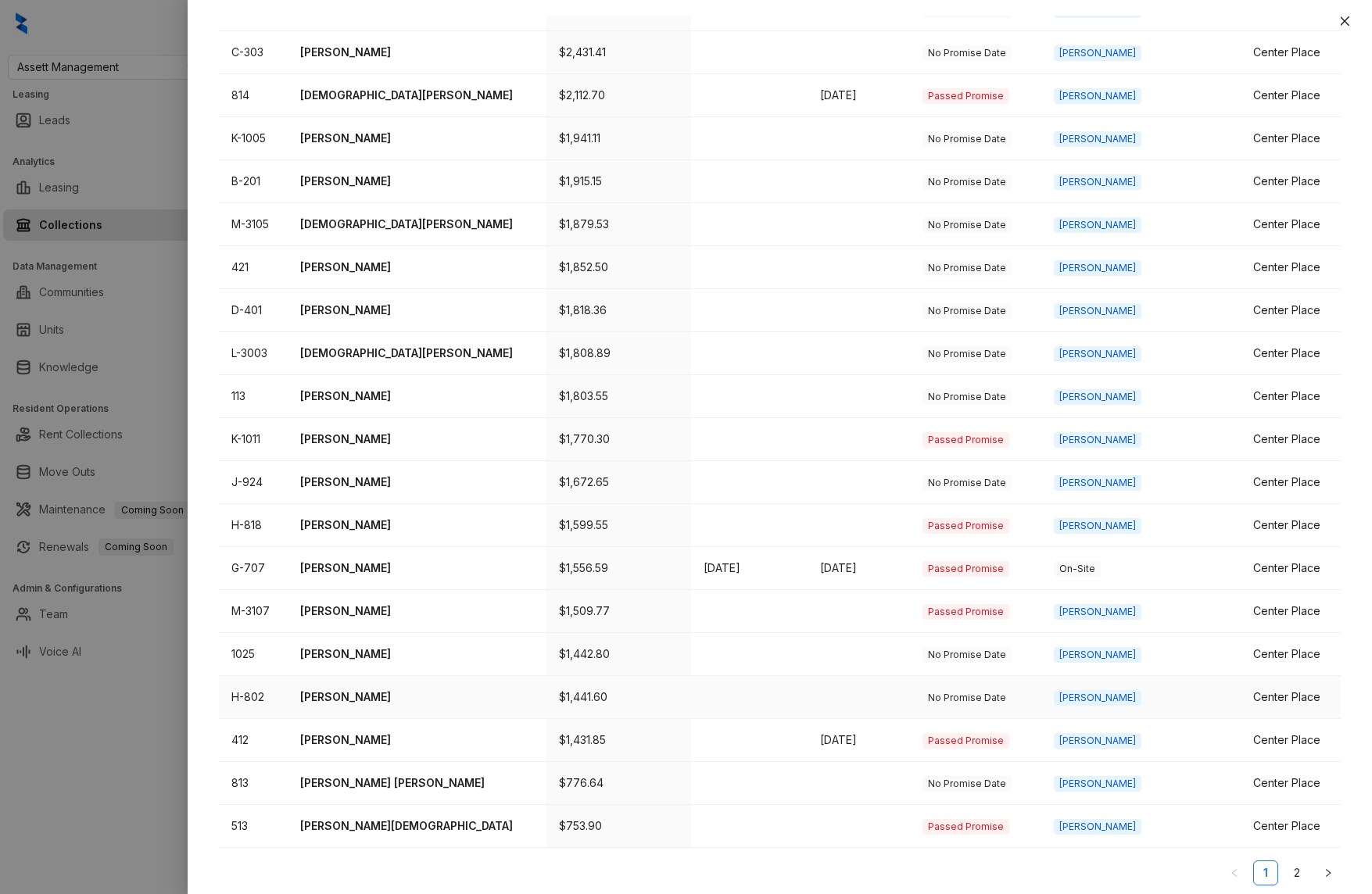
click at [368, 696] on p "Alexis Escobar" at bounding box center [417, 697] width 234 height 17
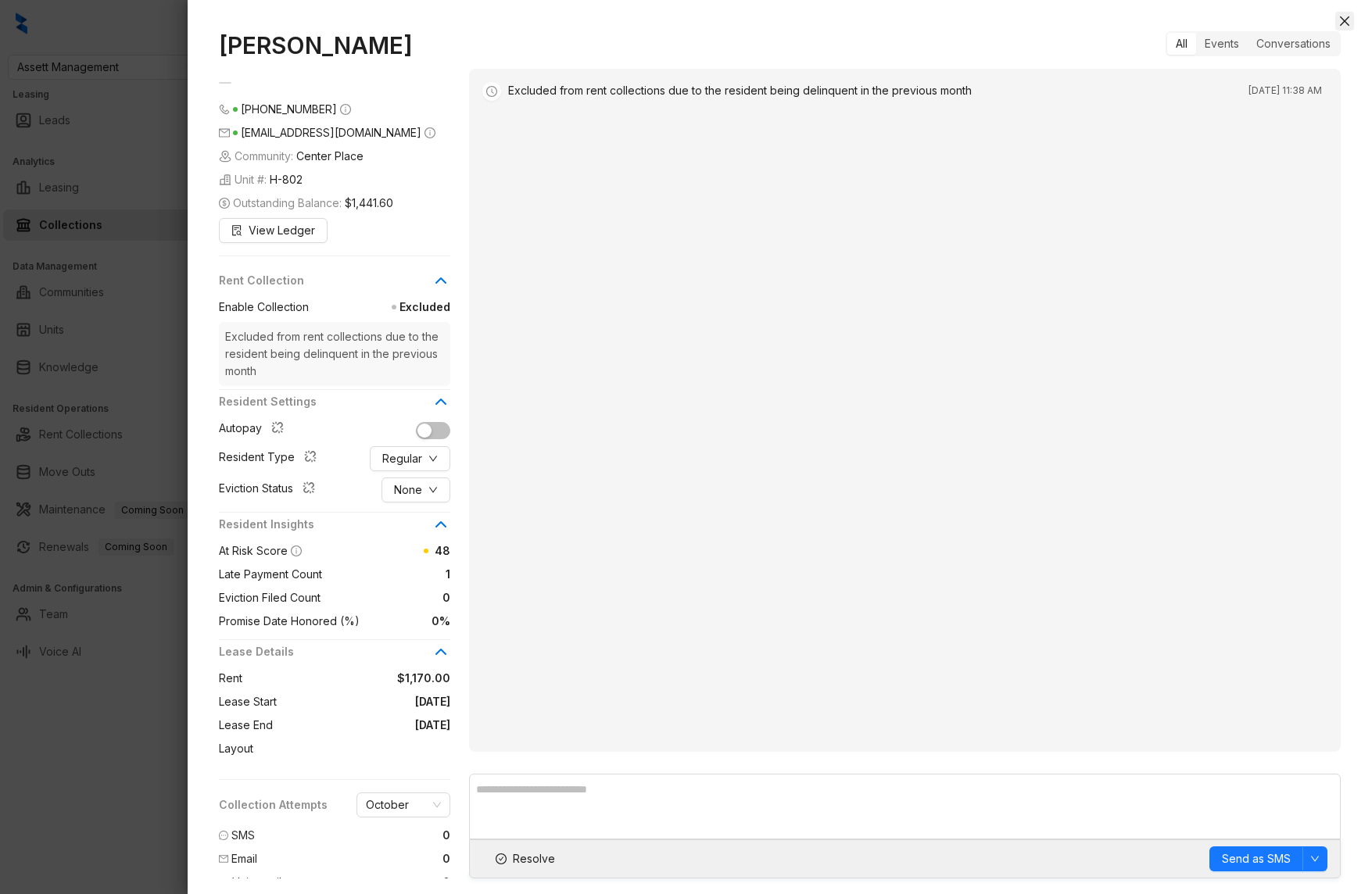
click at [1347, 21] on icon "close" at bounding box center [1345, 21] width 13 height 13
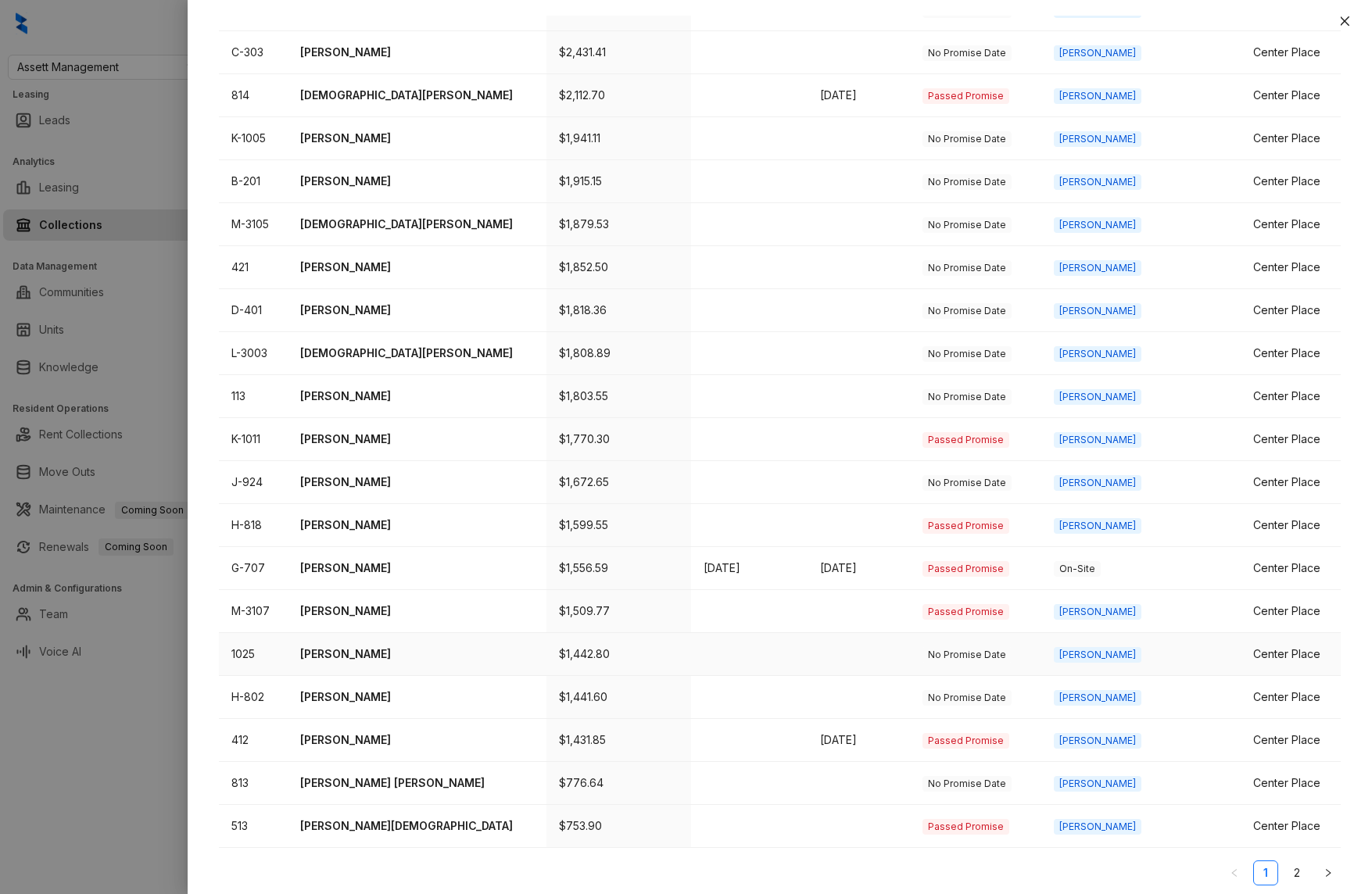
click at [324, 652] on p "Will Hampton" at bounding box center [417, 653] width 234 height 17
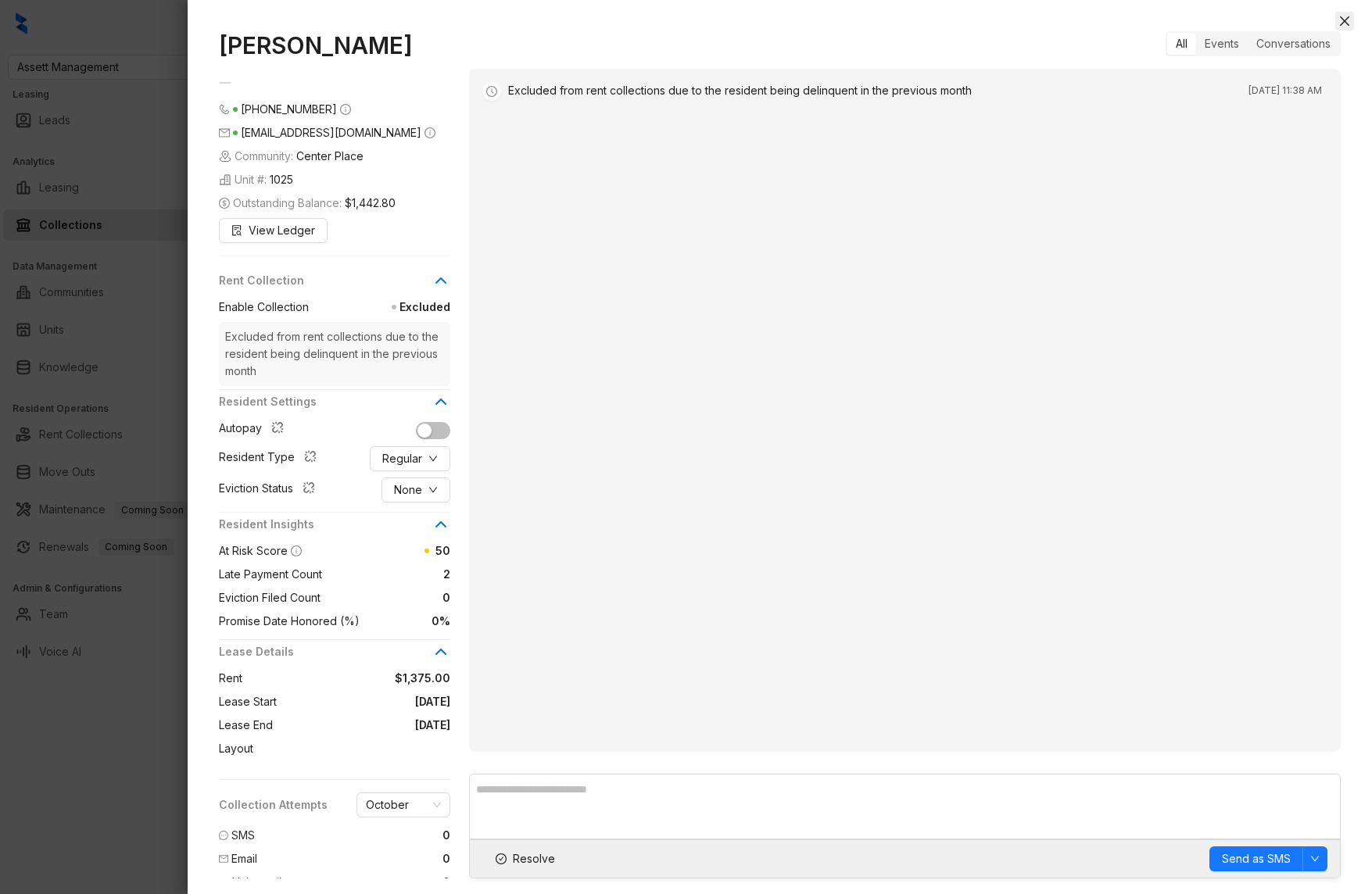
click at [1348, 20] on icon "close" at bounding box center [1345, 21] width 13 height 13
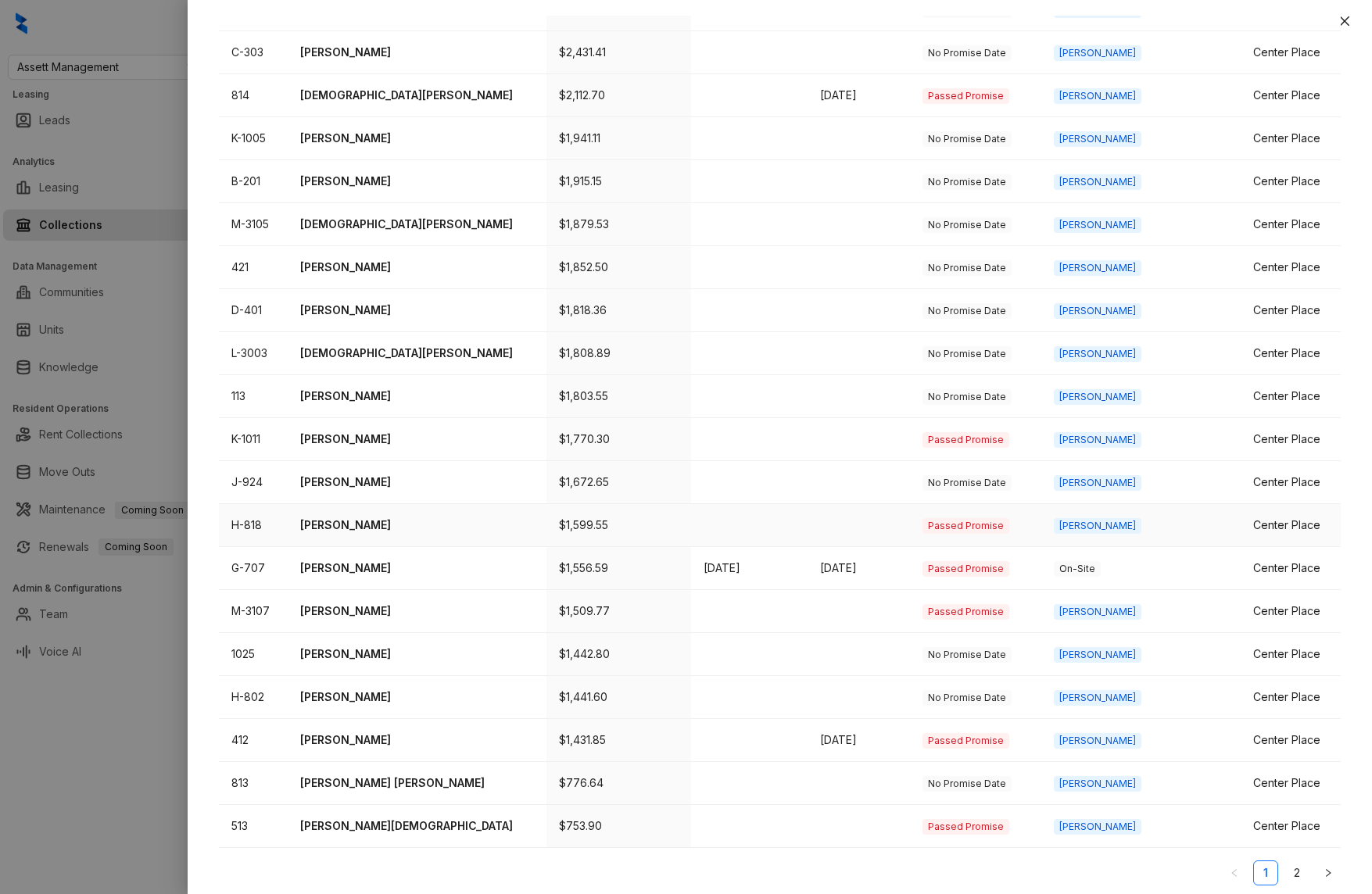
click at [367, 523] on p "Ashalei Smith" at bounding box center [417, 525] width 234 height 17
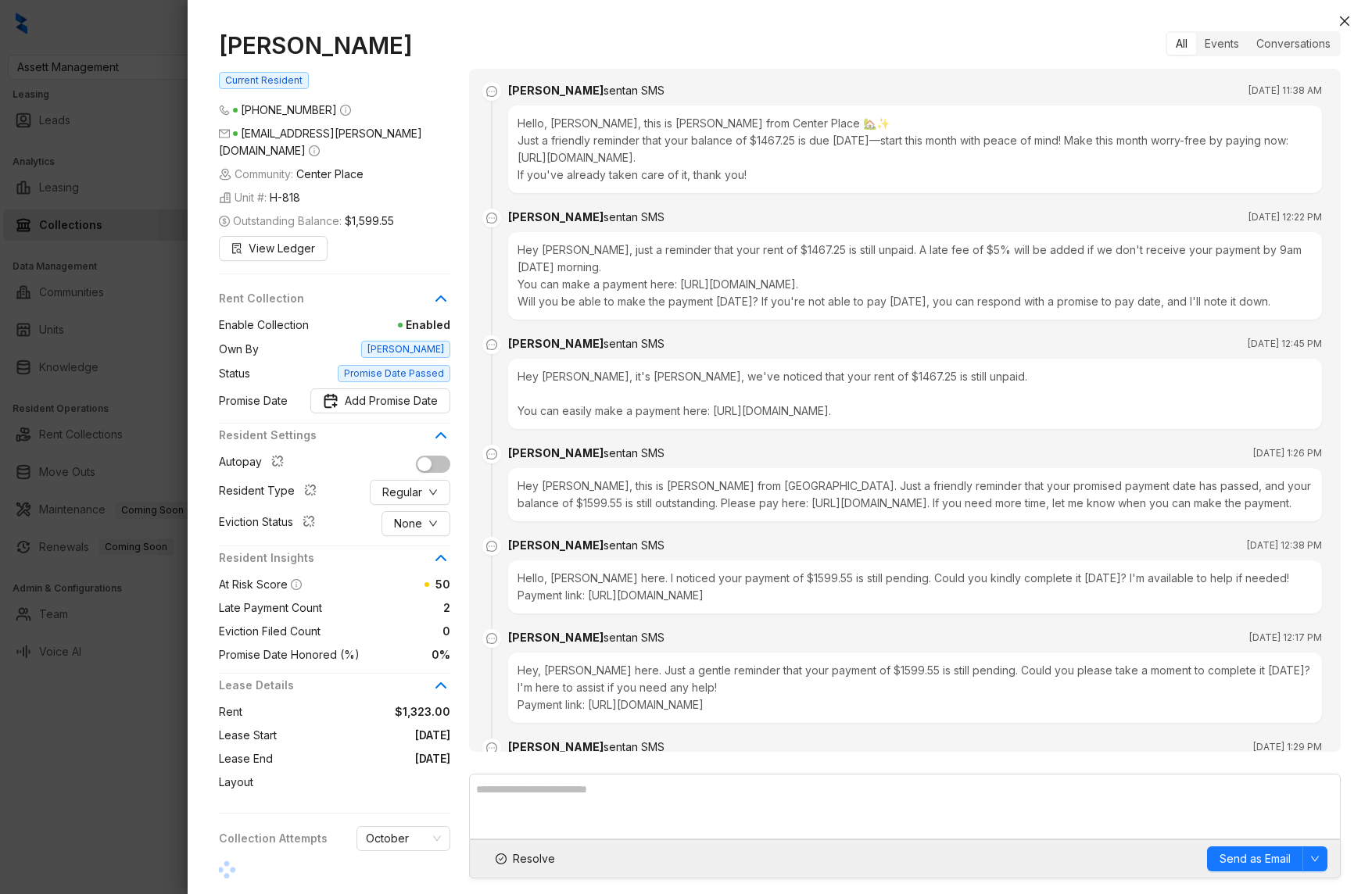
scroll to position [852, 0]
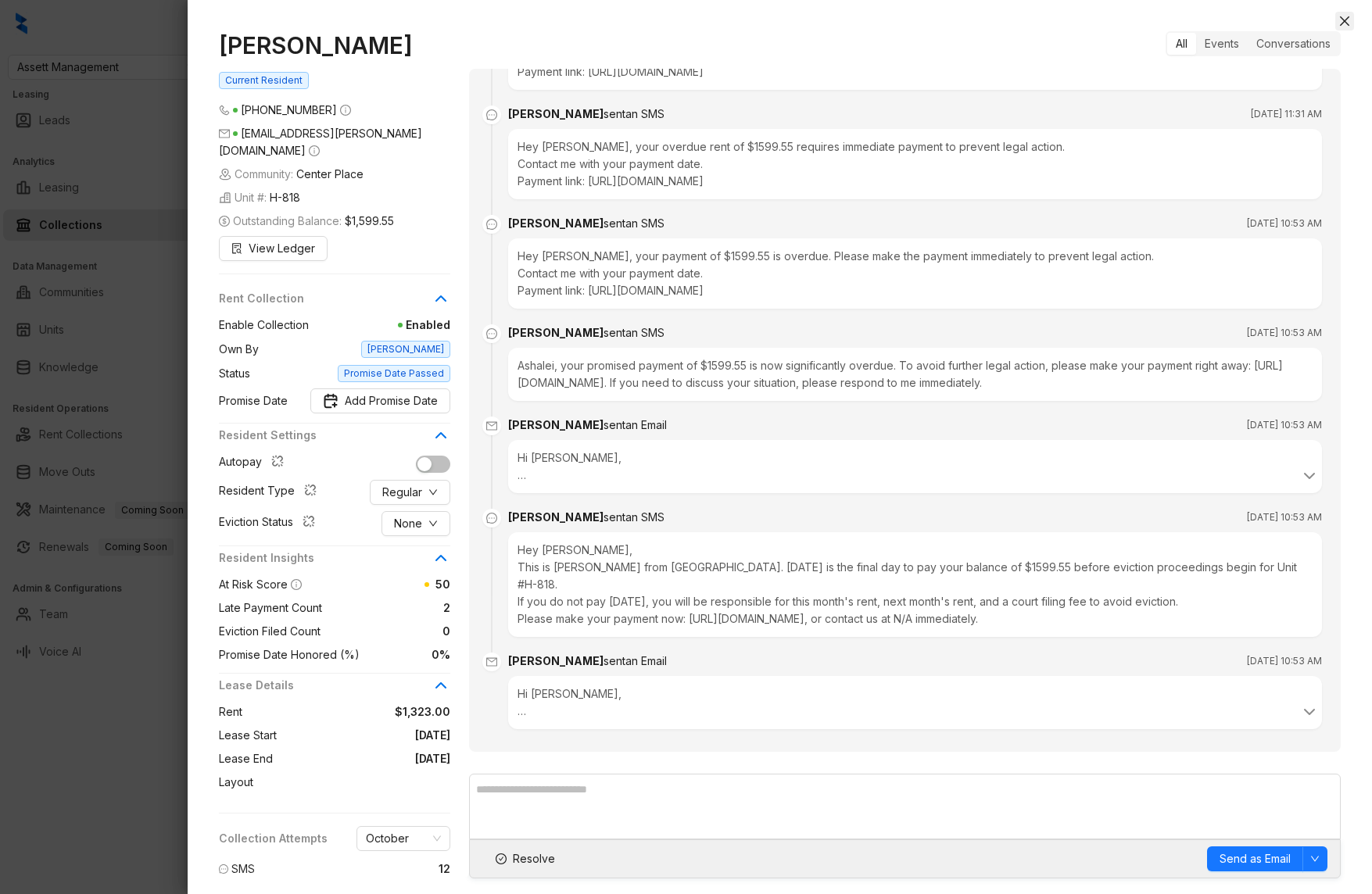
click at [1343, 15] on icon "close" at bounding box center [1345, 21] width 13 height 13
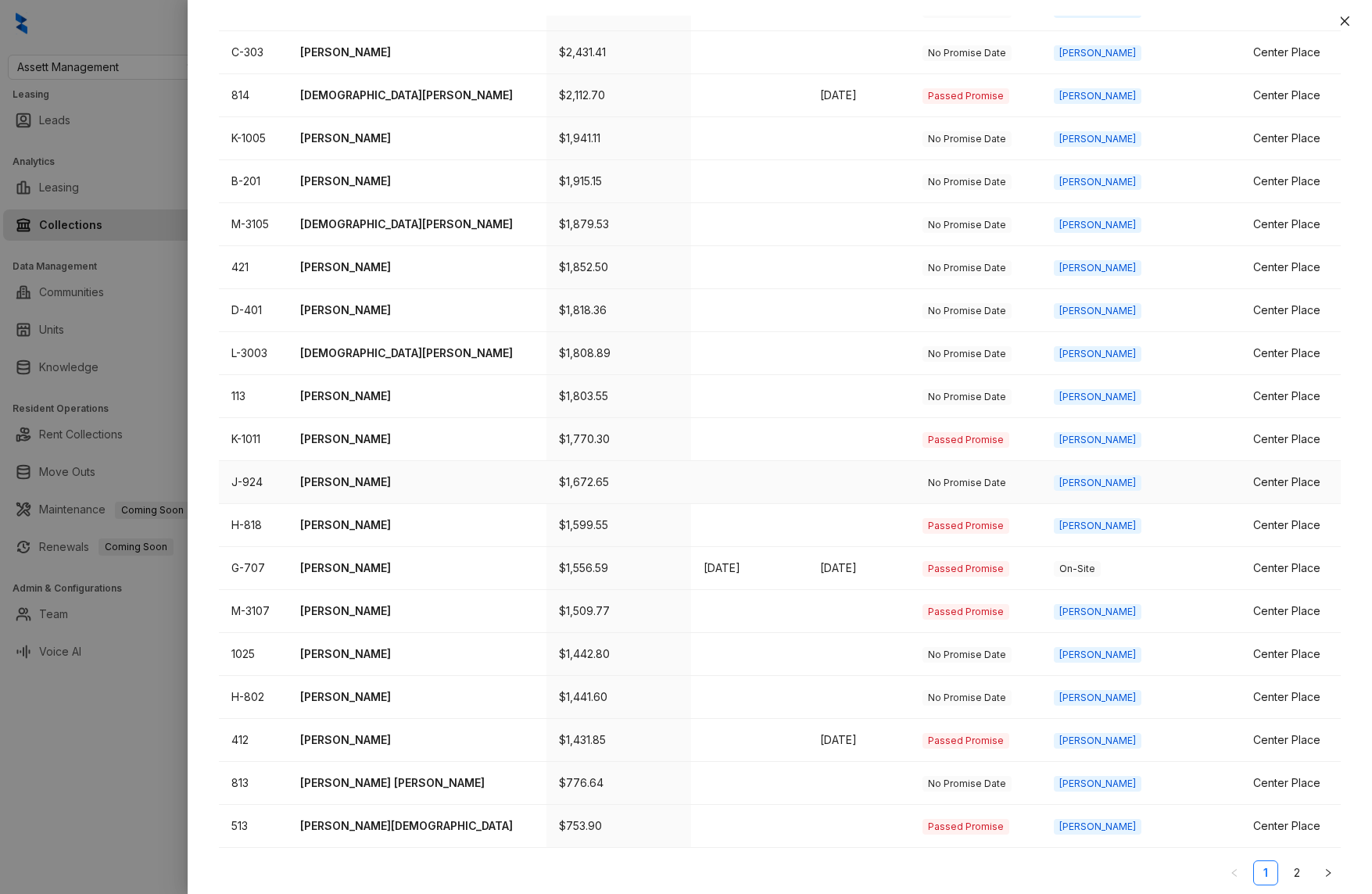
click at [333, 486] on p "Julia Juarez Lopez" at bounding box center [417, 482] width 234 height 17
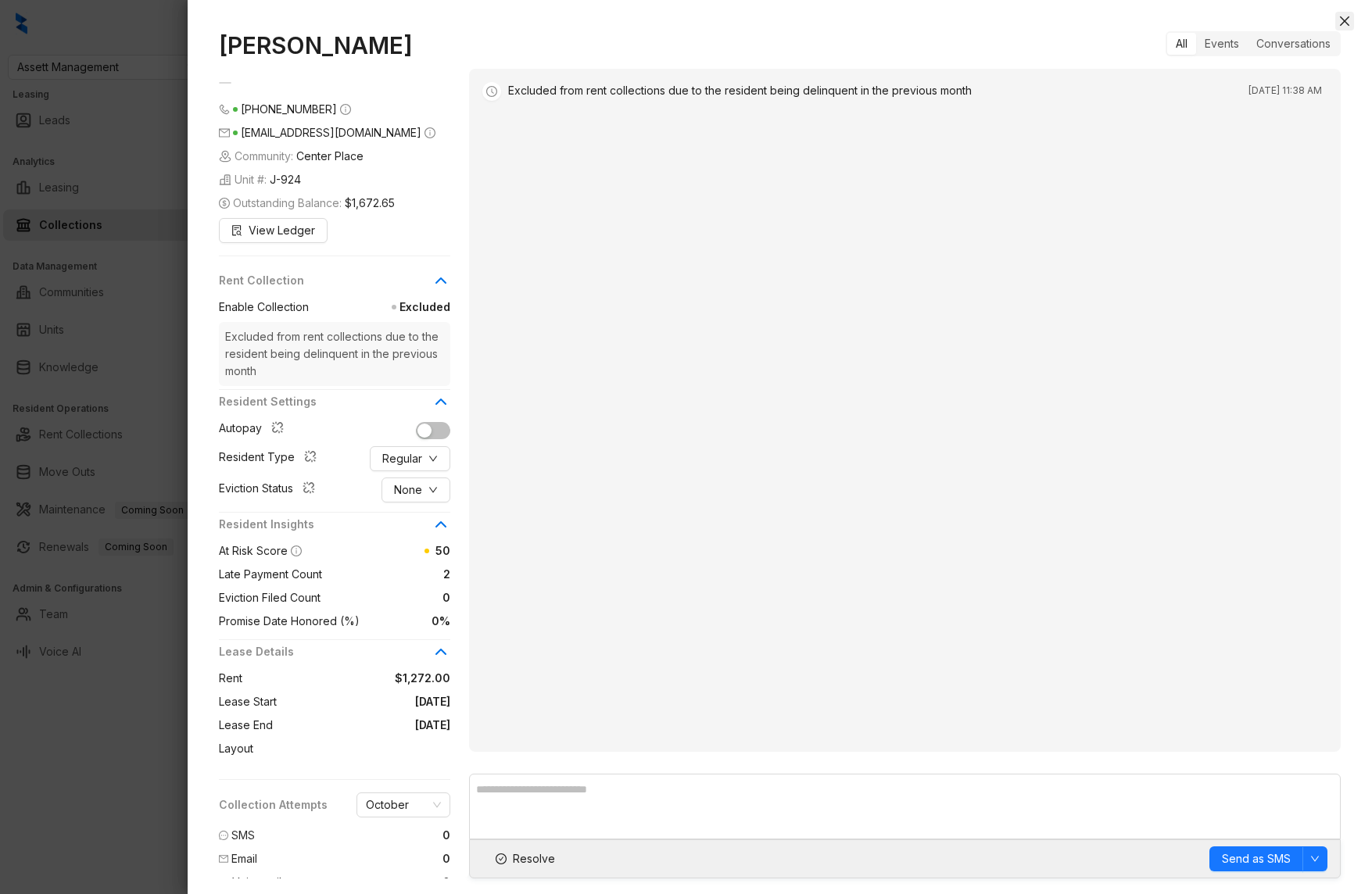
click at [1349, 22] on icon "close" at bounding box center [1345, 21] width 13 height 13
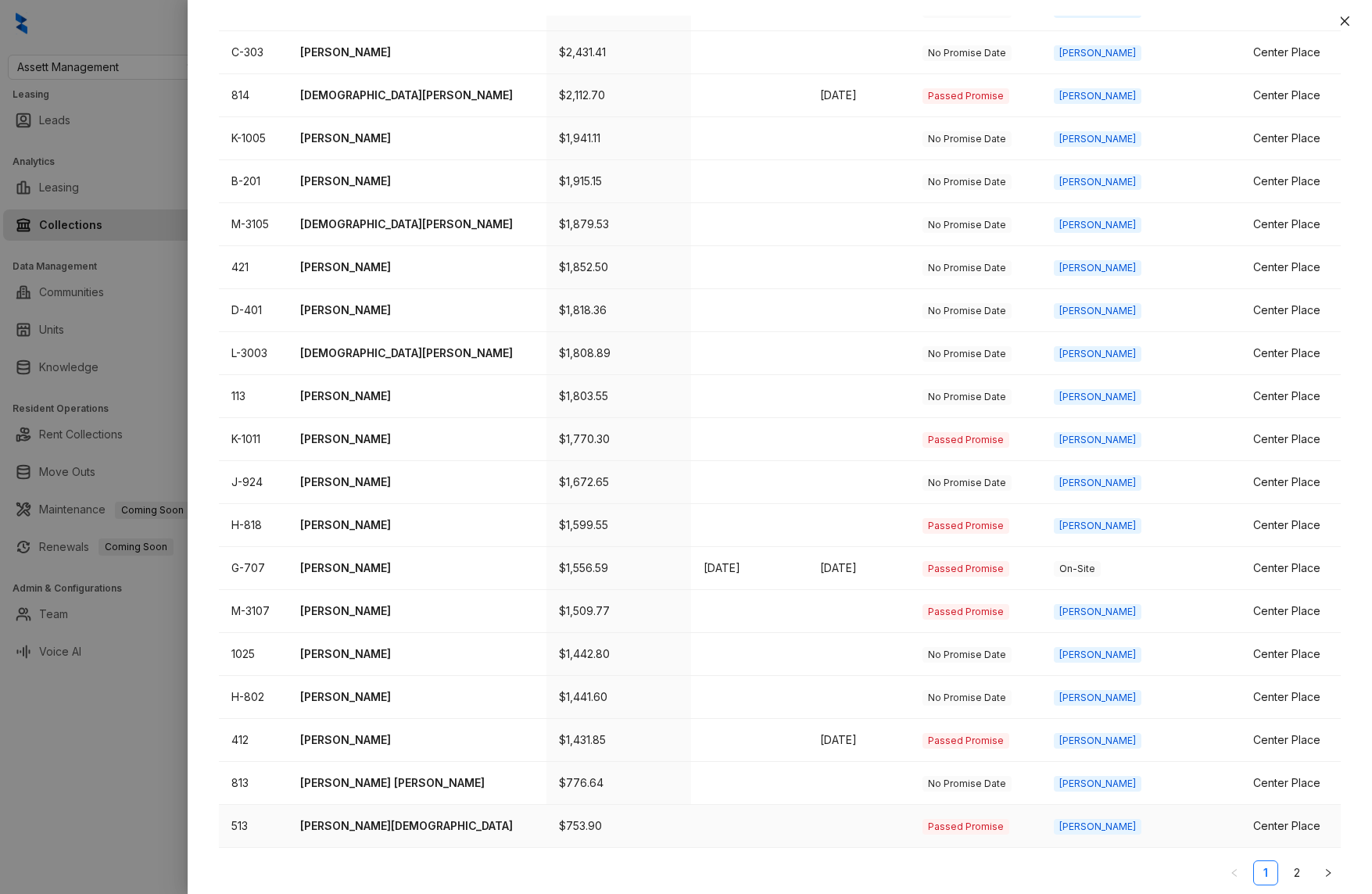
click at [352, 832] on p "Adrian Mosqueda" at bounding box center [417, 826] width 234 height 17
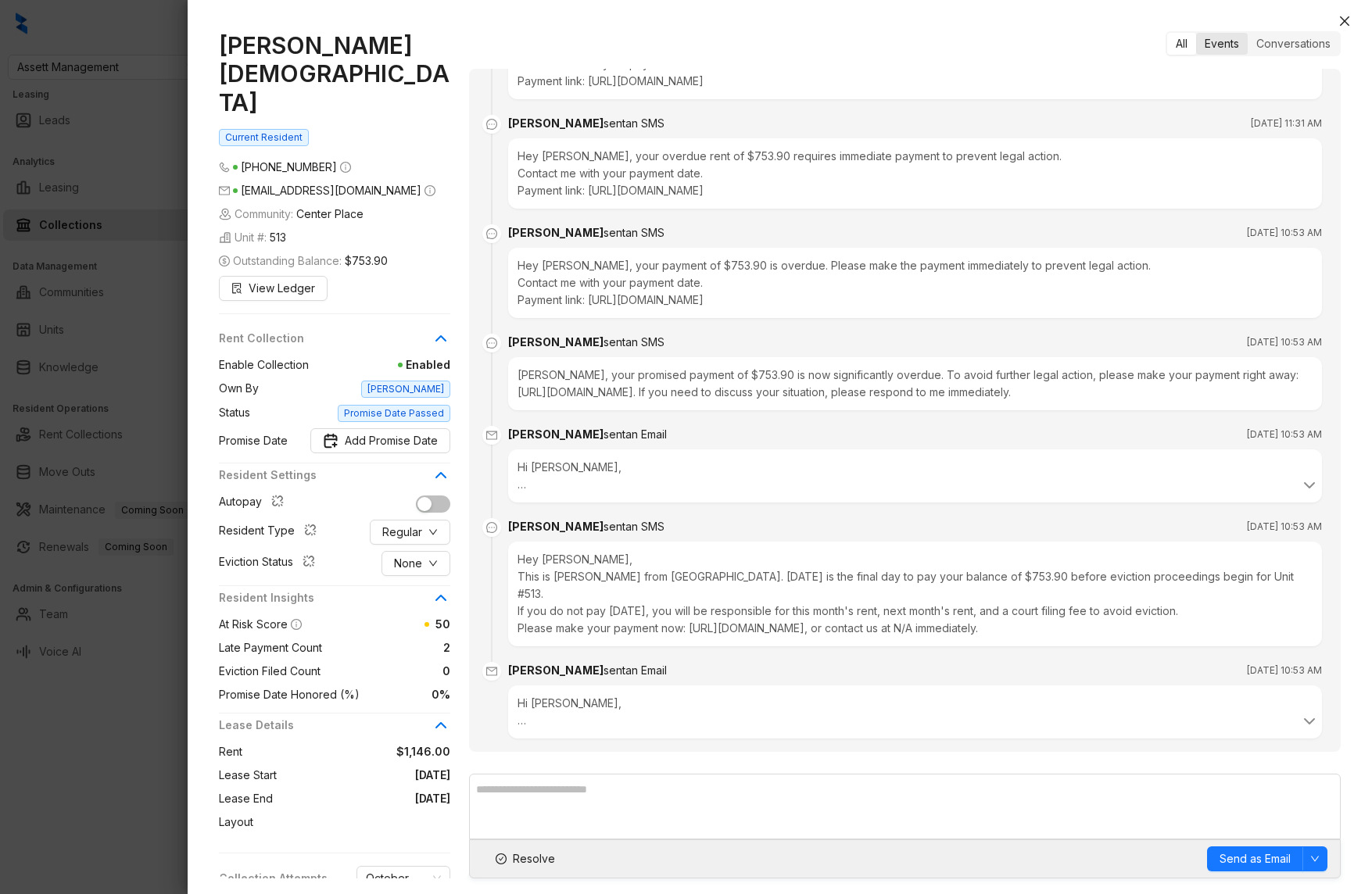
scroll to position [841, 0]
click at [1221, 47] on div "Events" at bounding box center [1221, 44] width 52 height 22
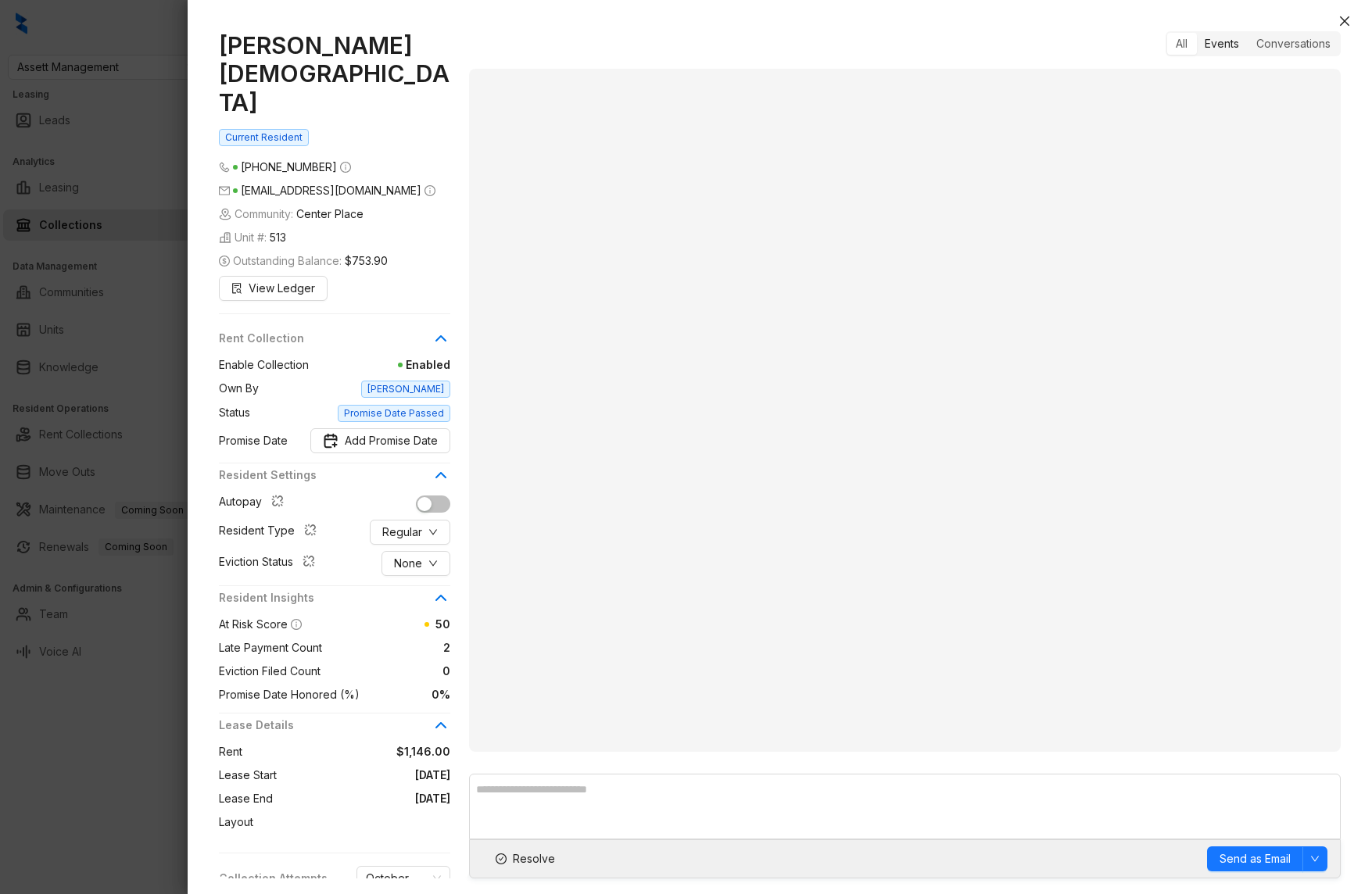
scroll to position [0, 0]
click at [1347, 19] on icon "close" at bounding box center [1345, 21] width 13 height 13
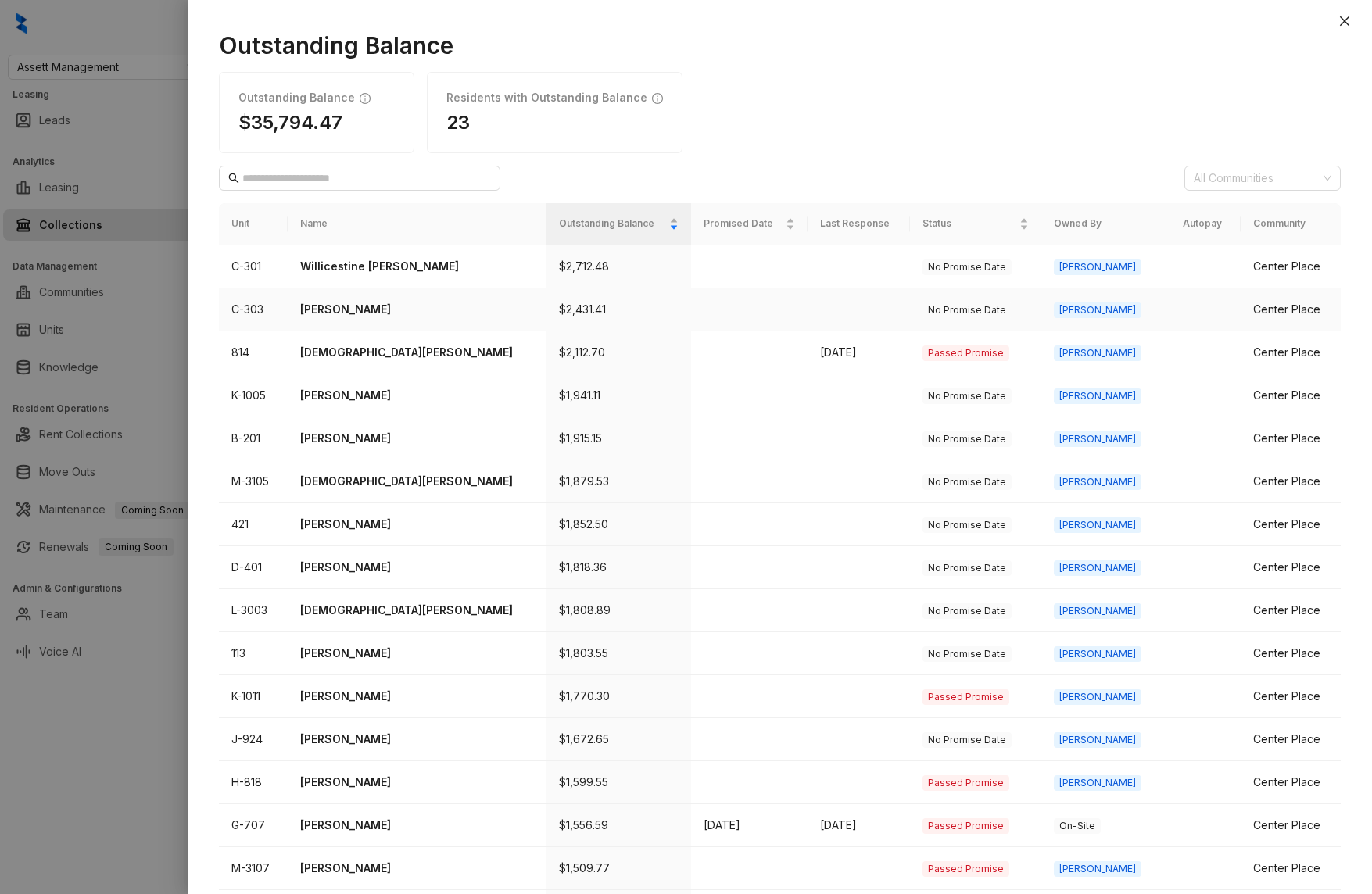
scroll to position [263, 0]
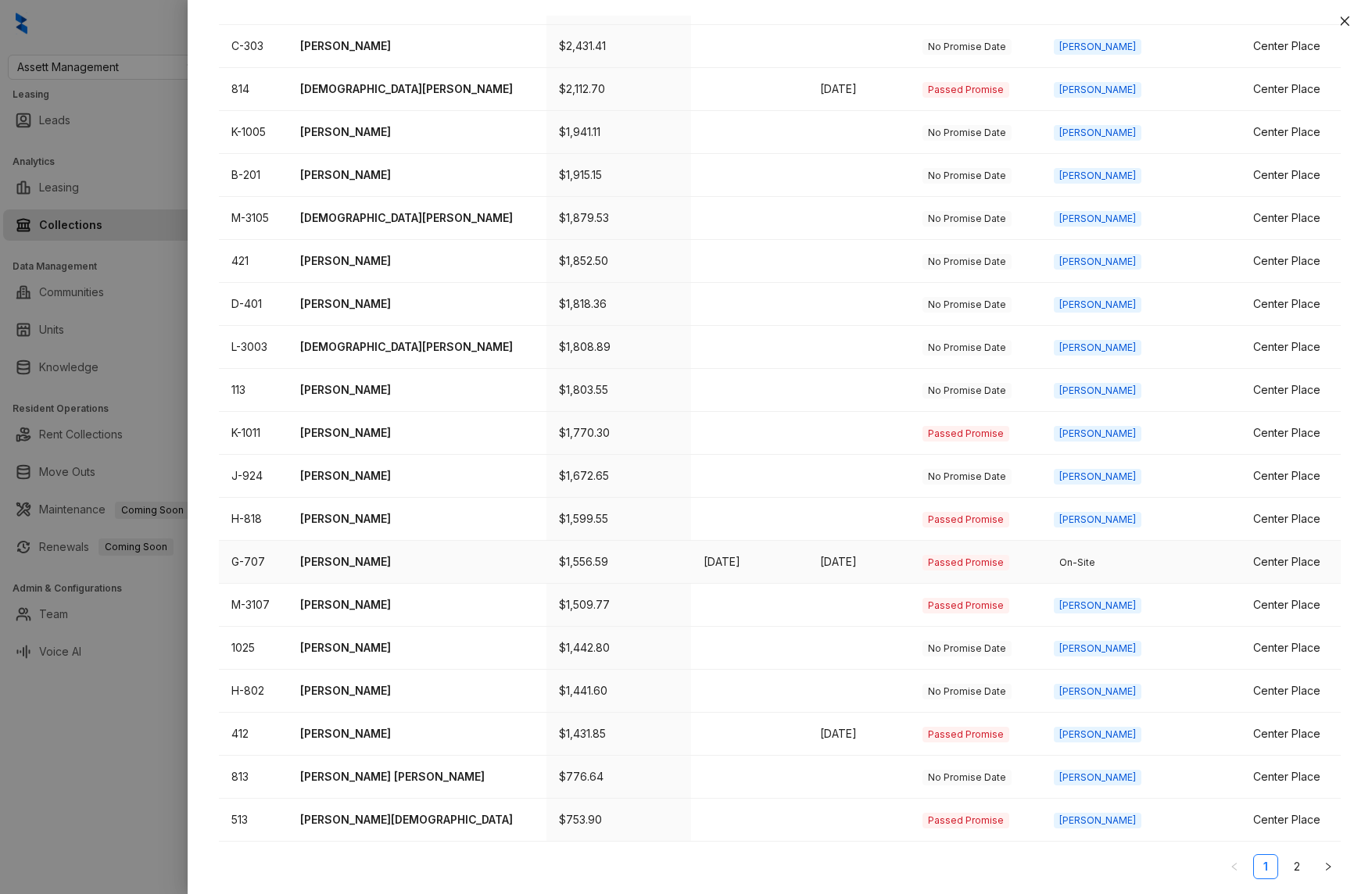
click at [353, 560] on p "Carolina Rojas" at bounding box center [417, 562] width 234 height 17
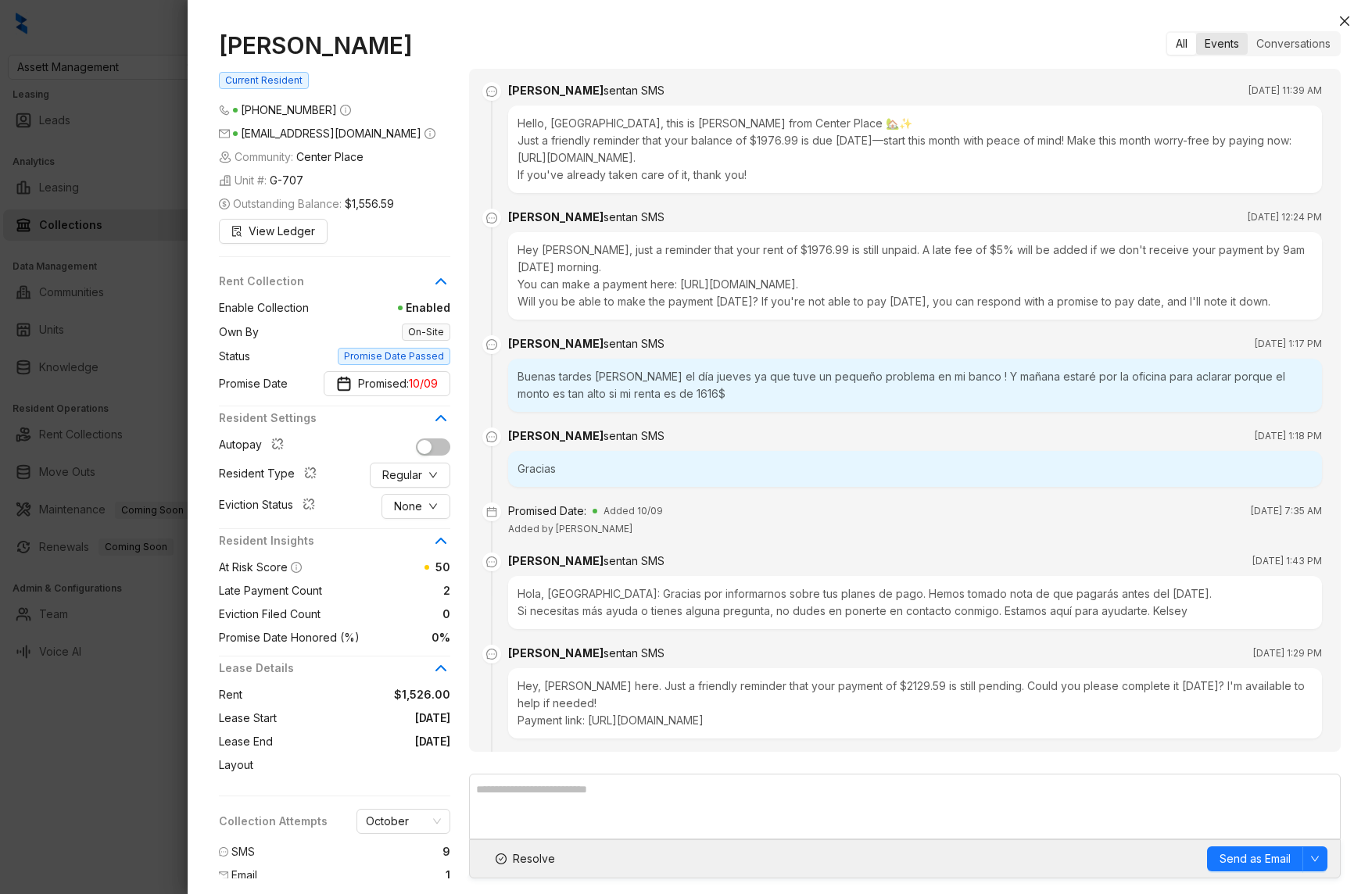
click at [1227, 44] on div "Events" at bounding box center [1221, 44] width 52 height 22
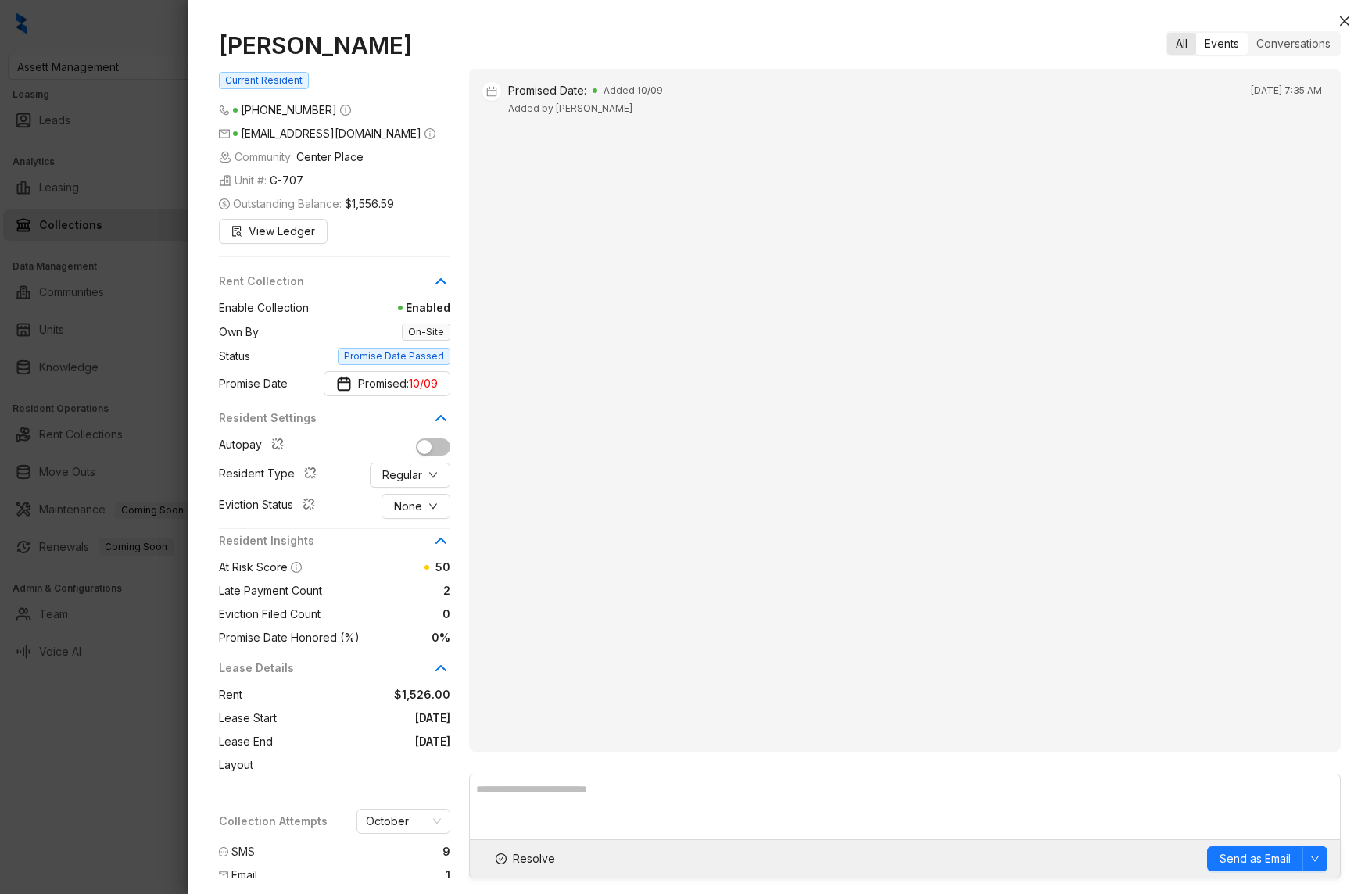
click at [1175, 45] on div "All" at bounding box center [1181, 44] width 29 height 22
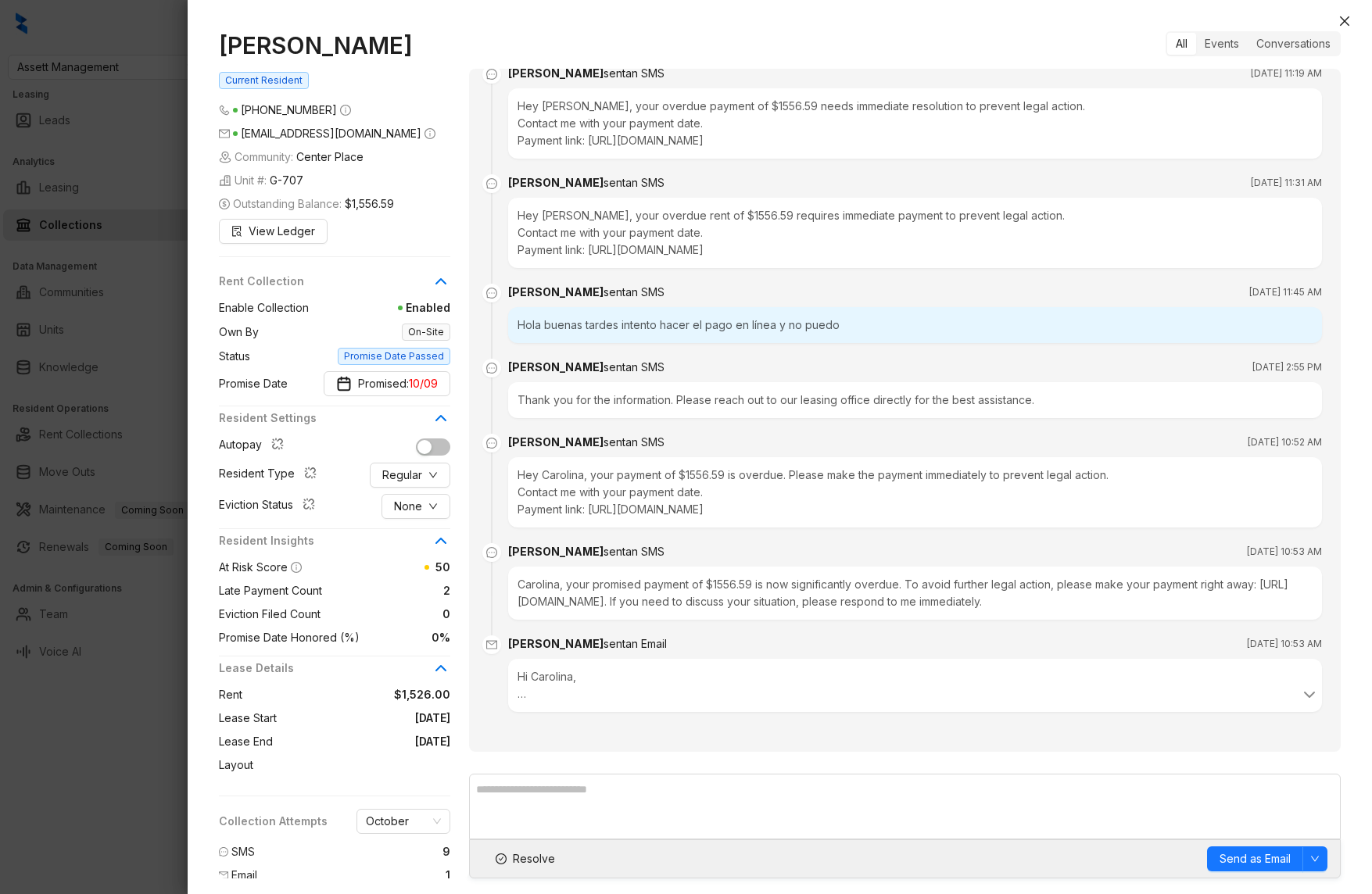
click at [634, 686] on div "Hi Carolina, This is Kelsey from Center Place. Your promised payment of $1556.5…" at bounding box center [915, 685] width 795 height 34
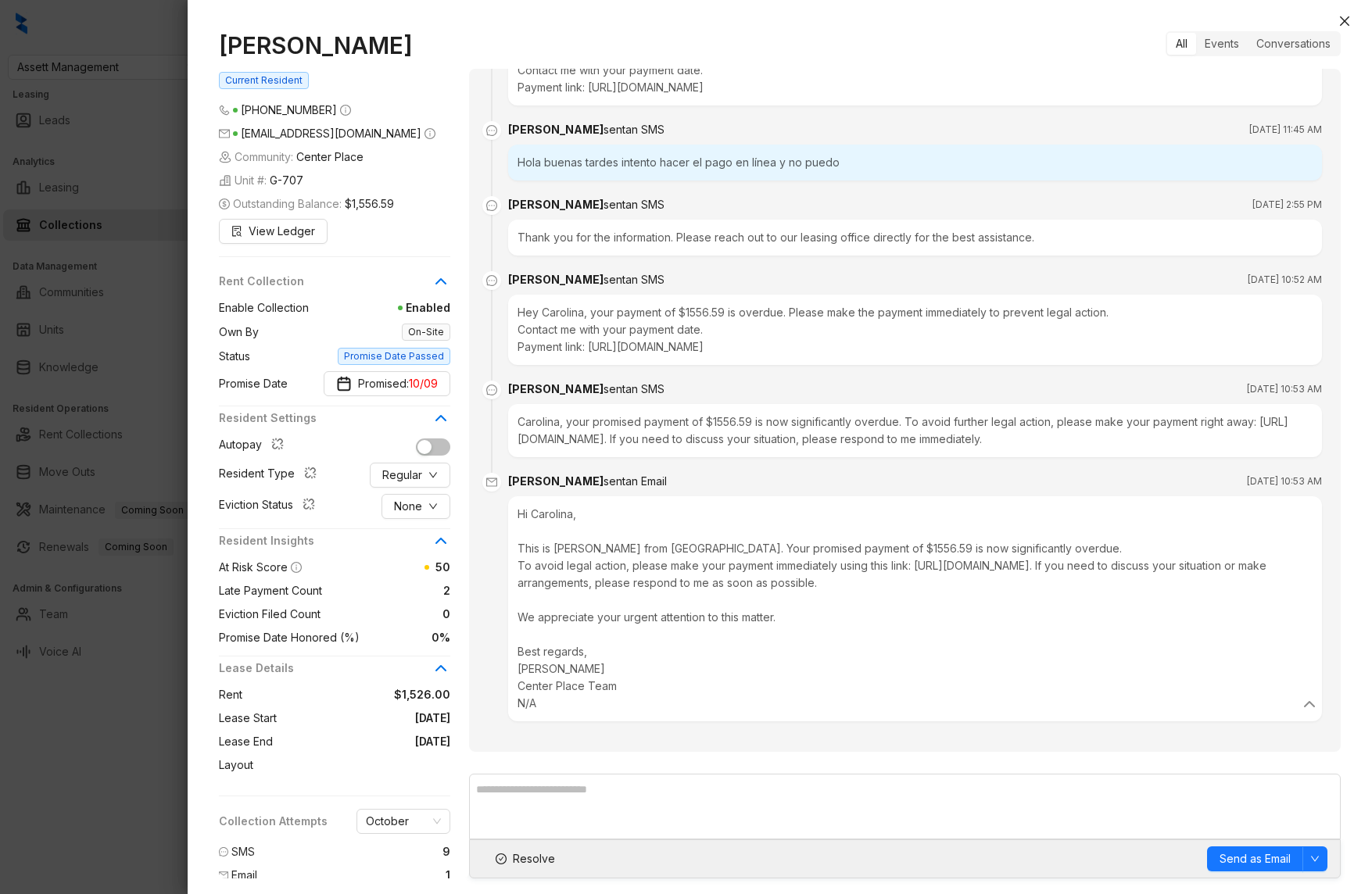
scroll to position [861, 0]
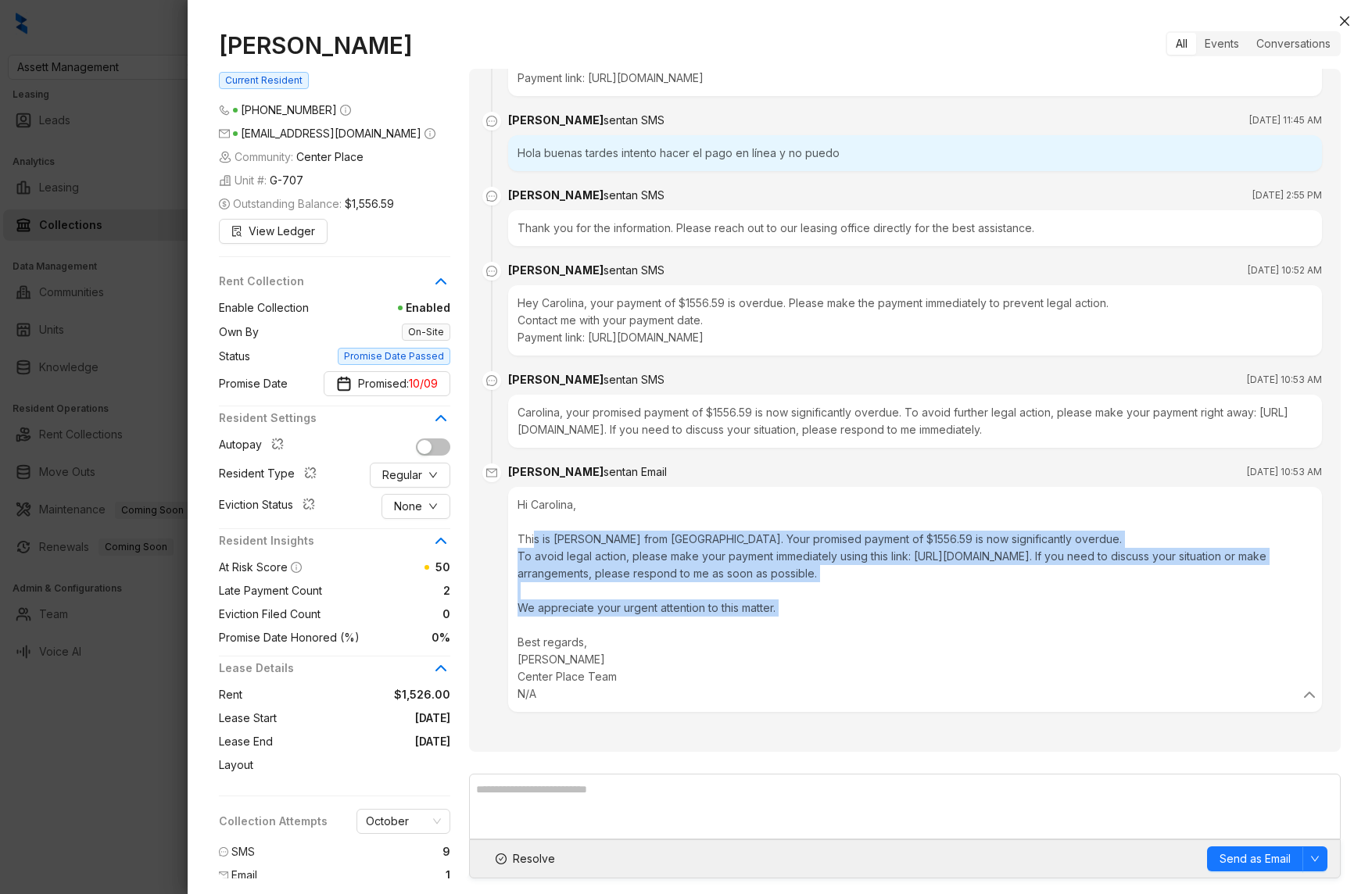
drag, startPoint x: 534, startPoint y: 545, endPoint x: 915, endPoint y: 618, distance: 387.9
click at [915, 618] on div "Hi Carolina, This is Kelsey from Center Place. Your promised payment of $1556.5…" at bounding box center [915, 599] width 795 height 206
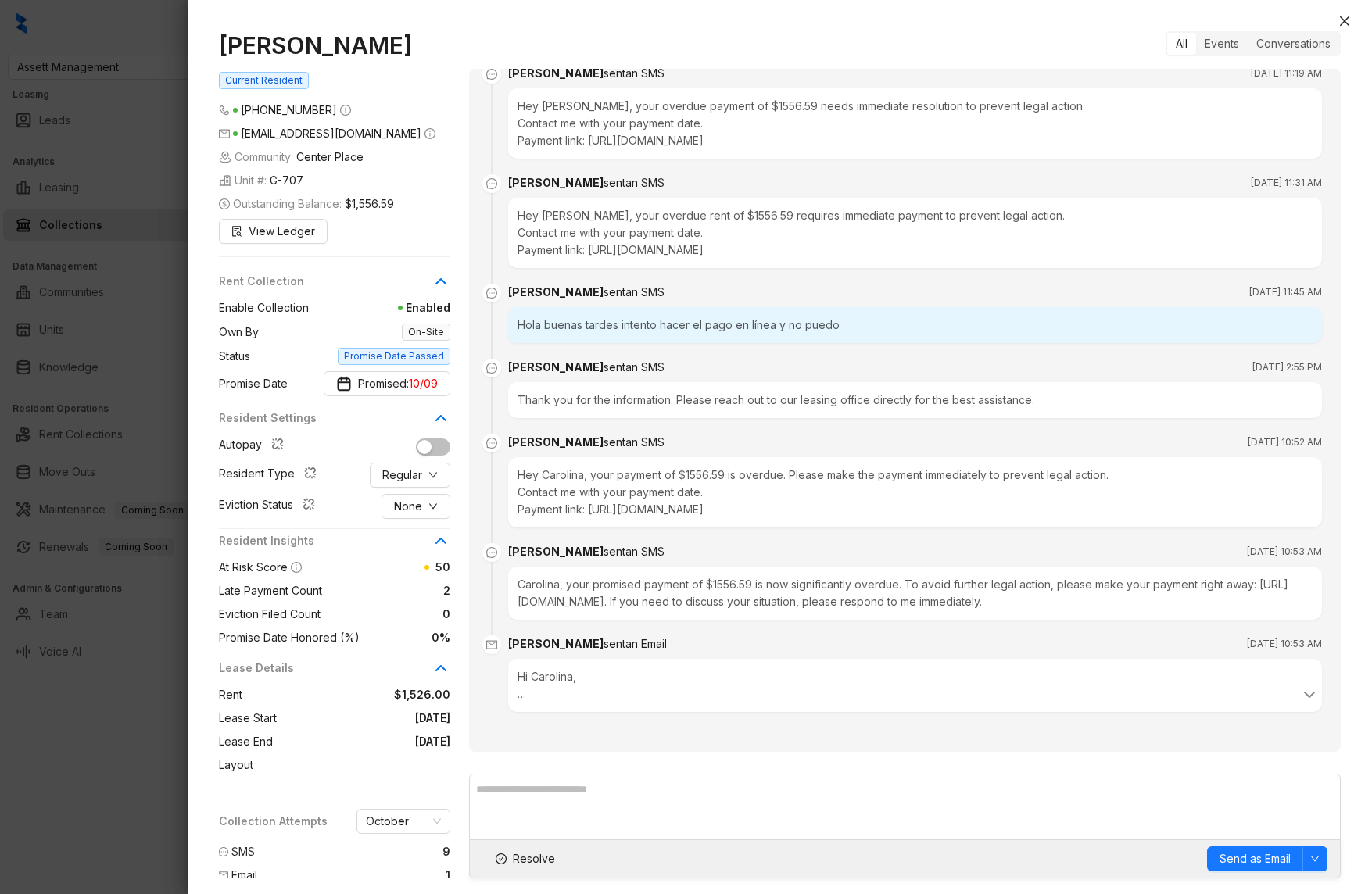
scroll to position [660, 0]
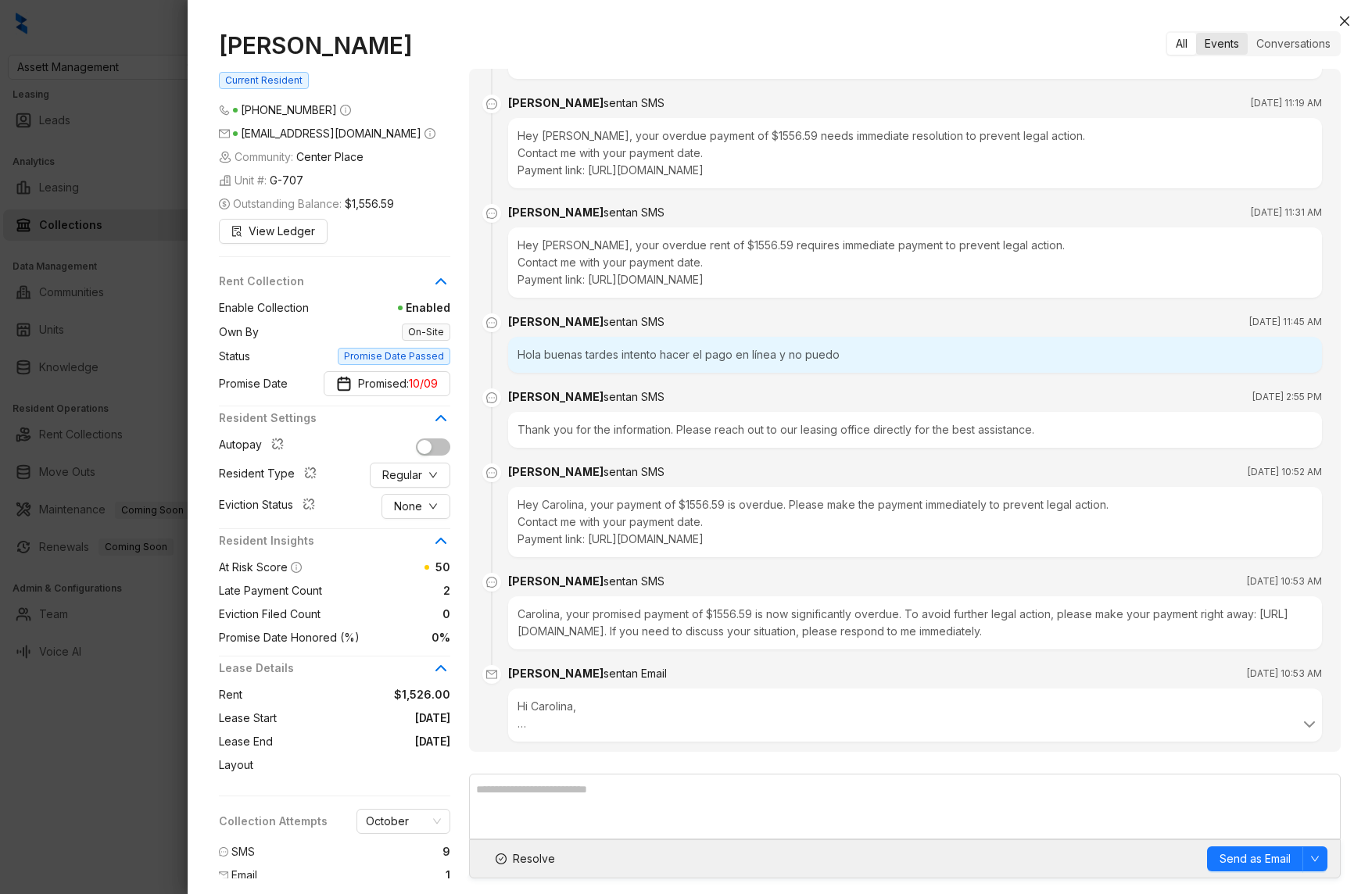
click at [1217, 44] on div "Events" at bounding box center [1221, 44] width 52 height 22
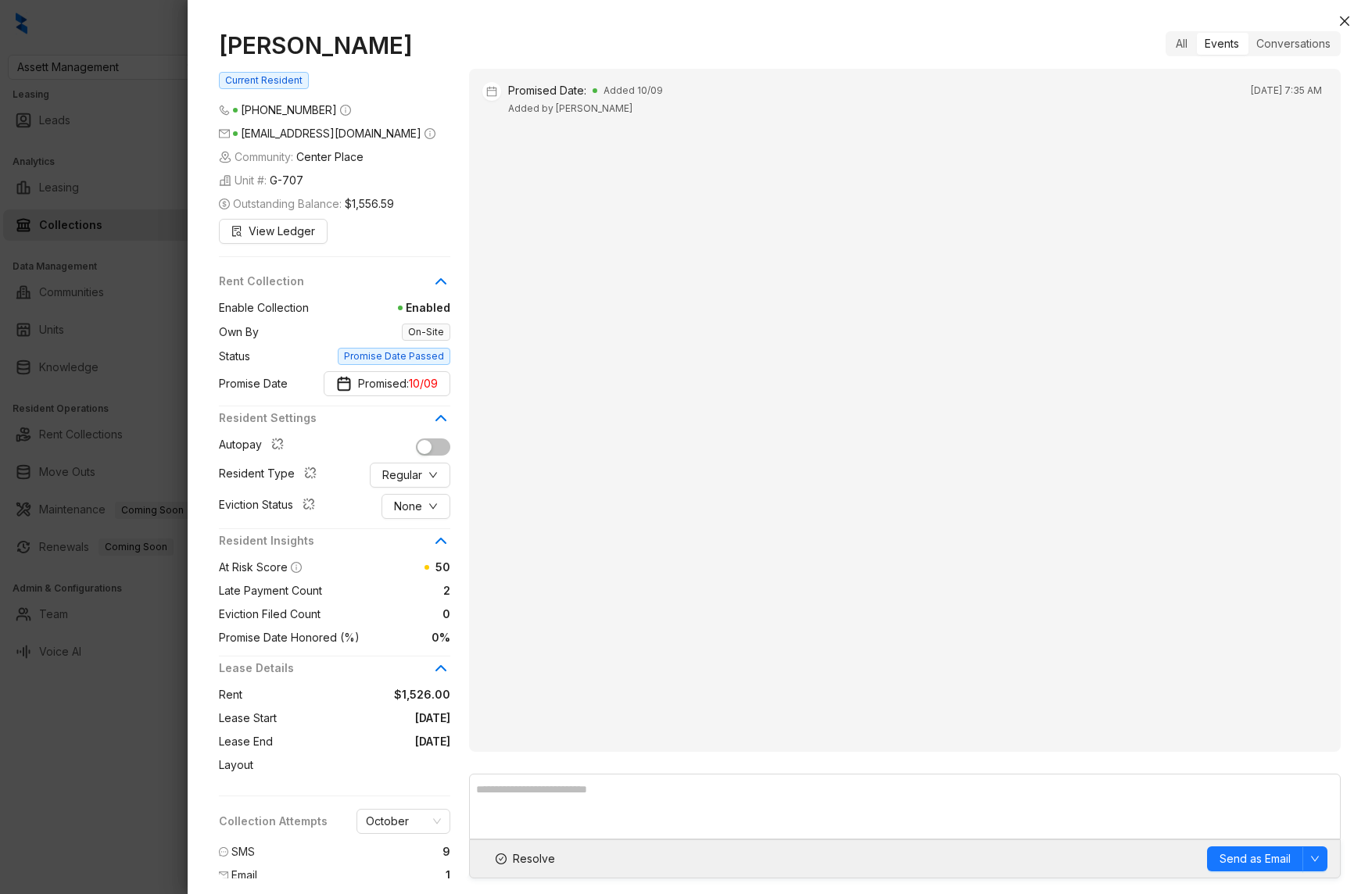
scroll to position [0, 0]
click at [1345, 23] on icon "close" at bounding box center [1344, 21] width 9 height 9
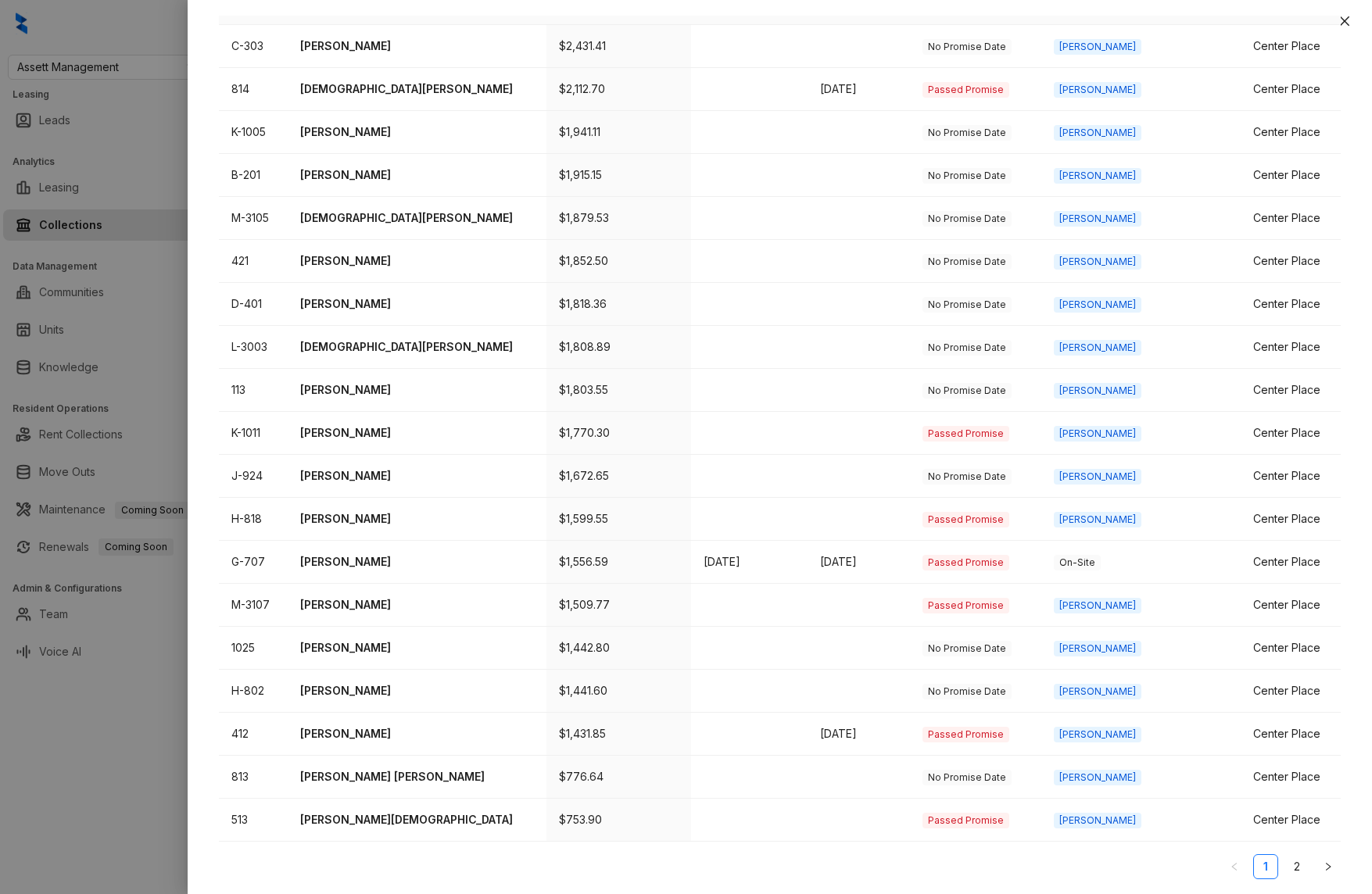
click at [1334, 23] on td "Center Place" at bounding box center [1290, 3] width 100 height 43
click at [1341, 21] on icon "close" at bounding box center [1345, 21] width 13 height 13
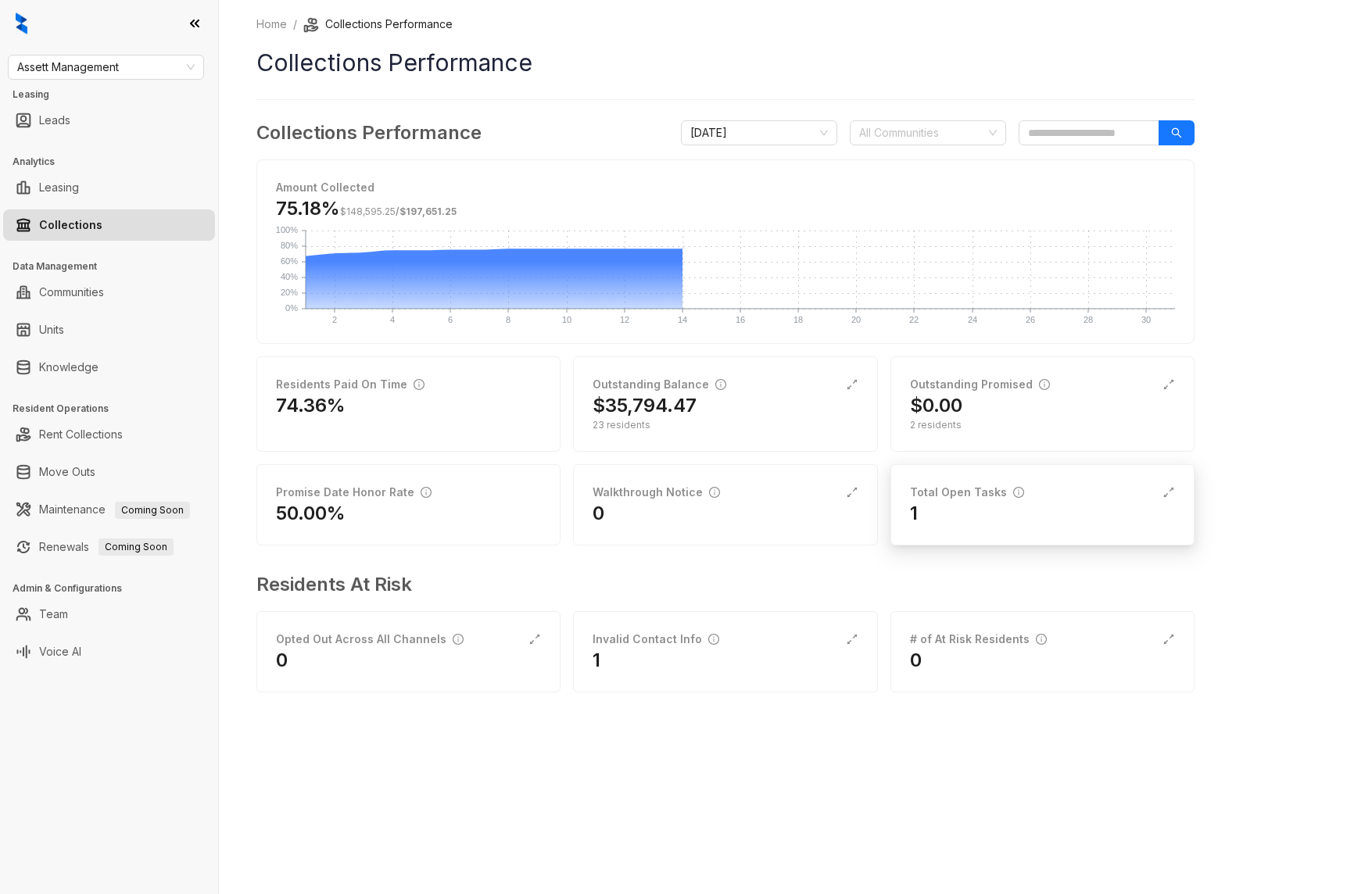
click at [999, 517] on div "1" at bounding box center [1043, 514] width 265 height 25
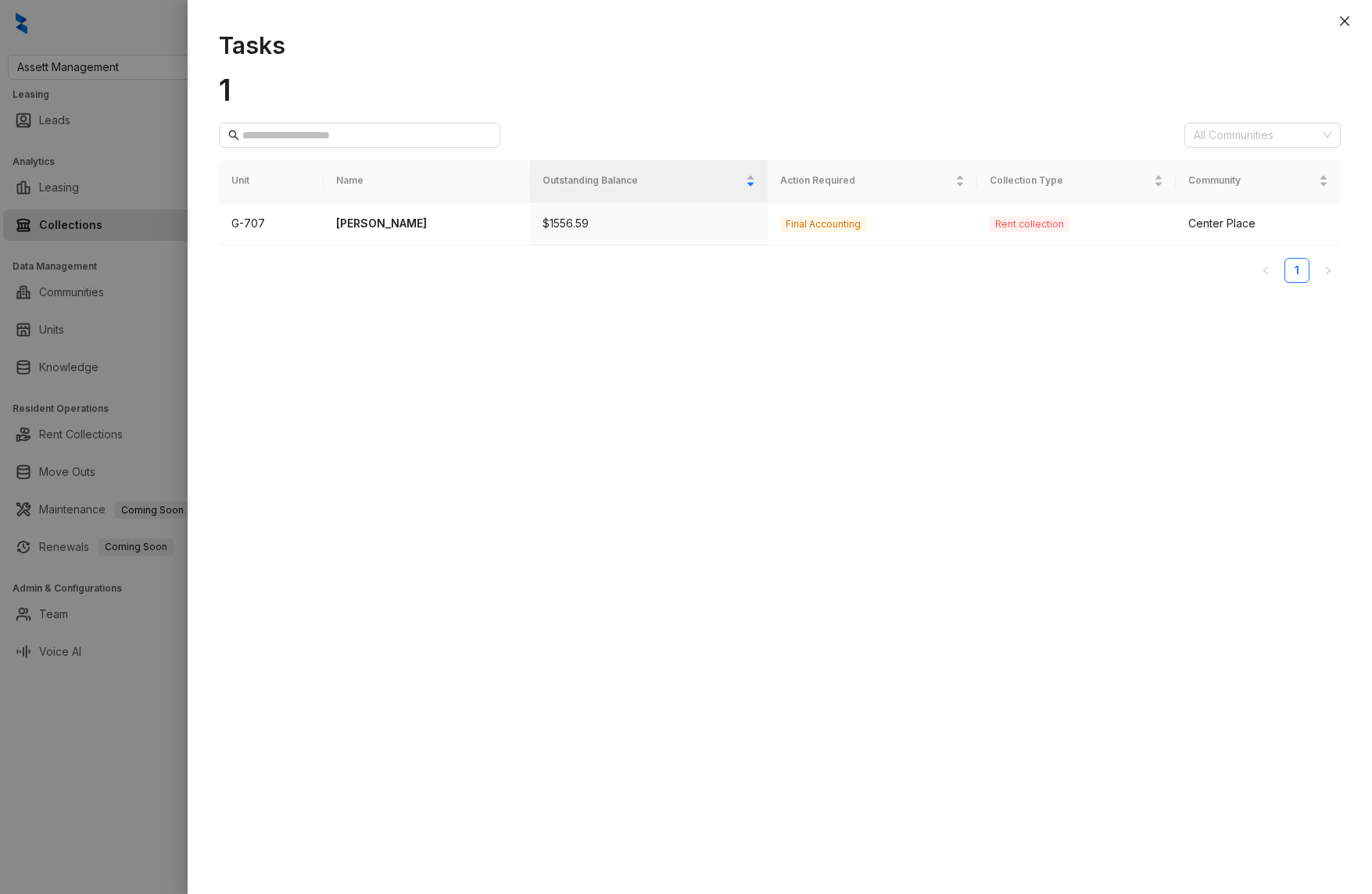
drag, startPoint x: 1346, startPoint y: 19, endPoint x: 1338, endPoint y: 25, distance: 10.0
click at [1346, 19] on icon "close" at bounding box center [1344, 21] width 9 height 9
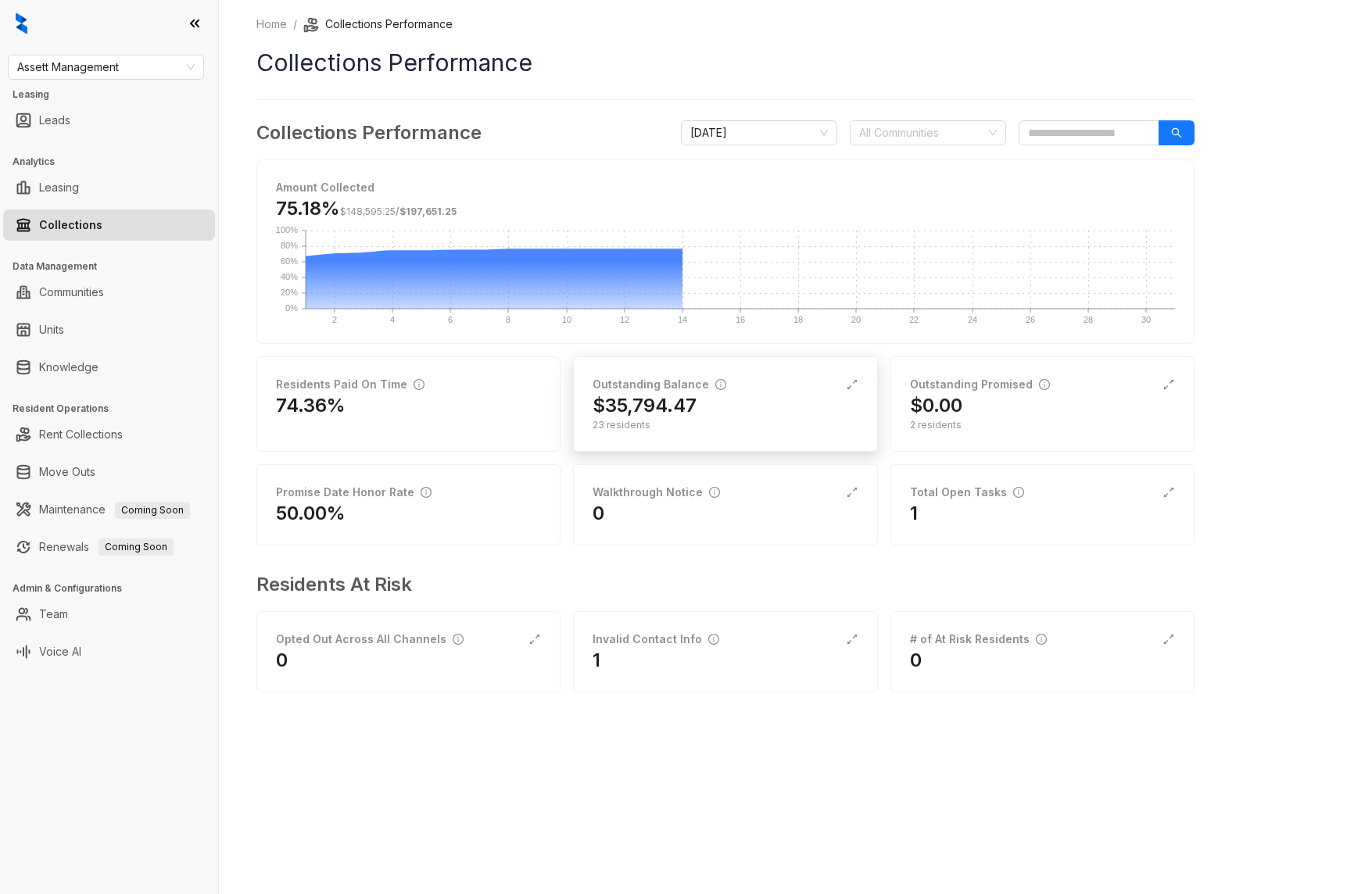
click at [688, 403] on h2 "$35,794.47" at bounding box center [644, 406] width 104 height 25
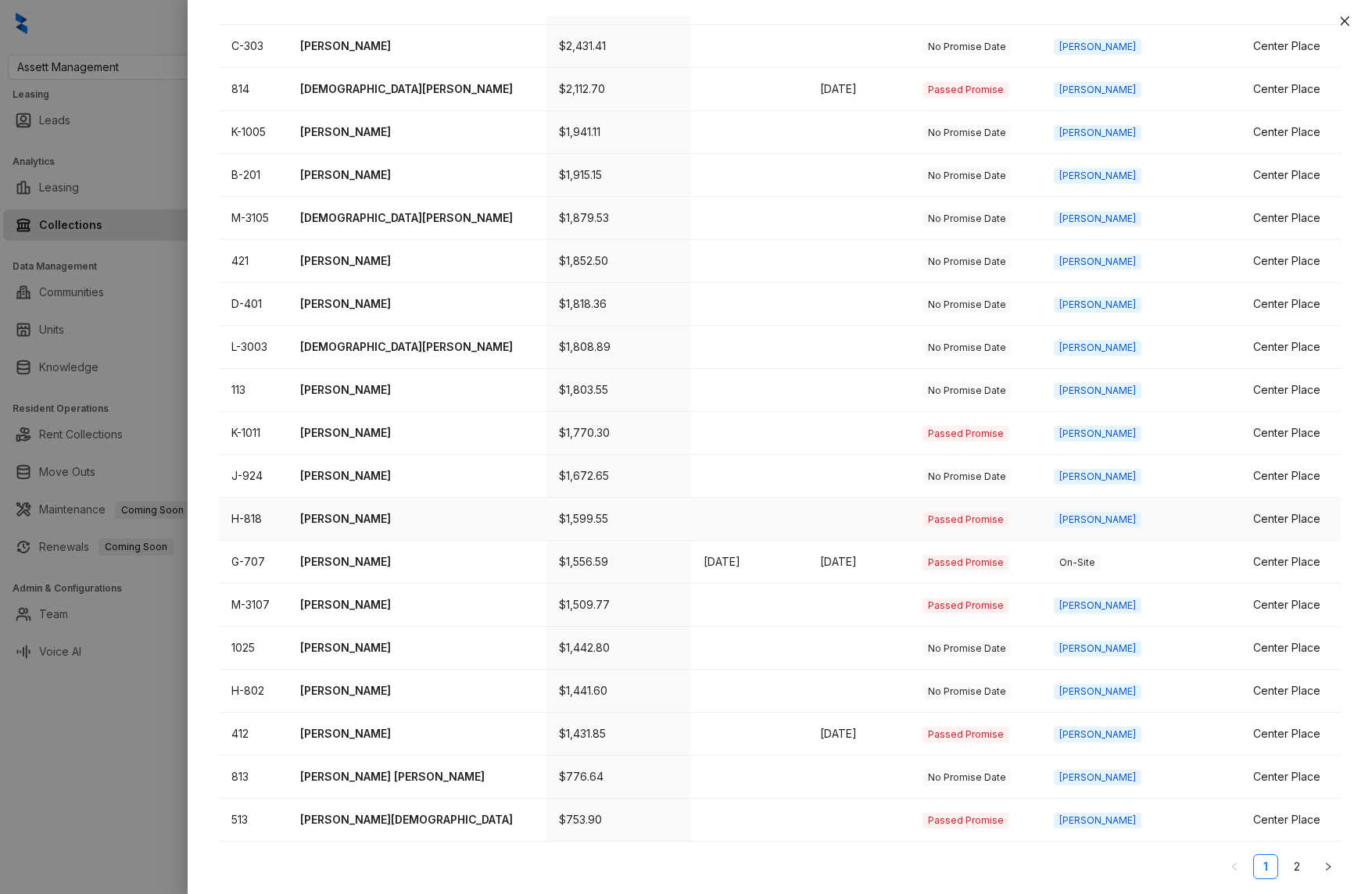
scroll to position [260, 0]
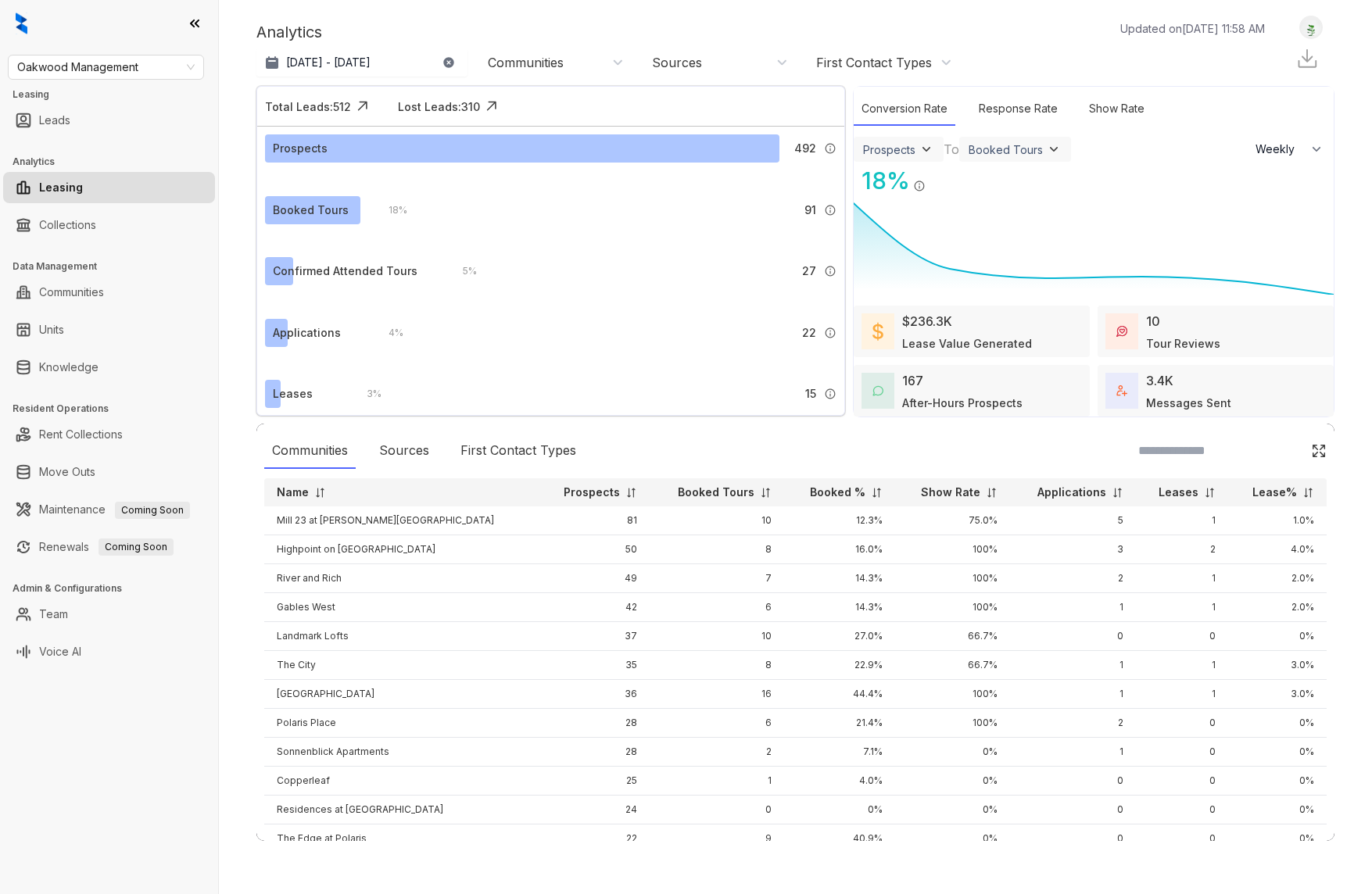
select select "******"
